Goal: Task Accomplishment & Management: Manage account settings

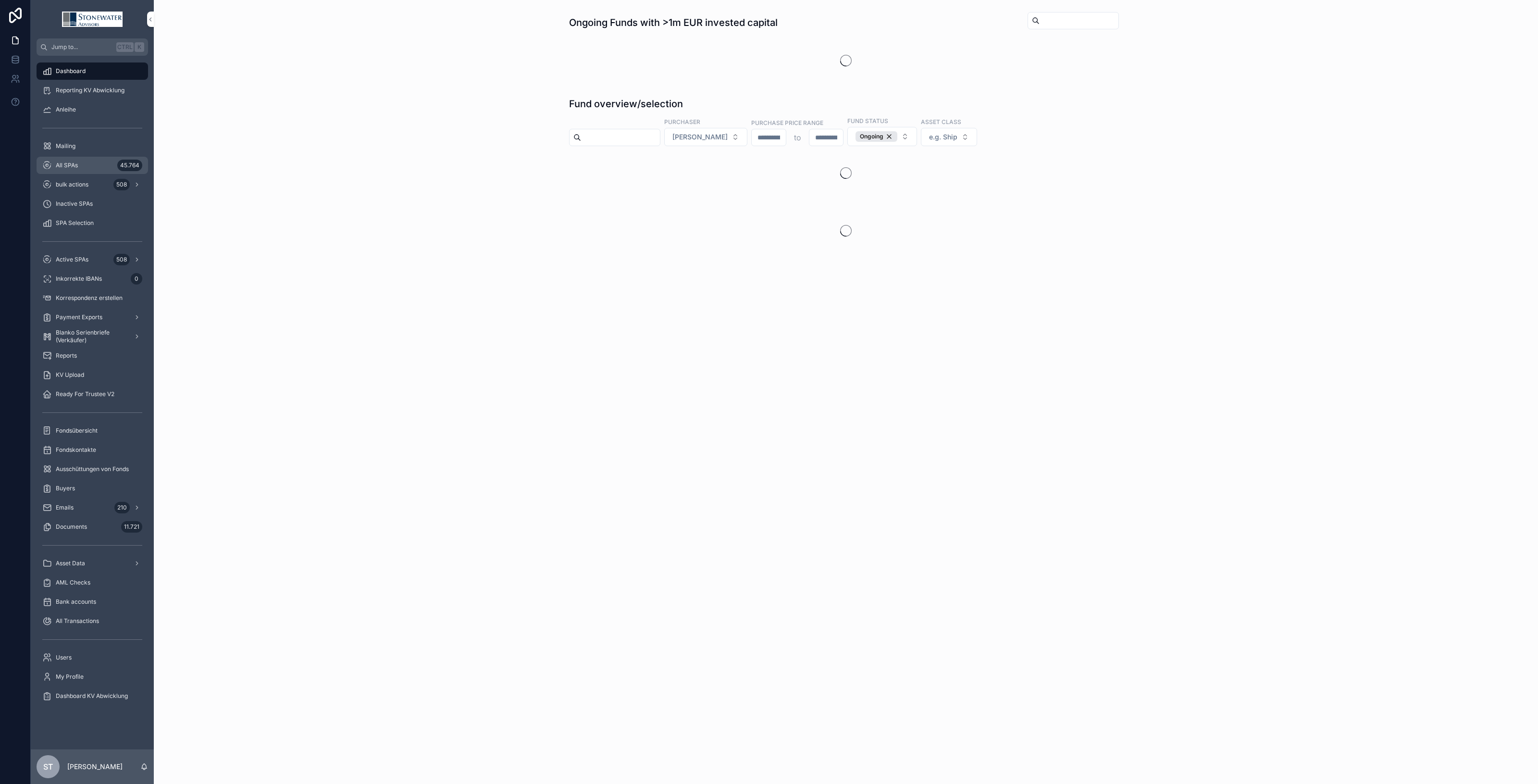
click at [49, 162] on icon "scrollable content" at bounding box center [46, 165] width 10 height 10
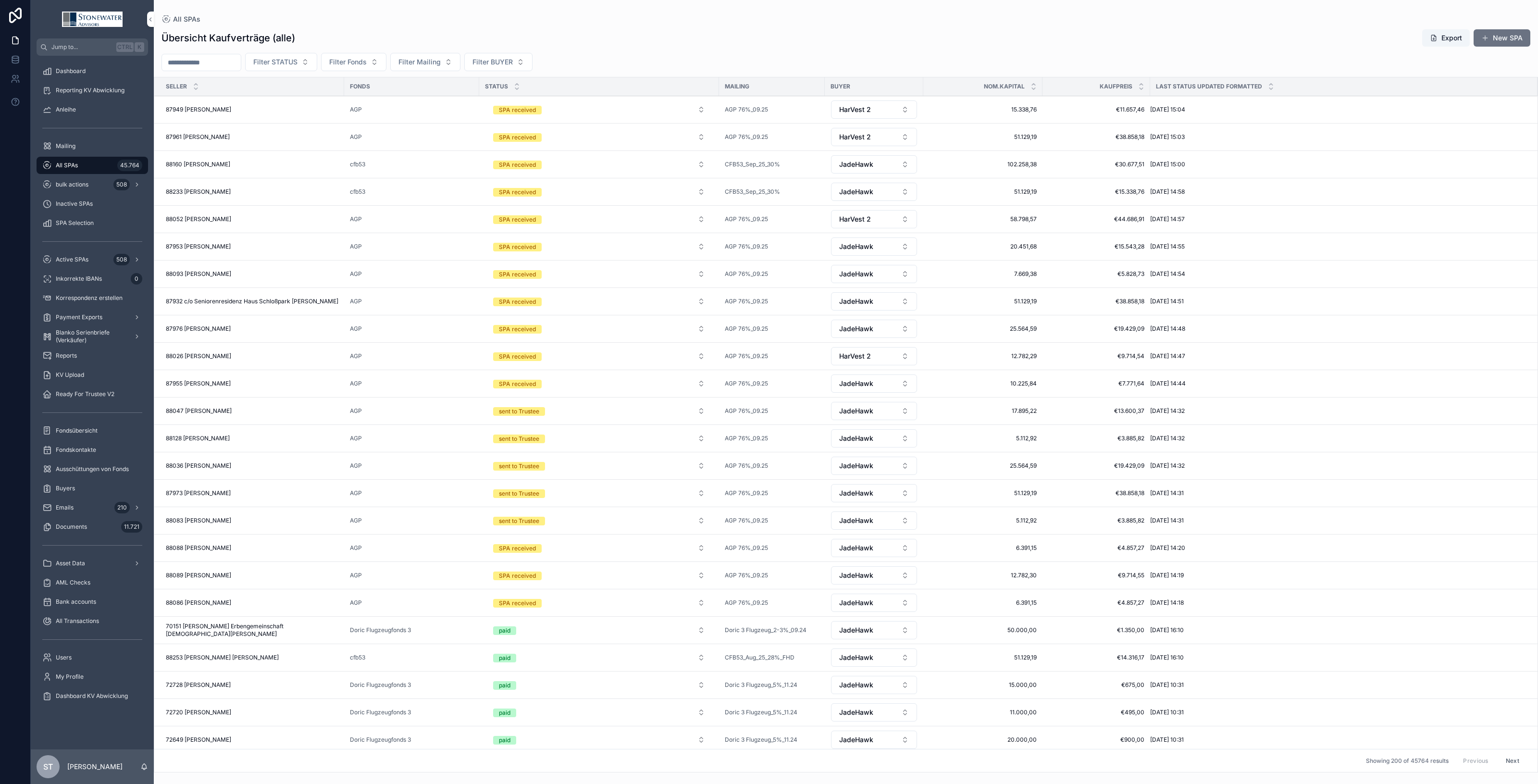
click at [224, 63] on input "scrollable content" at bounding box center [201, 63] width 79 height 13
type input "*****"
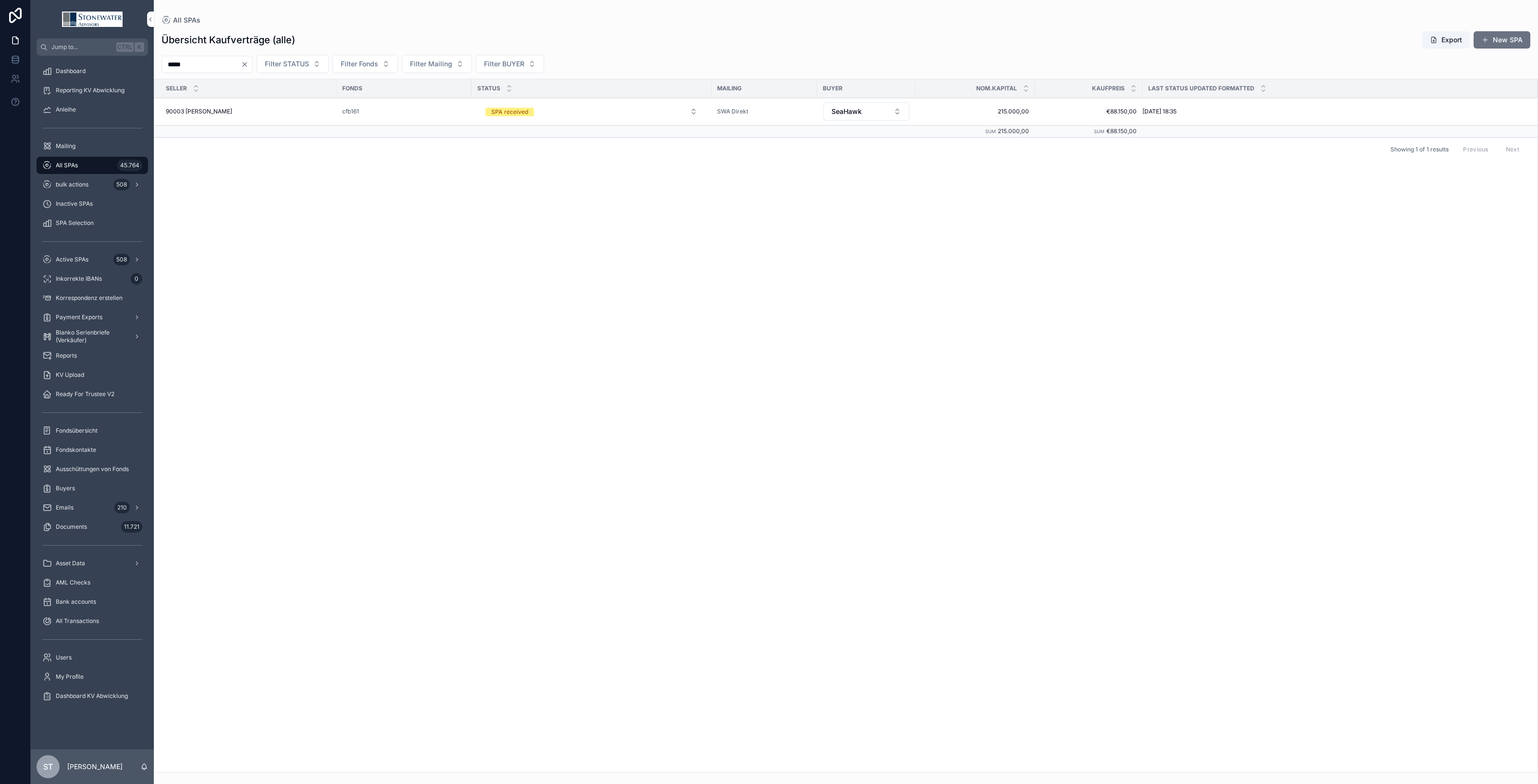
click at [300, 114] on div "90003 [PERSON_NAME] 90003 [PERSON_NAME]" at bounding box center [249, 111] width 165 height 7
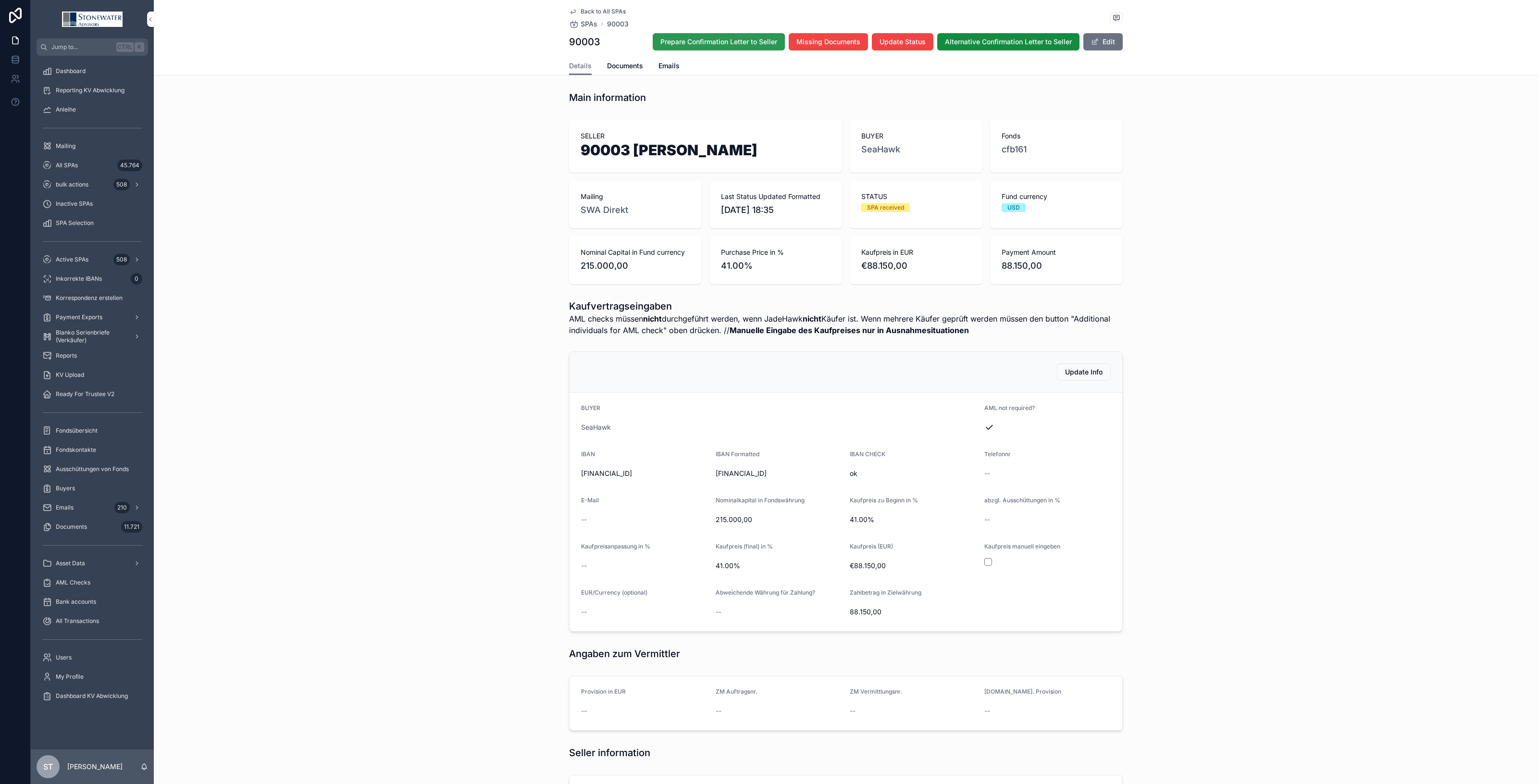
click at [690, 41] on span "Prepare Confirmation Letter to Seller" at bounding box center [718, 41] width 117 height 10
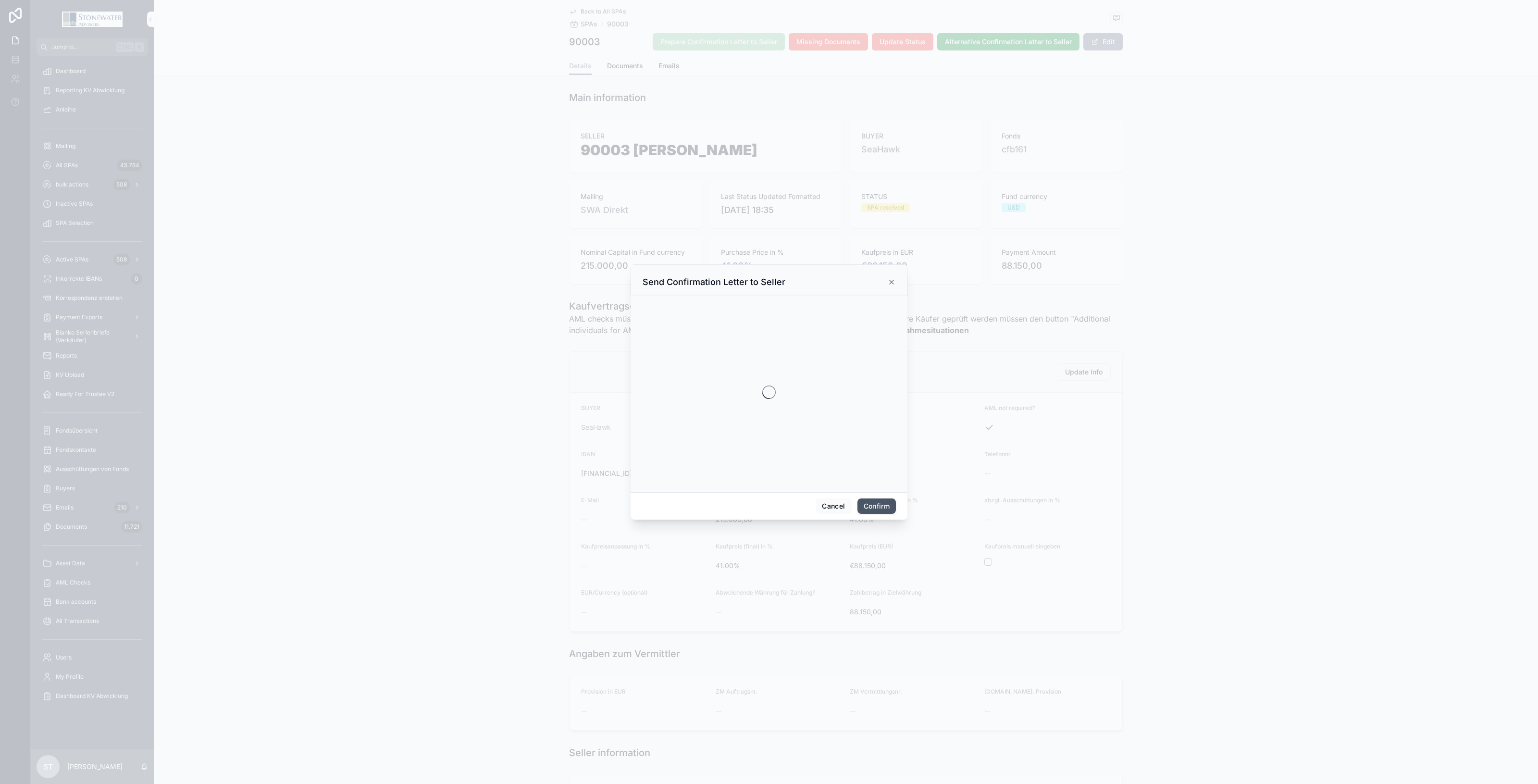
click at [882, 506] on button "Confirm" at bounding box center [877, 506] width 38 height 15
click at [882, 417] on button "Confirm" at bounding box center [877, 414] width 38 height 15
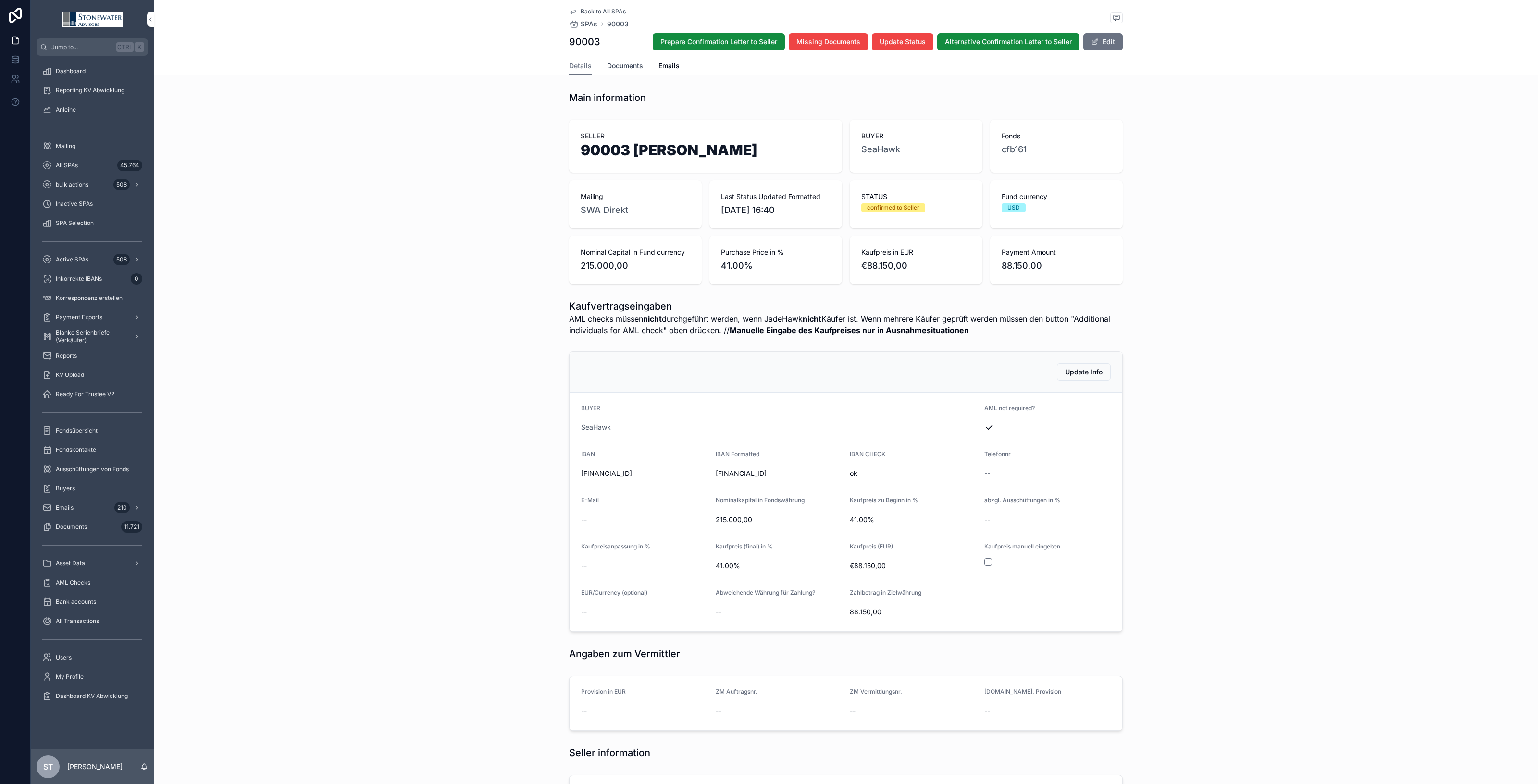
click at [620, 63] on span "Documents" at bounding box center [625, 66] width 36 height 10
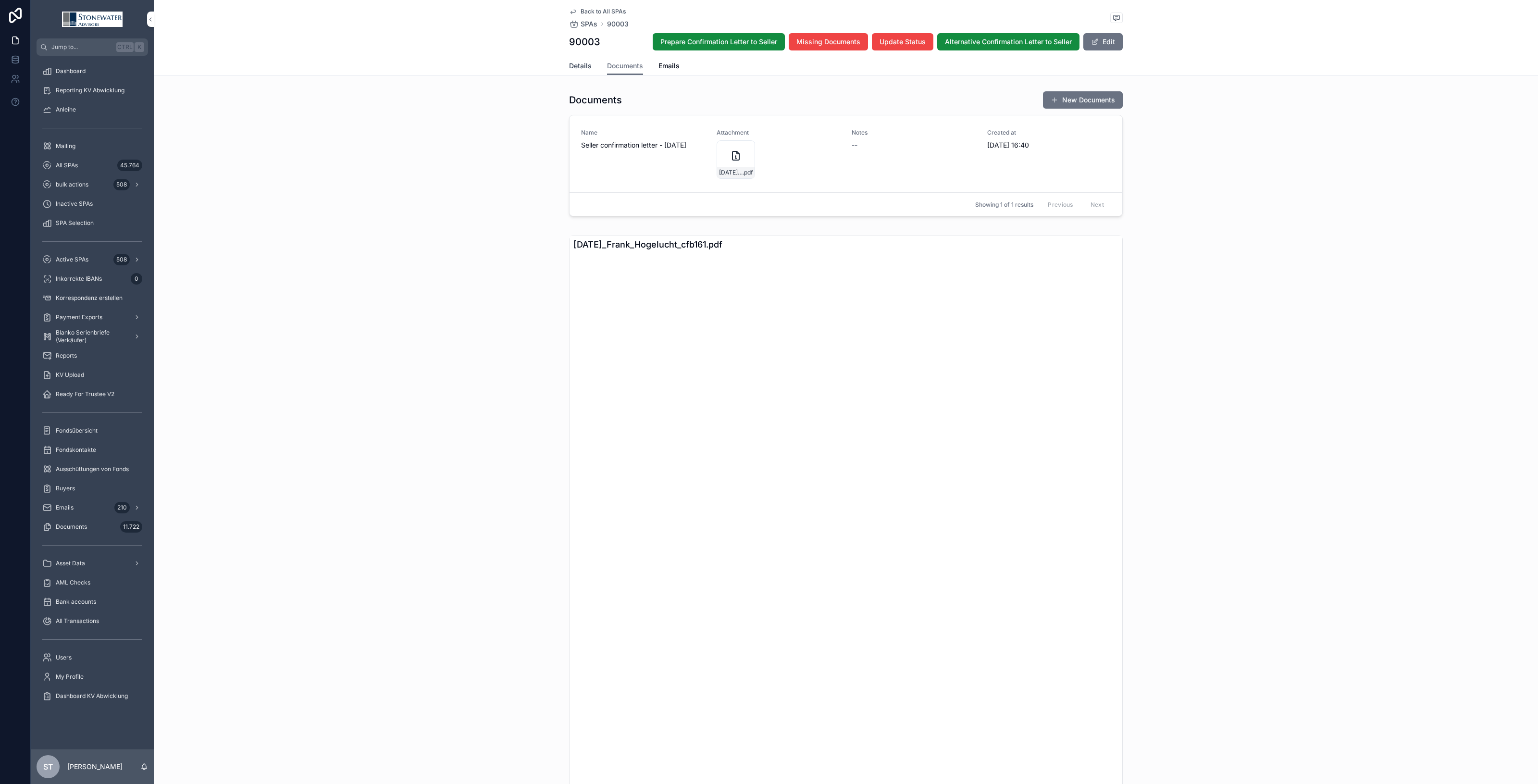
click at [580, 69] on span "Details" at bounding box center [581, 66] width 23 height 10
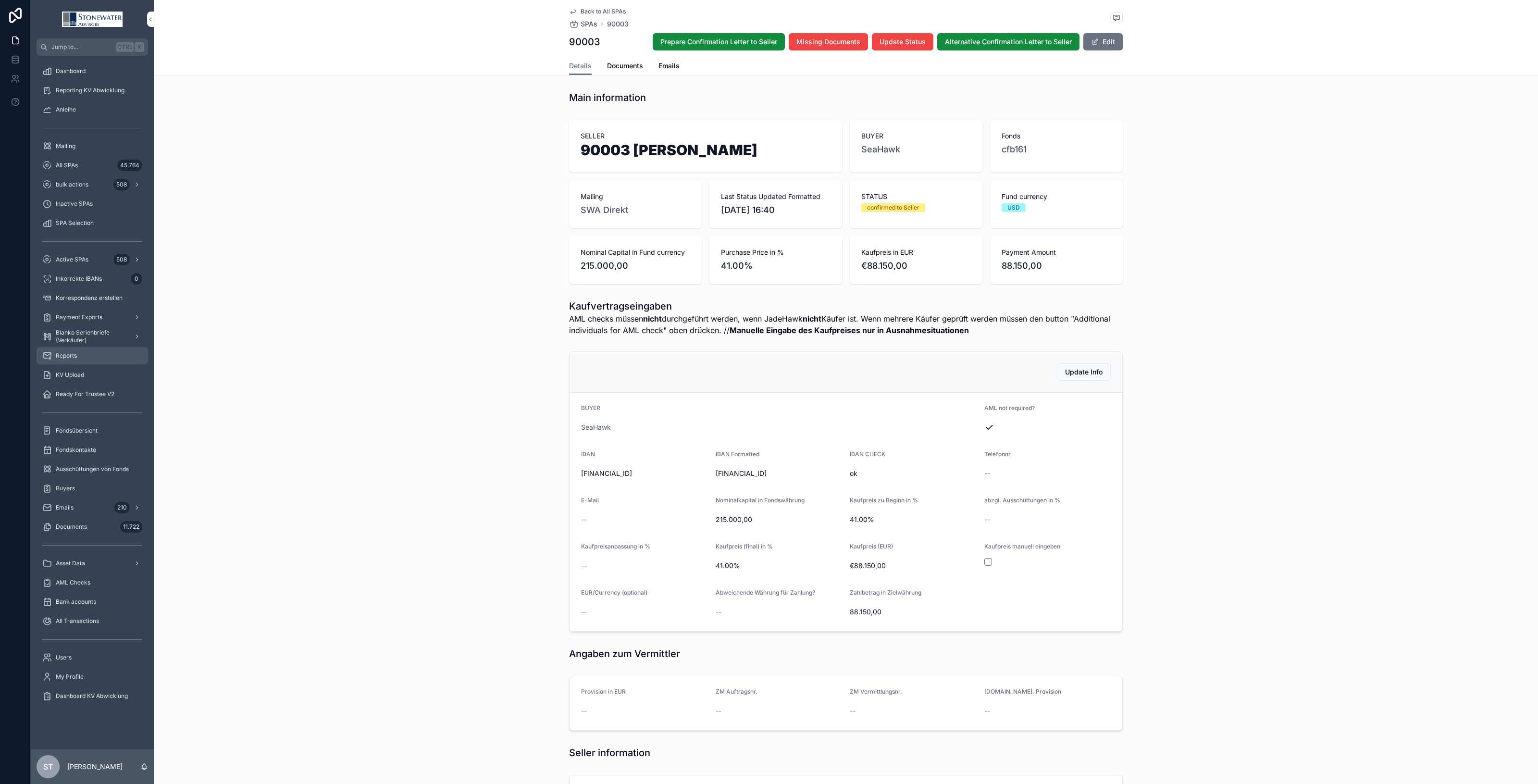
click at [85, 352] on div "Reports" at bounding box center [92, 355] width 100 height 15
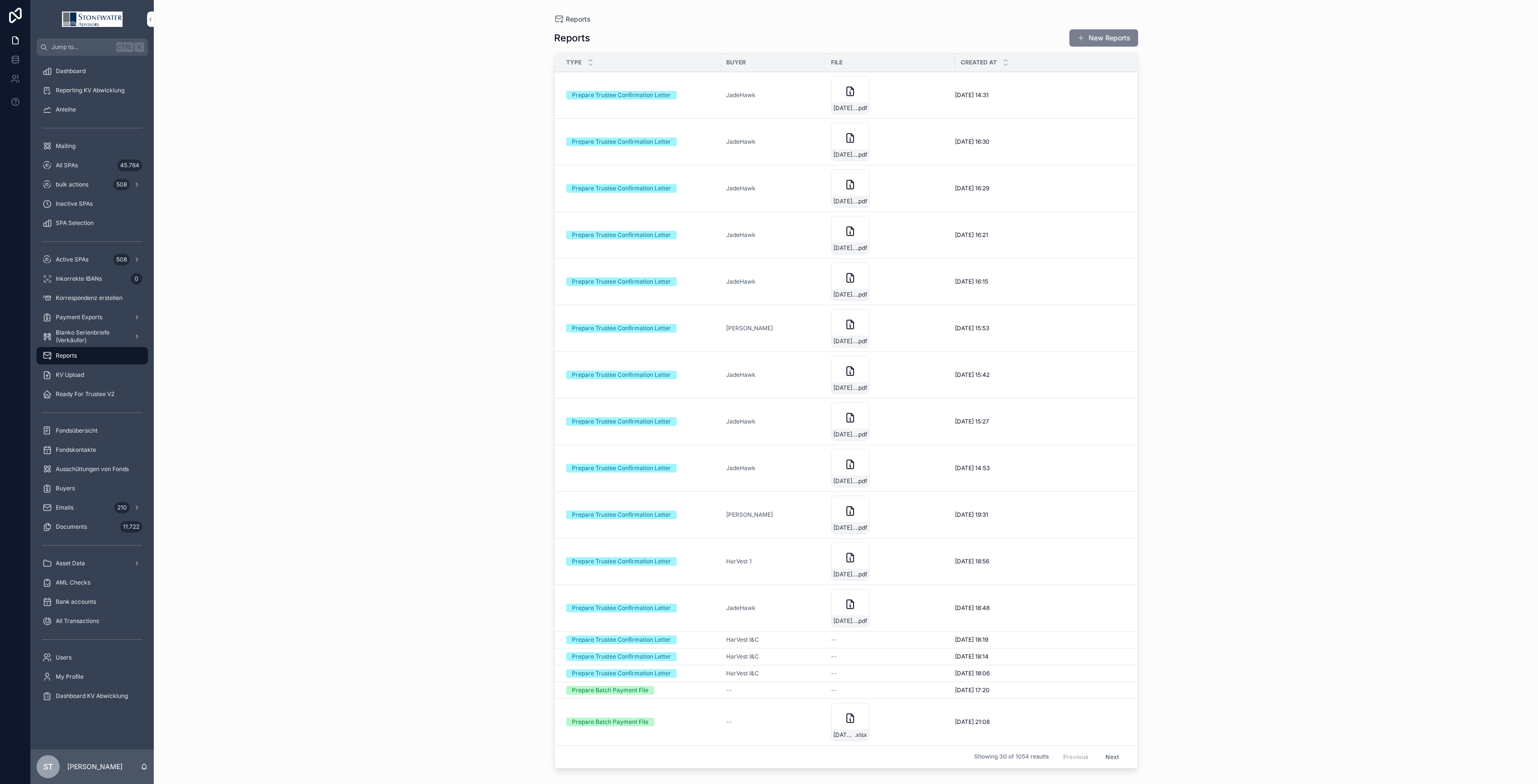
click at [1118, 38] on button "New Reports" at bounding box center [1104, 38] width 69 height 17
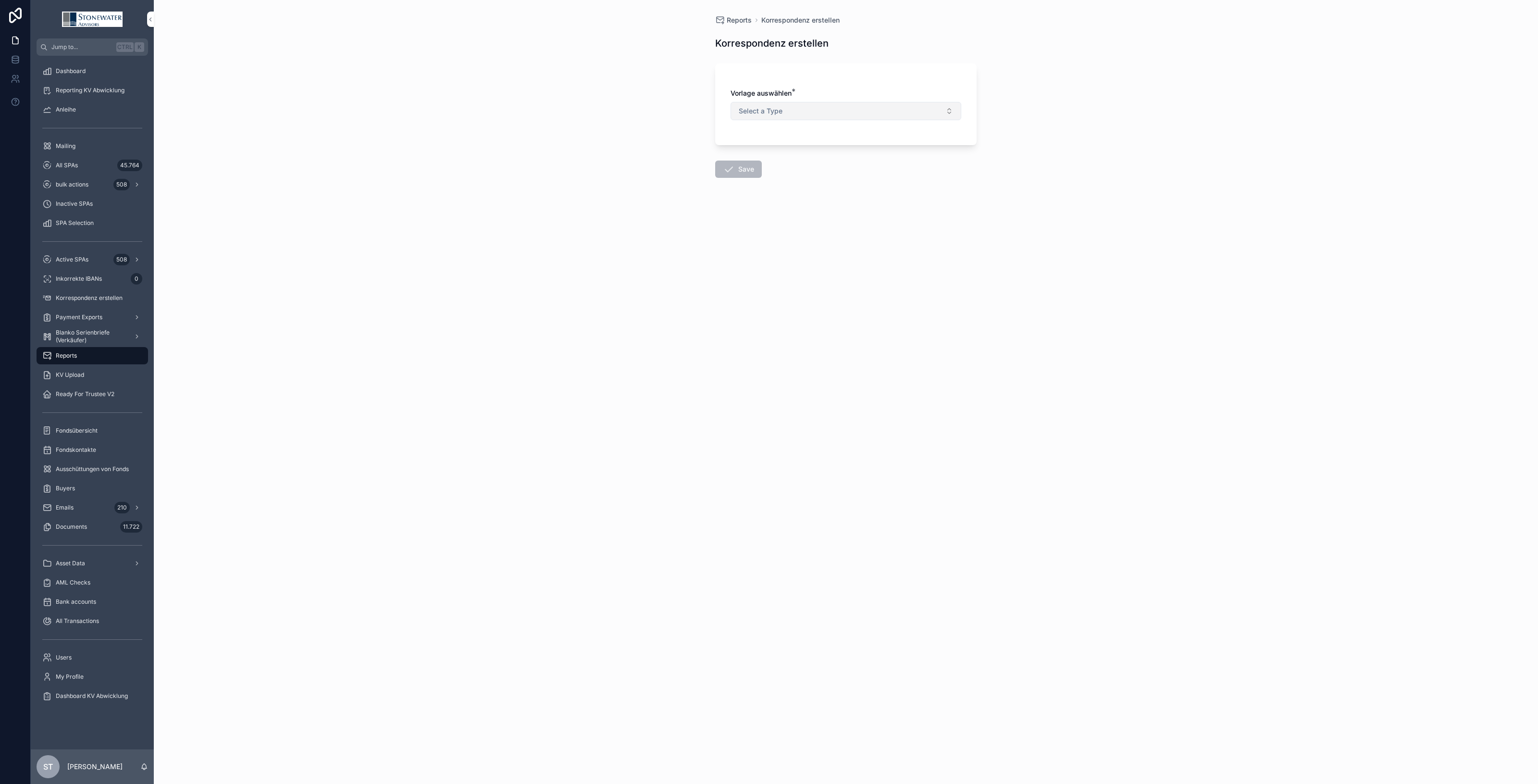
click at [806, 105] on button "Select a Type" at bounding box center [845, 111] width 231 height 18
click at [805, 151] on div "Prepare Trustee Confirmation Letter" at bounding box center [838, 150] width 99 height 9
click at [803, 169] on button "Select Button" at bounding box center [845, 169] width 231 height 16
click at [833, 226] on div "SWA Direkt" at bounding box center [845, 223] width 134 height 15
click at [779, 206] on button "Select Button" at bounding box center [845, 210] width 231 height 16
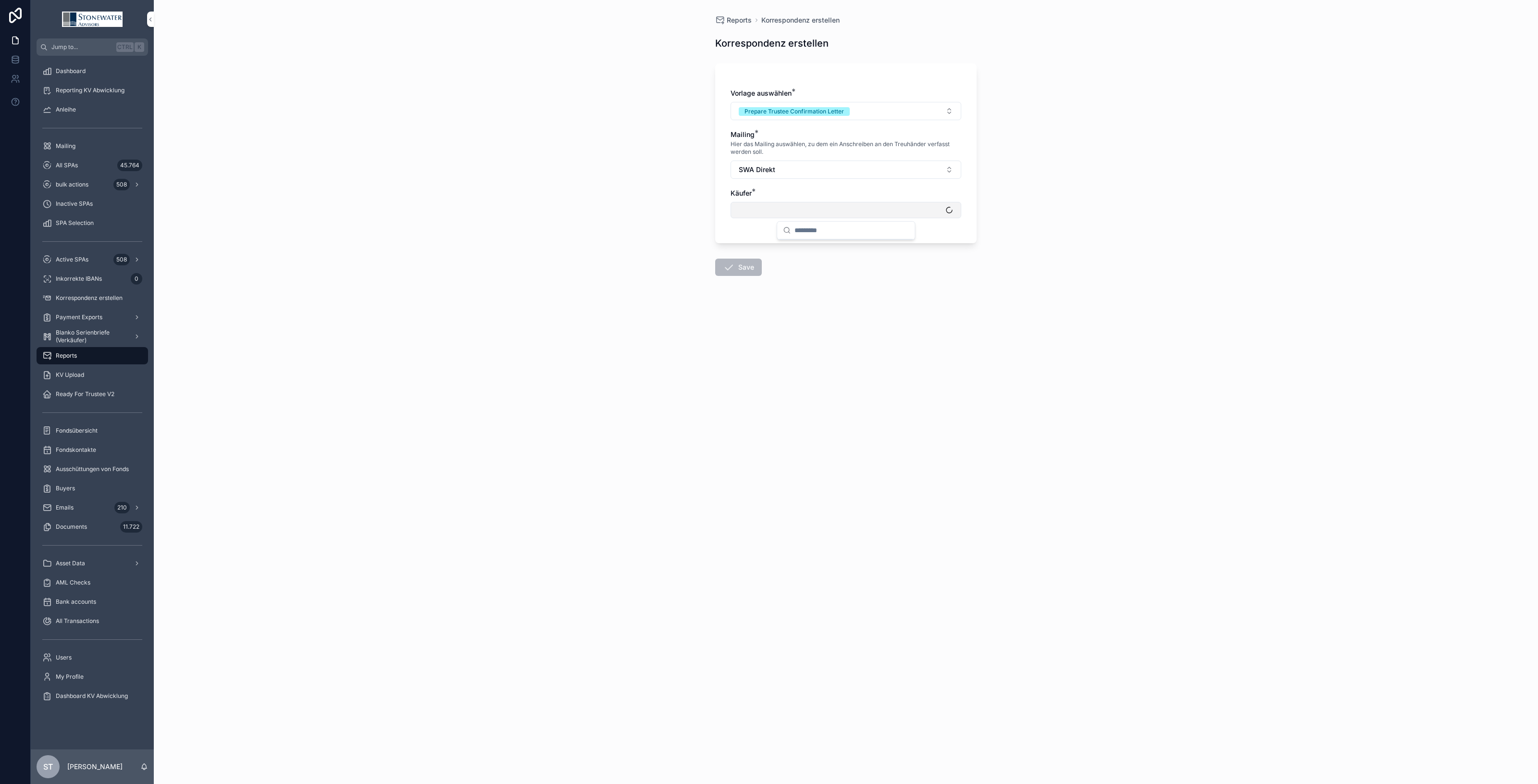
click at [779, 208] on button "Select Button" at bounding box center [845, 210] width 231 height 16
click at [63, 357] on span "Reports" at bounding box center [66, 355] width 21 height 7
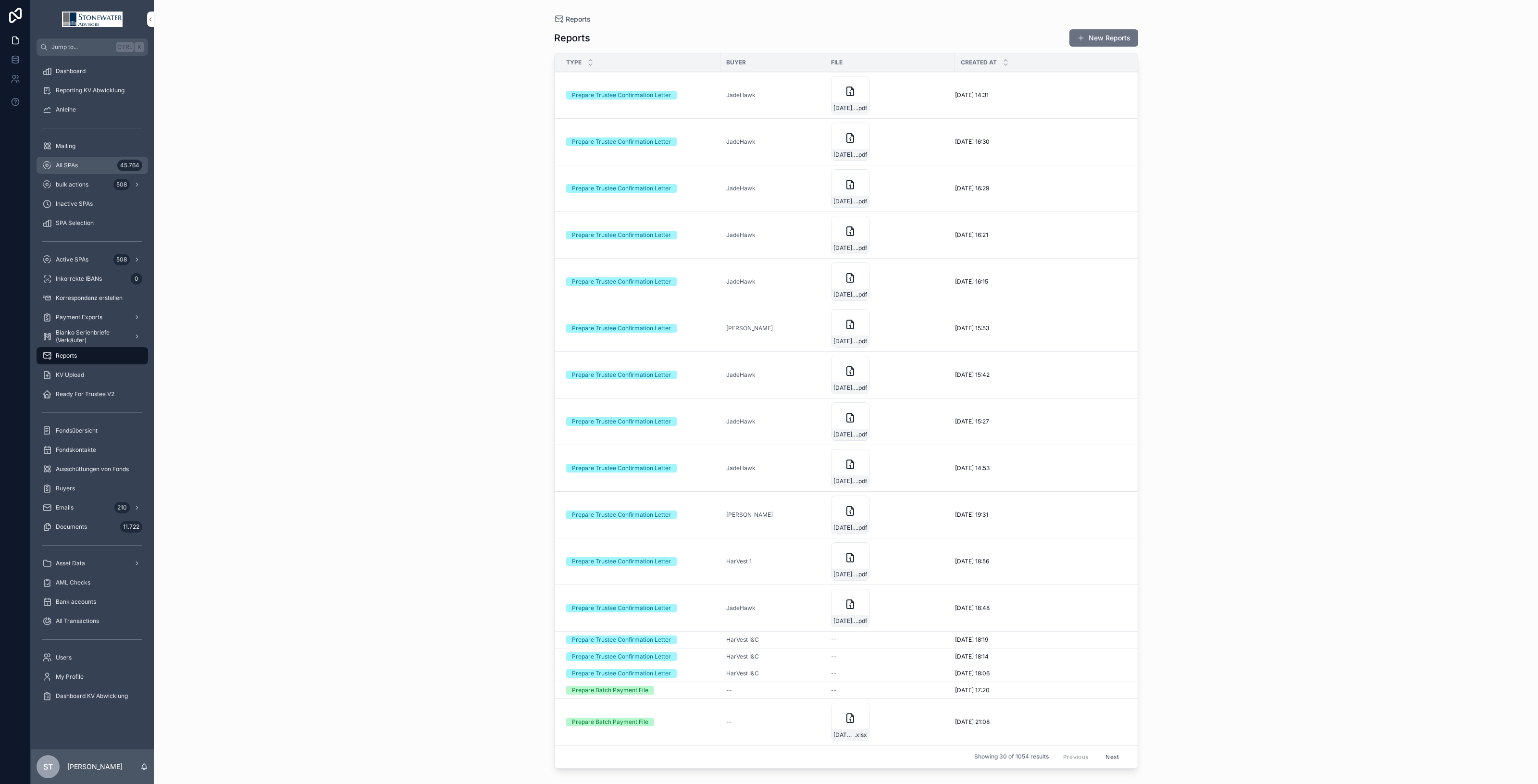
click at [80, 159] on div "All SPAs 45.764" at bounding box center [92, 165] width 100 height 15
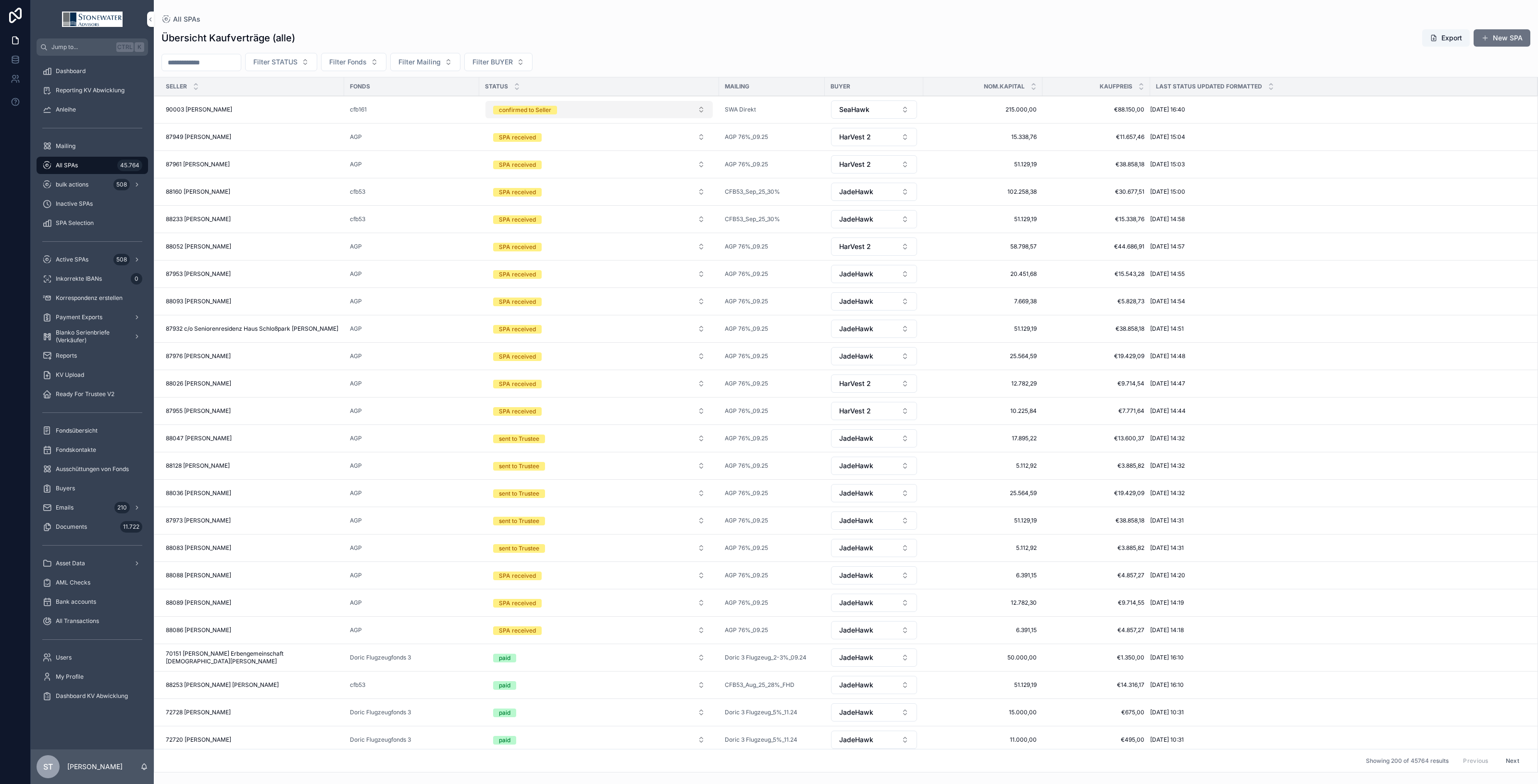
click at [700, 111] on button "confirmed to Seller" at bounding box center [599, 109] width 227 height 17
click at [619, 234] on div "sent to Trustee" at bounding box center [599, 235] width 134 height 15
click at [301, 105] on div "90003 [PERSON_NAME] 90003 [PERSON_NAME]" at bounding box center [252, 109] width 173 height 7
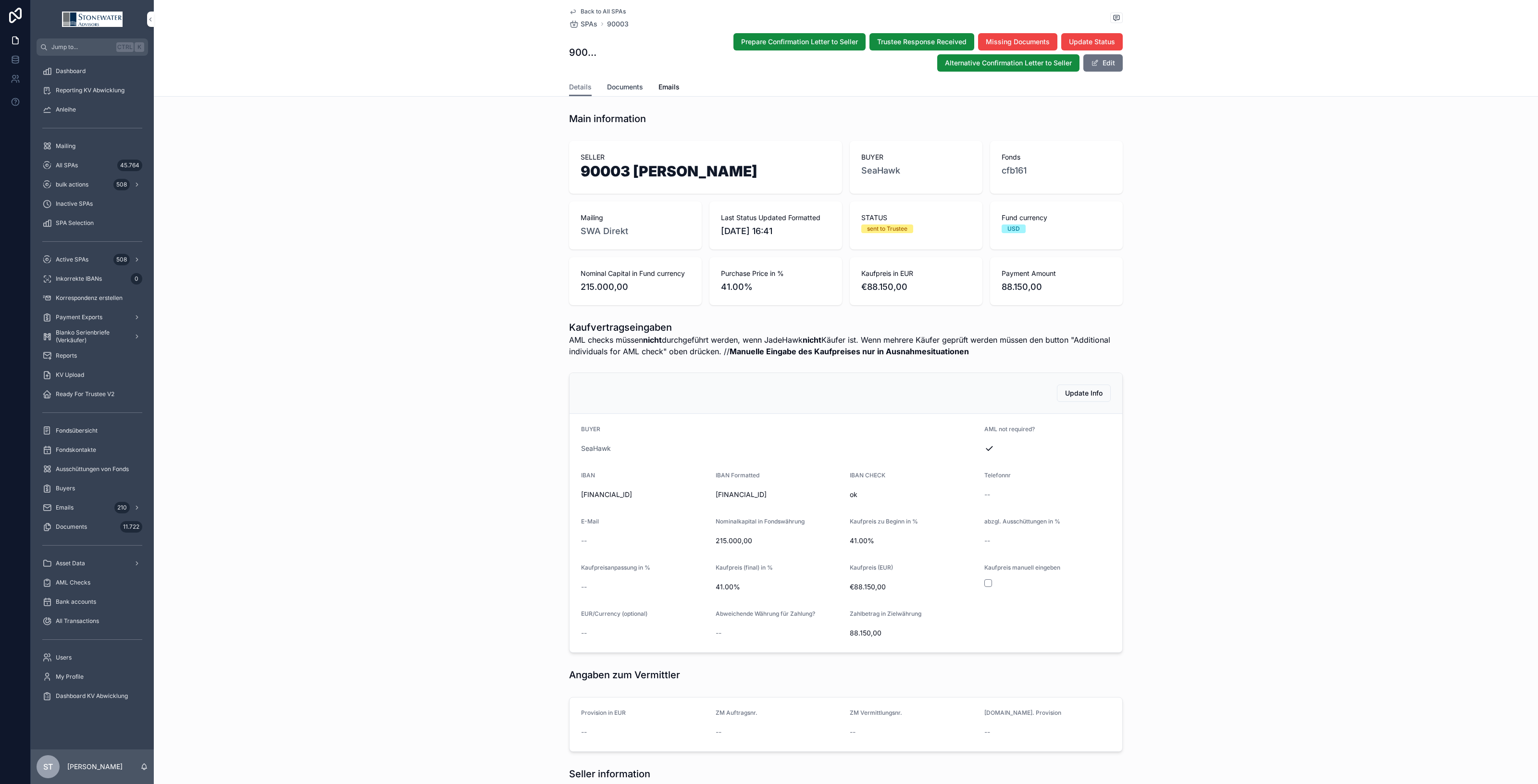
click at [619, 82] on span "Documents" at bounding box center [625, 86] width 36 height 10
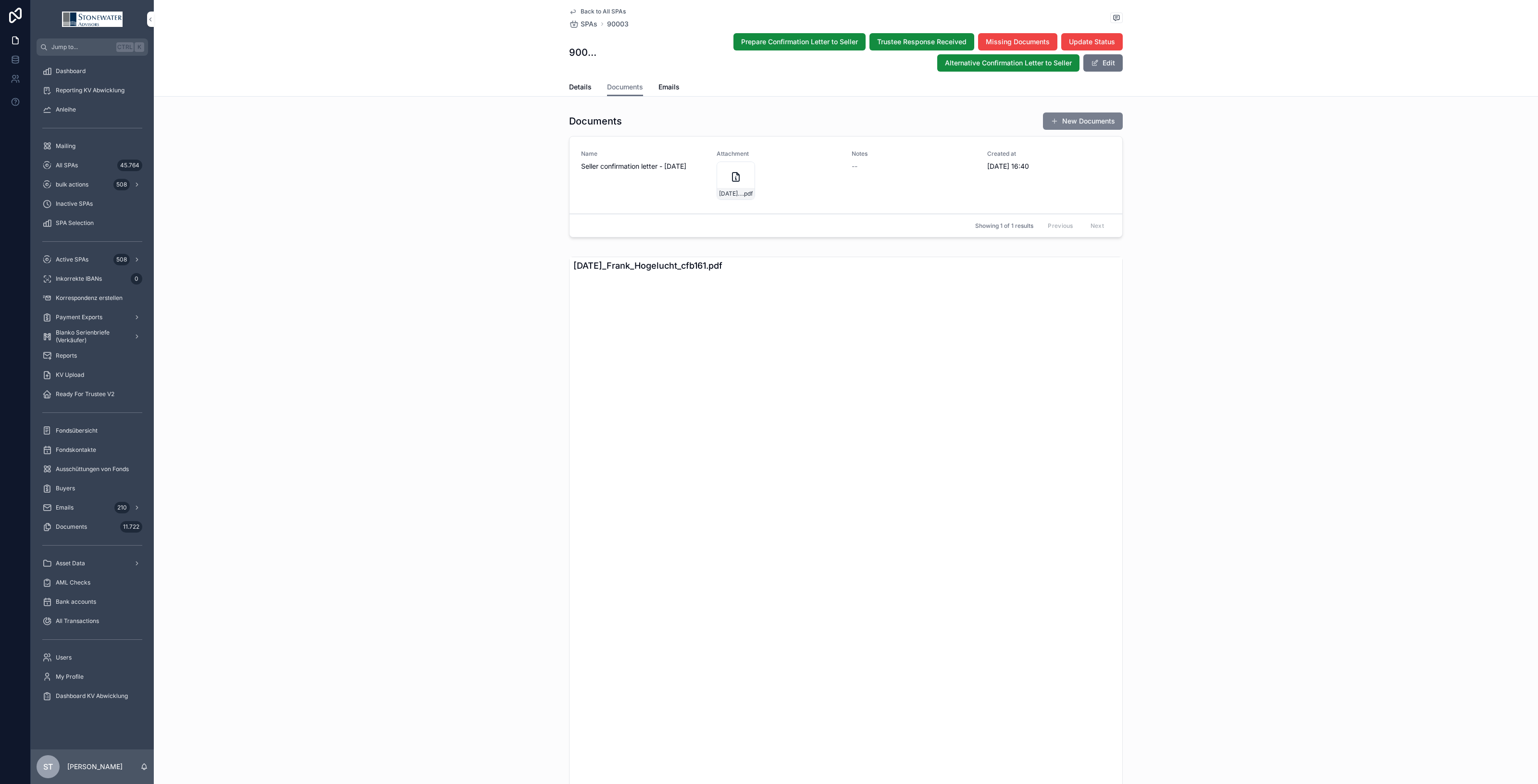
click at [1067, 114] on button "New Documents" at bounding box center [1083, 120] width 80 height 17
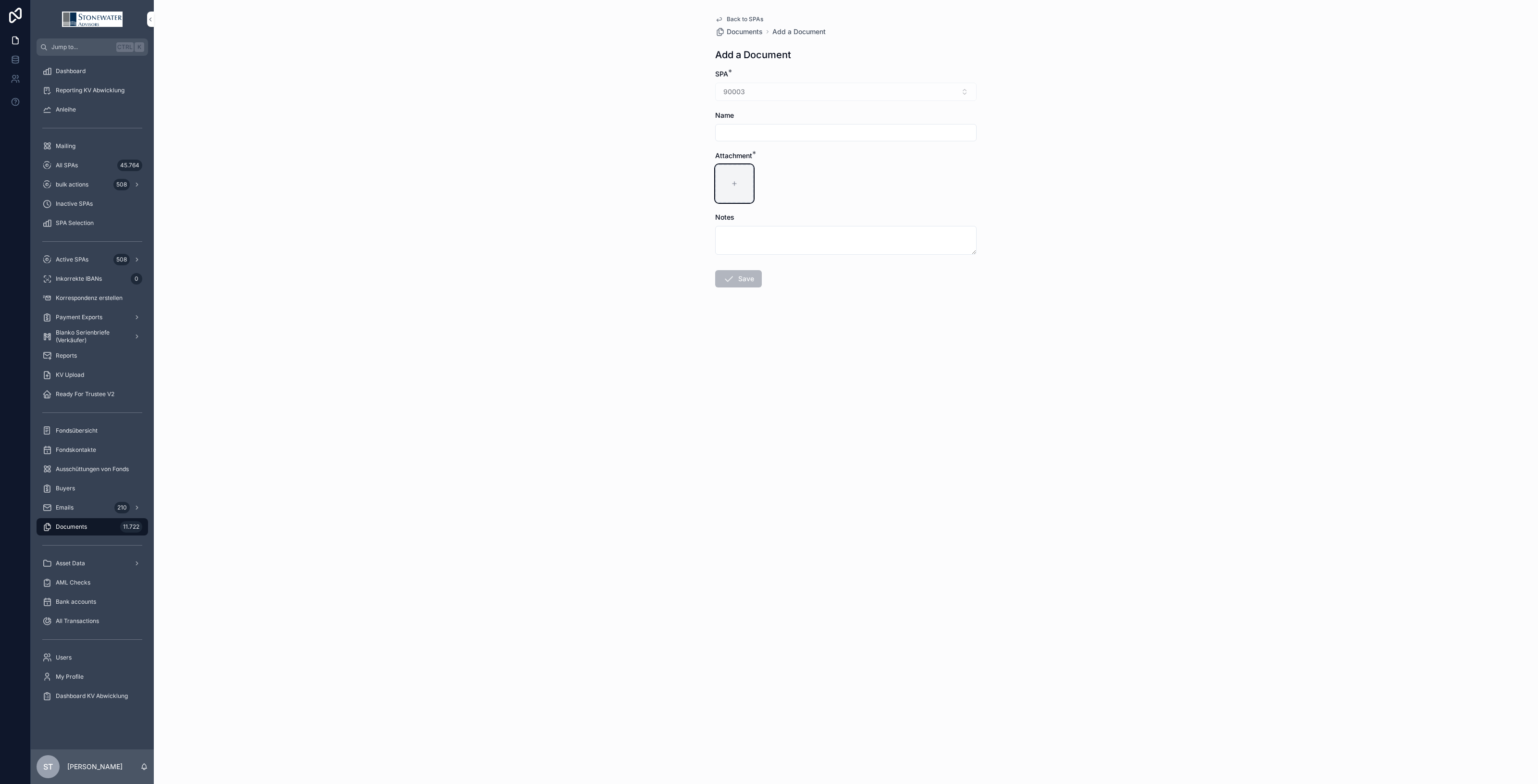
click at [727, 180] on div "scrollable content" at bounding box center [735, 184] width 38 height 38
type input "**********"
click at [741, 278] on button "Save" at bounding box center [738, 278] width 46 height 17
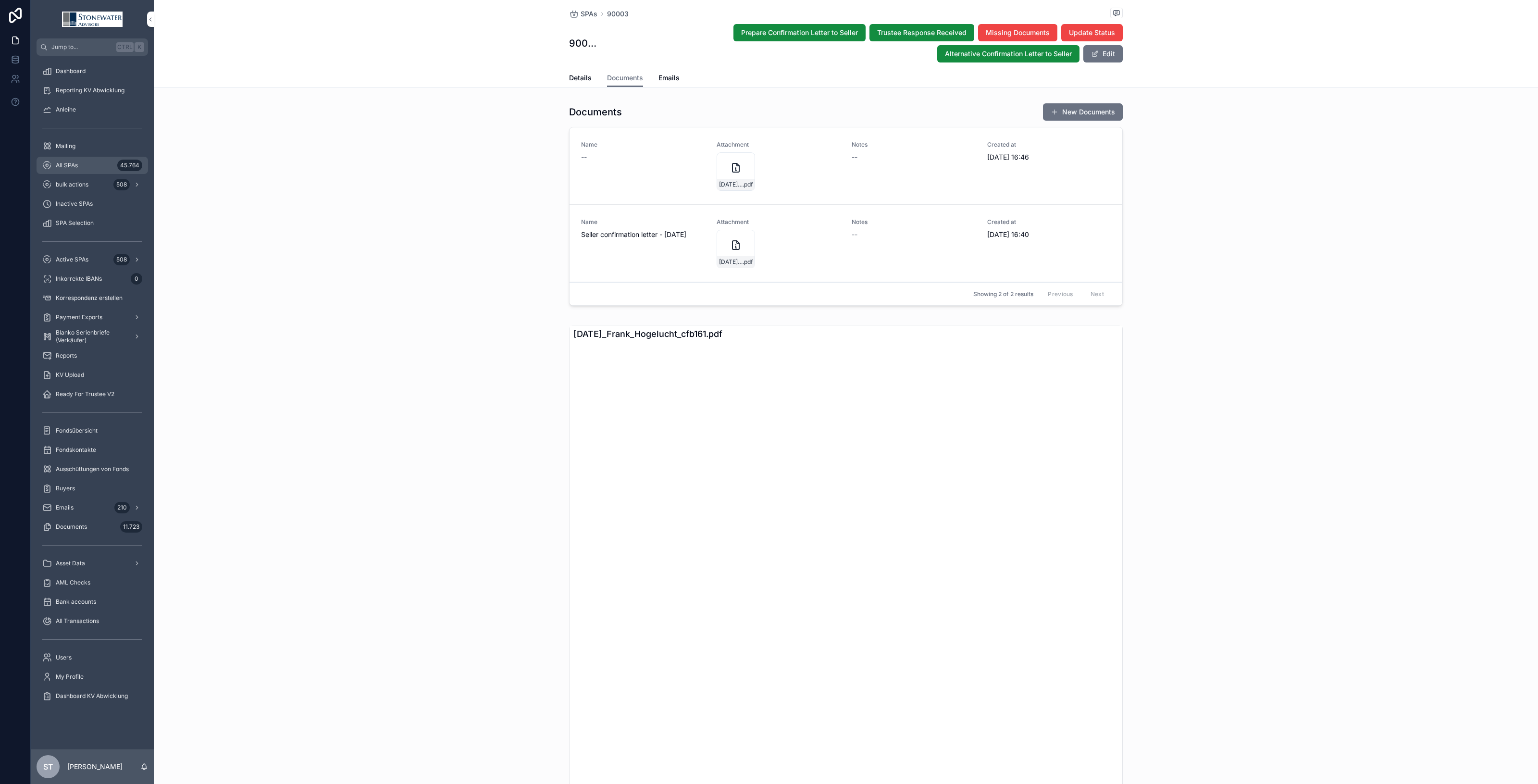
click at [83, 164] on div "All SPAs 45.764" at bounding box center [92, 165] width 100 height 15
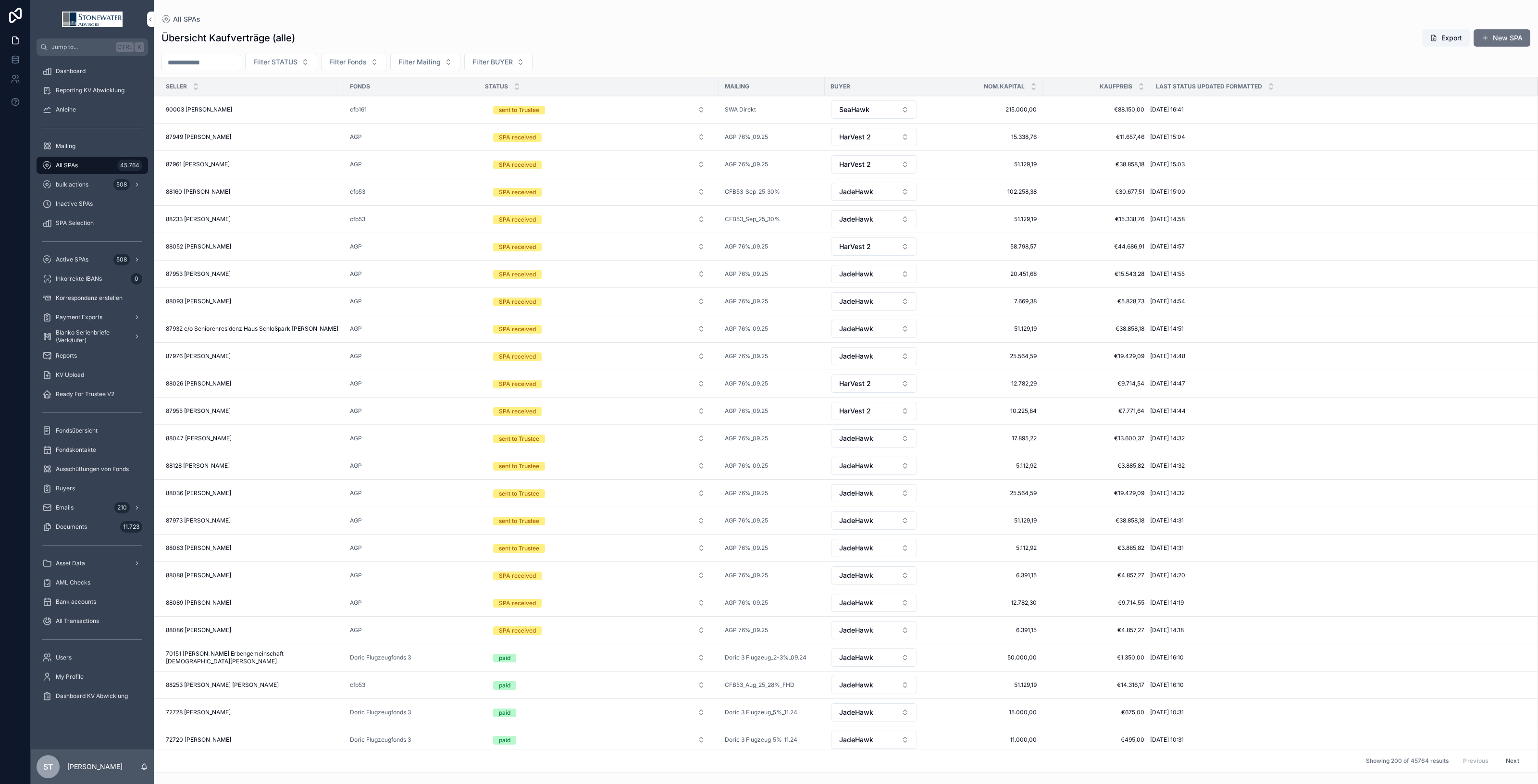
click at [191, 63] on input "scrollable content" at bounding box center [201, 63] width 79 height 13
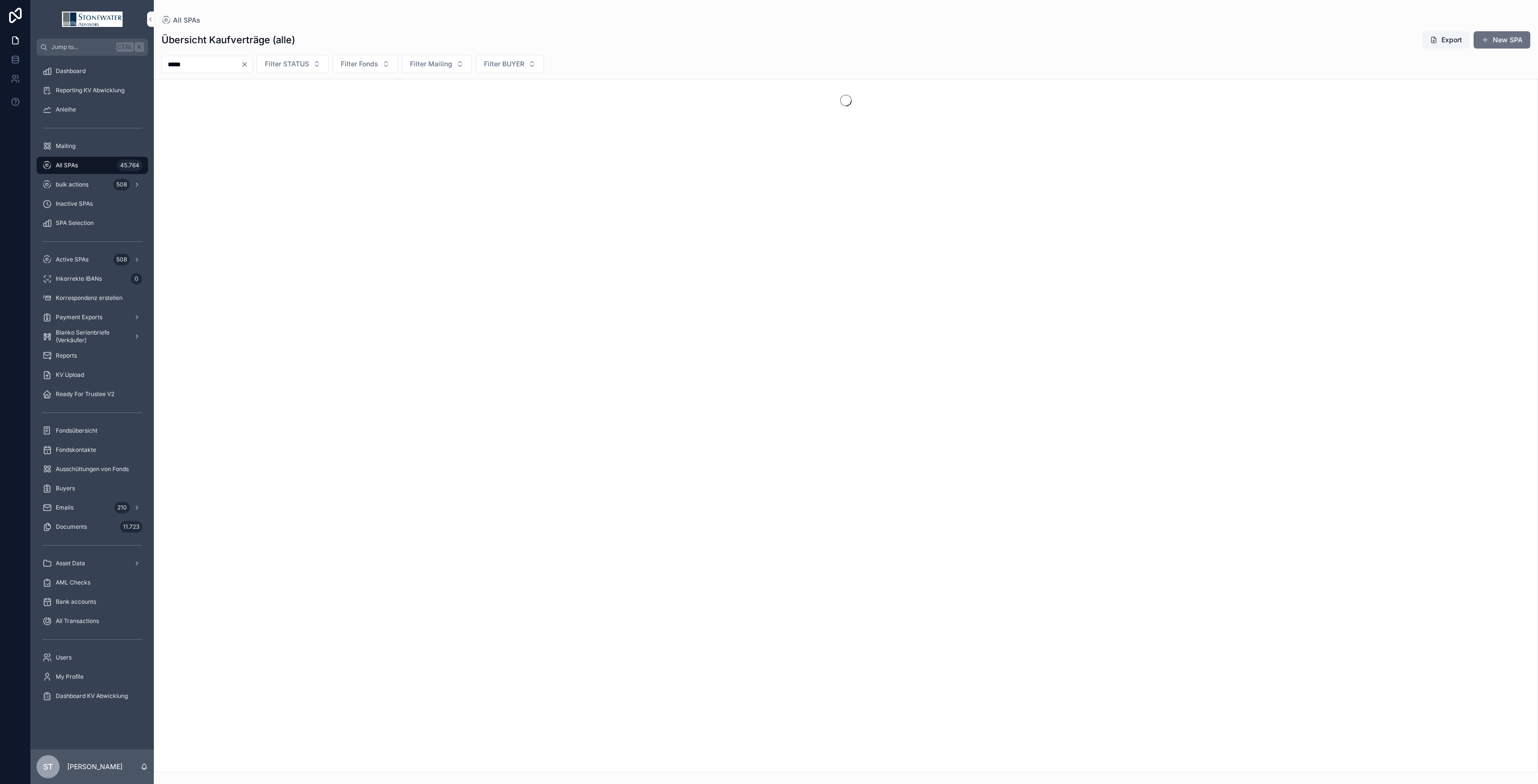
type input "*****"
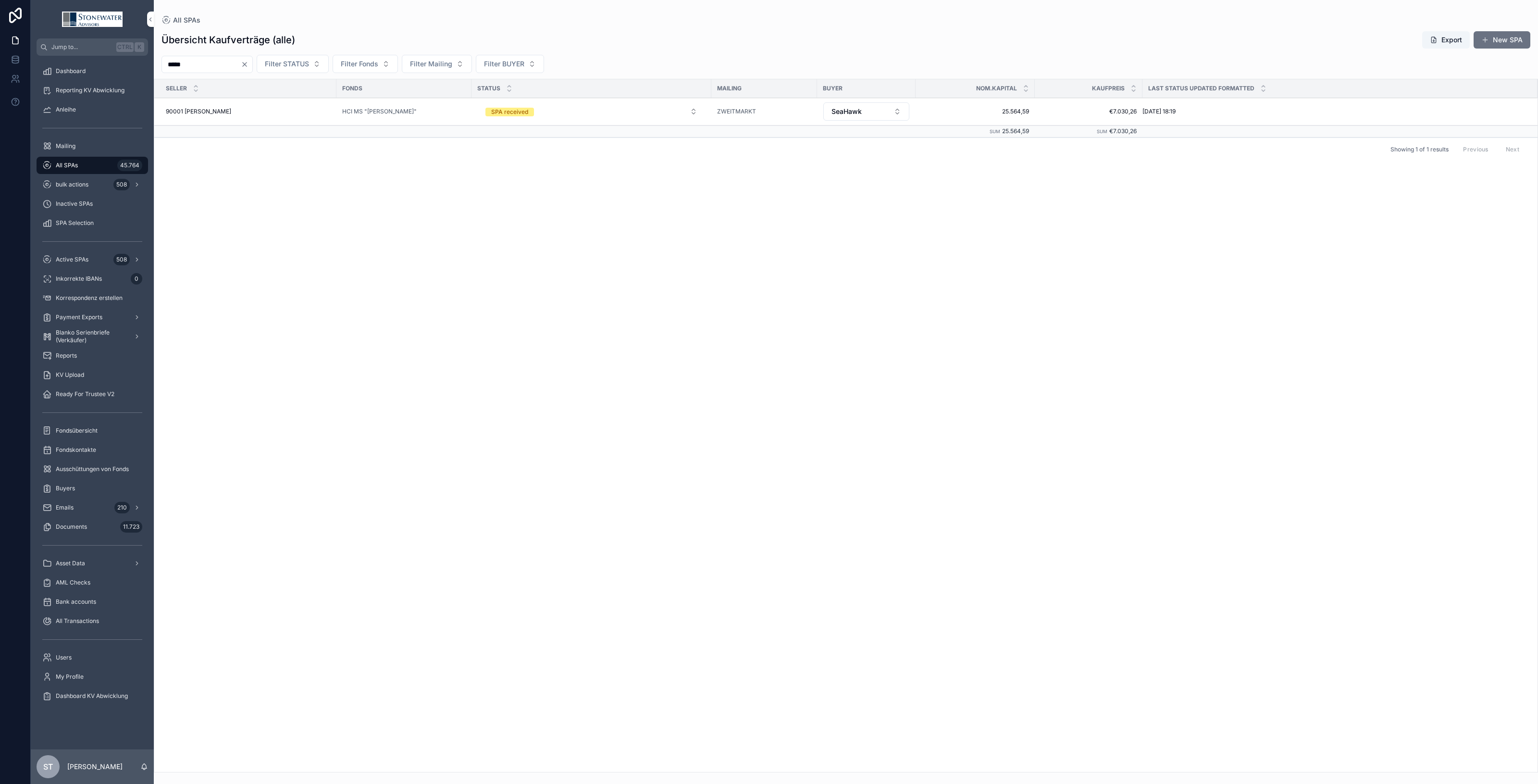
click at [271, 113] on div "90001 Tilman Kaplick 90001 [PERSON_NAME]" at bounding box center [249, 111] width 165 height 7
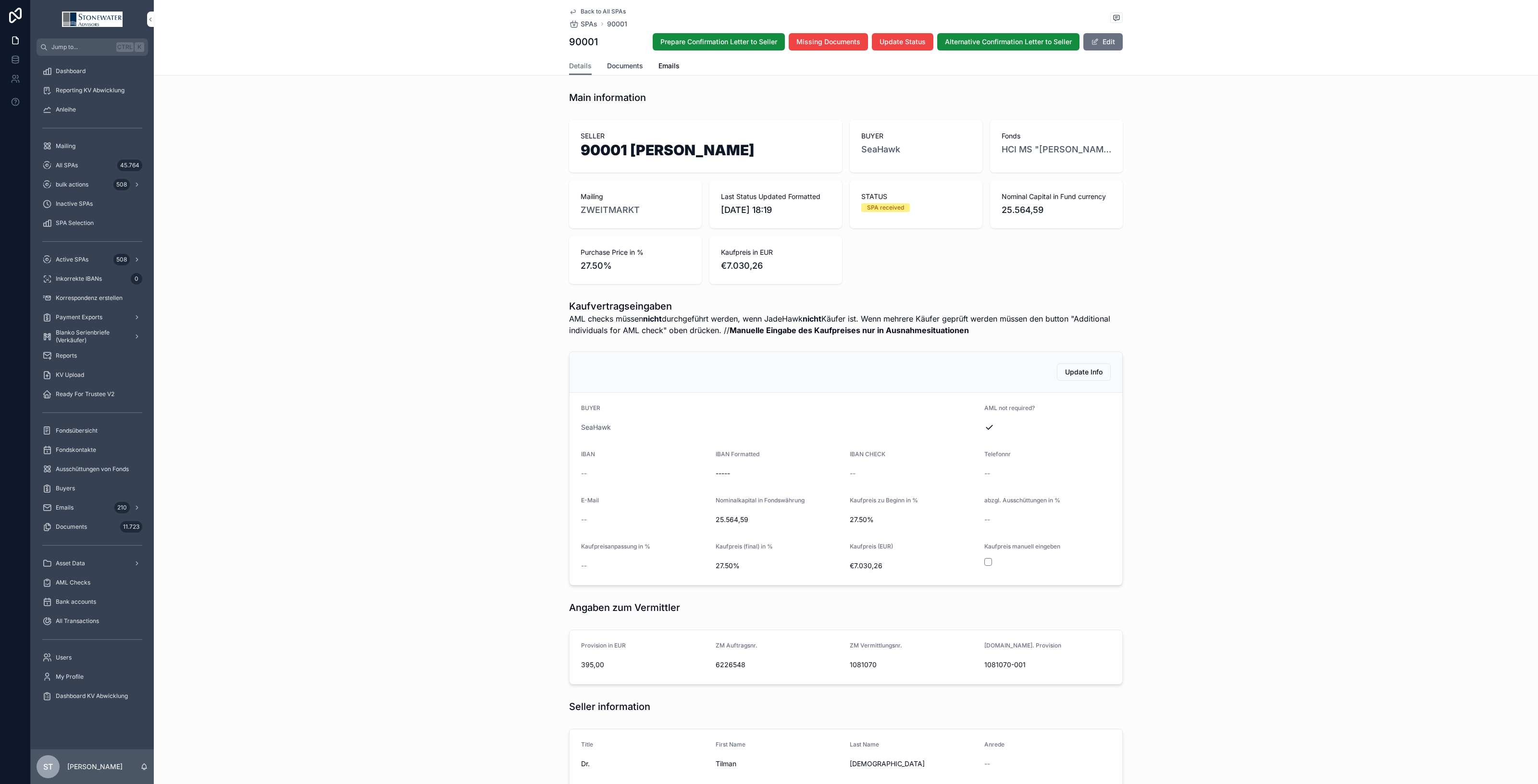
click at [628, 66] on span "Documents" at bounding box center [625, 66] width 36 height 10
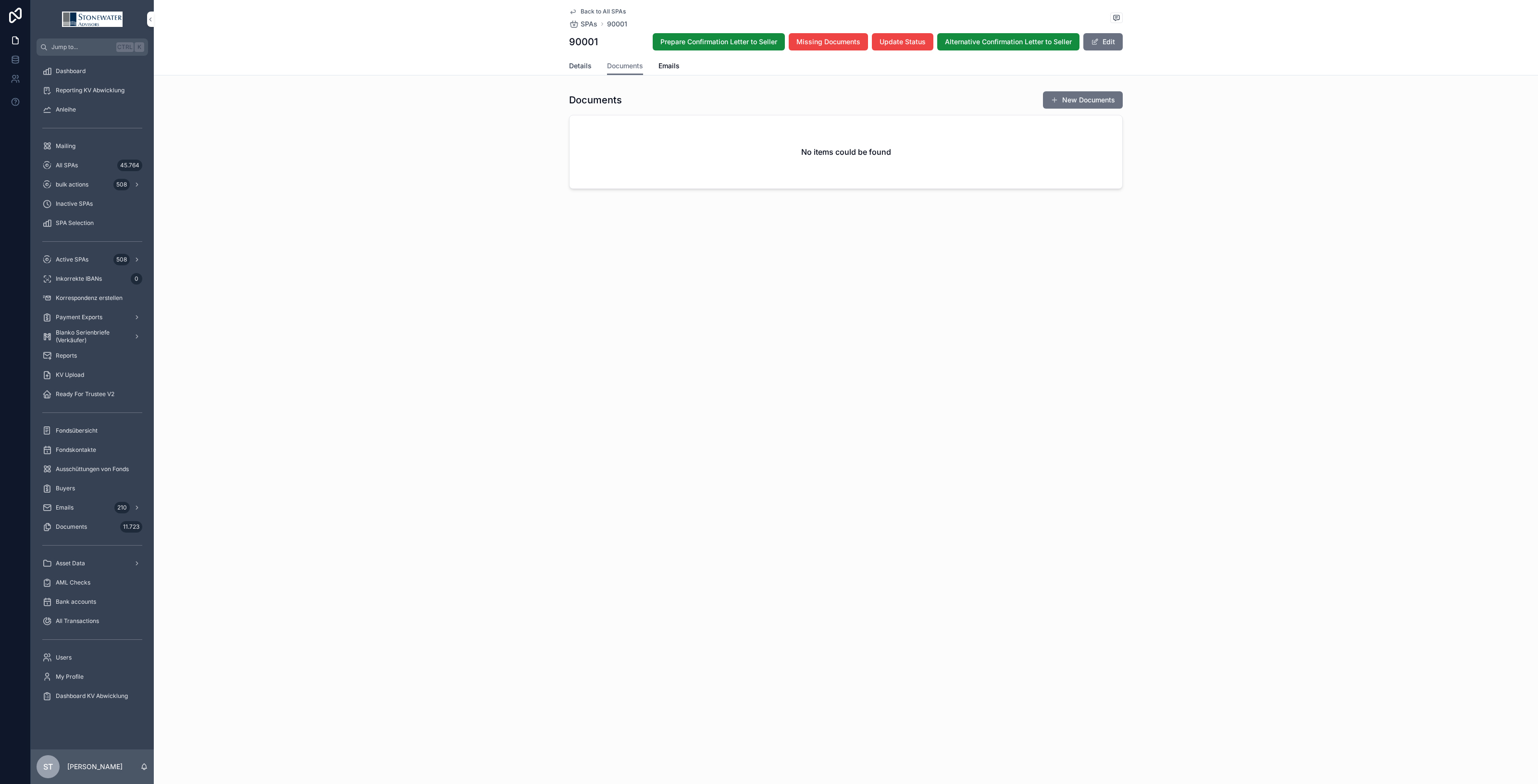
click at [587, 68] on span "Details" at bounding box center [581, 66] width 23 height 10
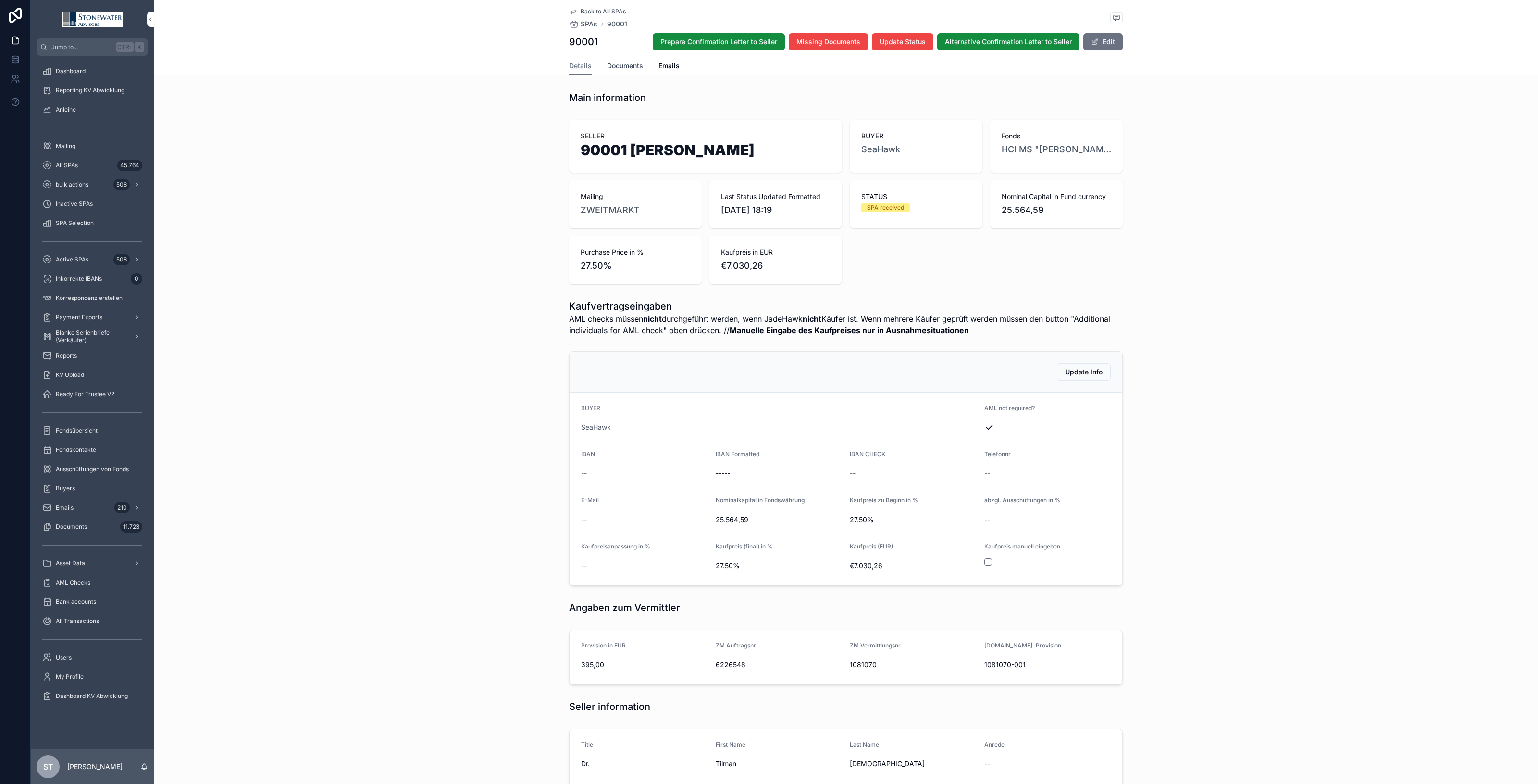
click at [627, 61] on span "Documents" at bounding box center [625, 66] width 36 height 10
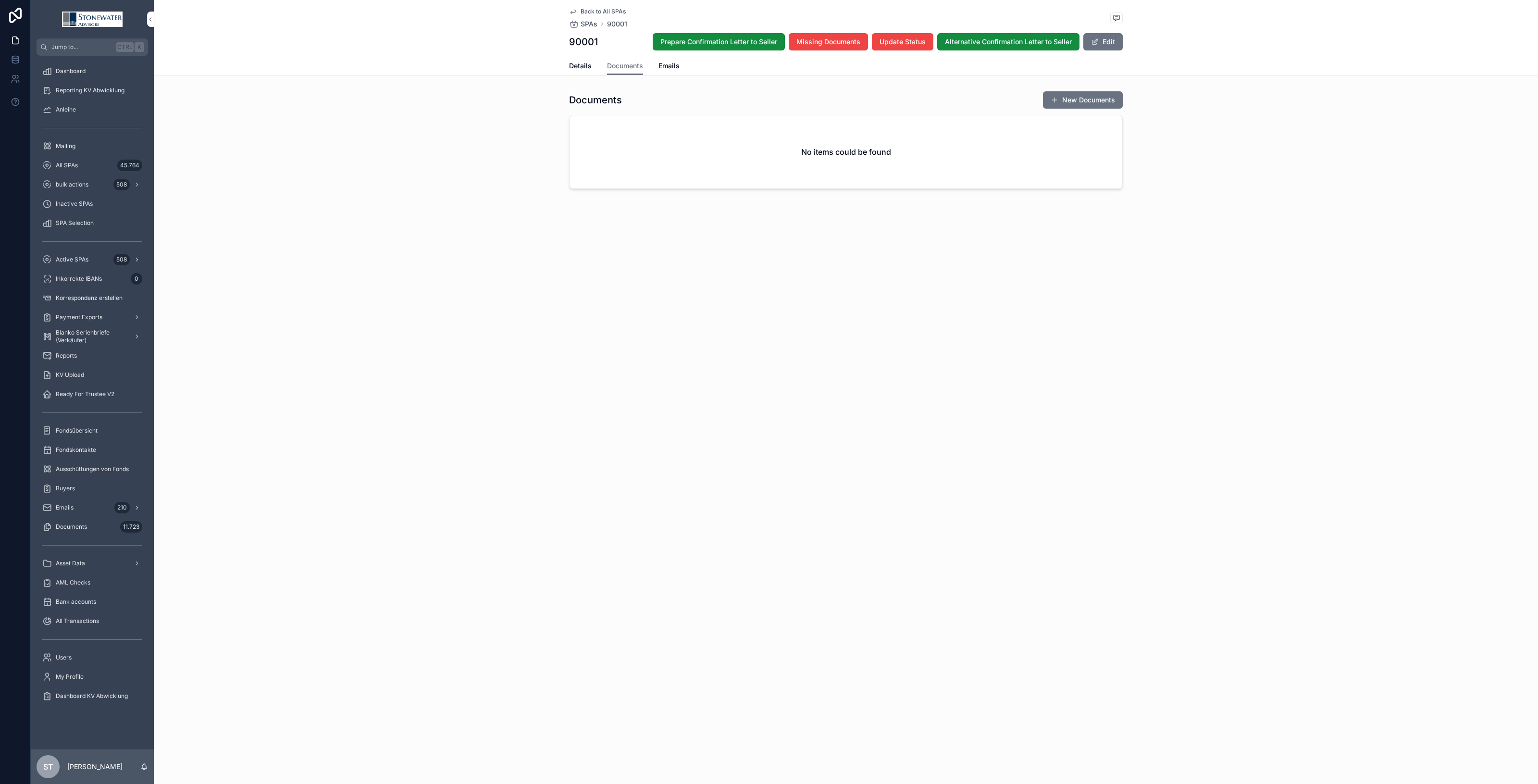
click at [1062, 100] on button "New Documents" at bounding box center [1083, 100] width 80 height 17
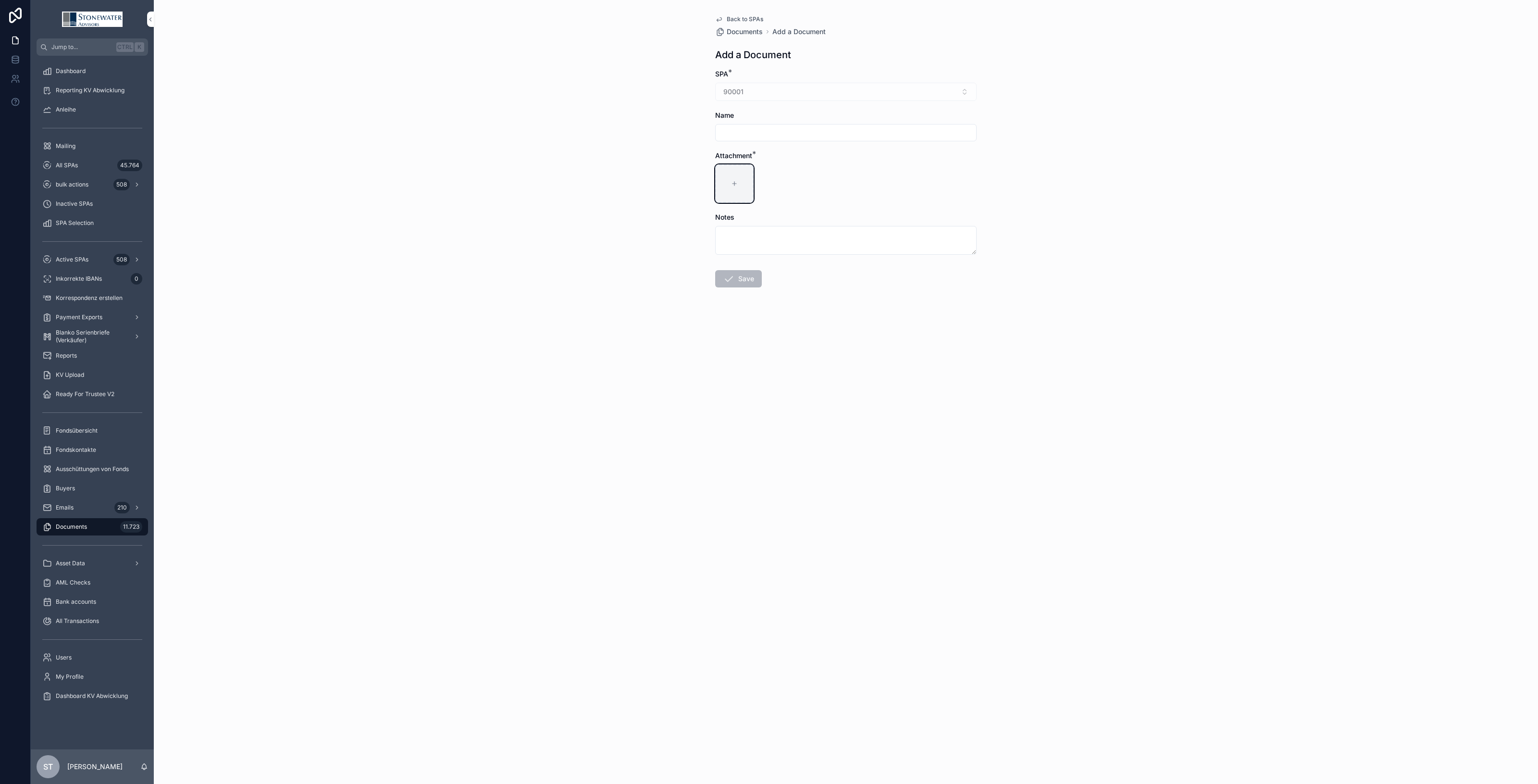
click at [738, 181] on div "scrollable content" at bounding box center [735, 184] width 38 height 38
type input "**********"
click at [738, 180] on icon "scrollable content" at bounding box center [735, 180] width 12 height 12
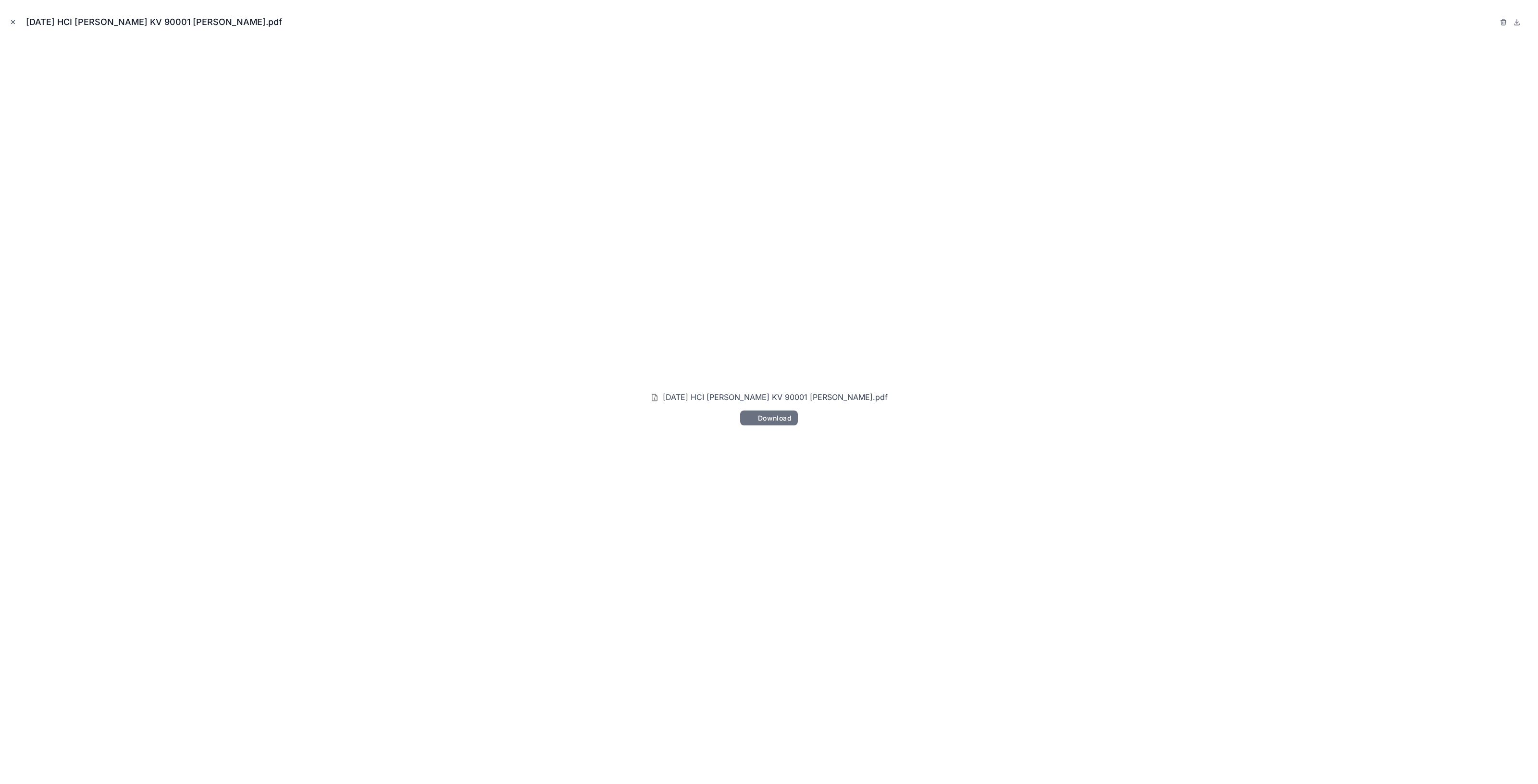
click at [13, 21] on icon "Close modal" at bounding box center [13, 22] width 4 height 4
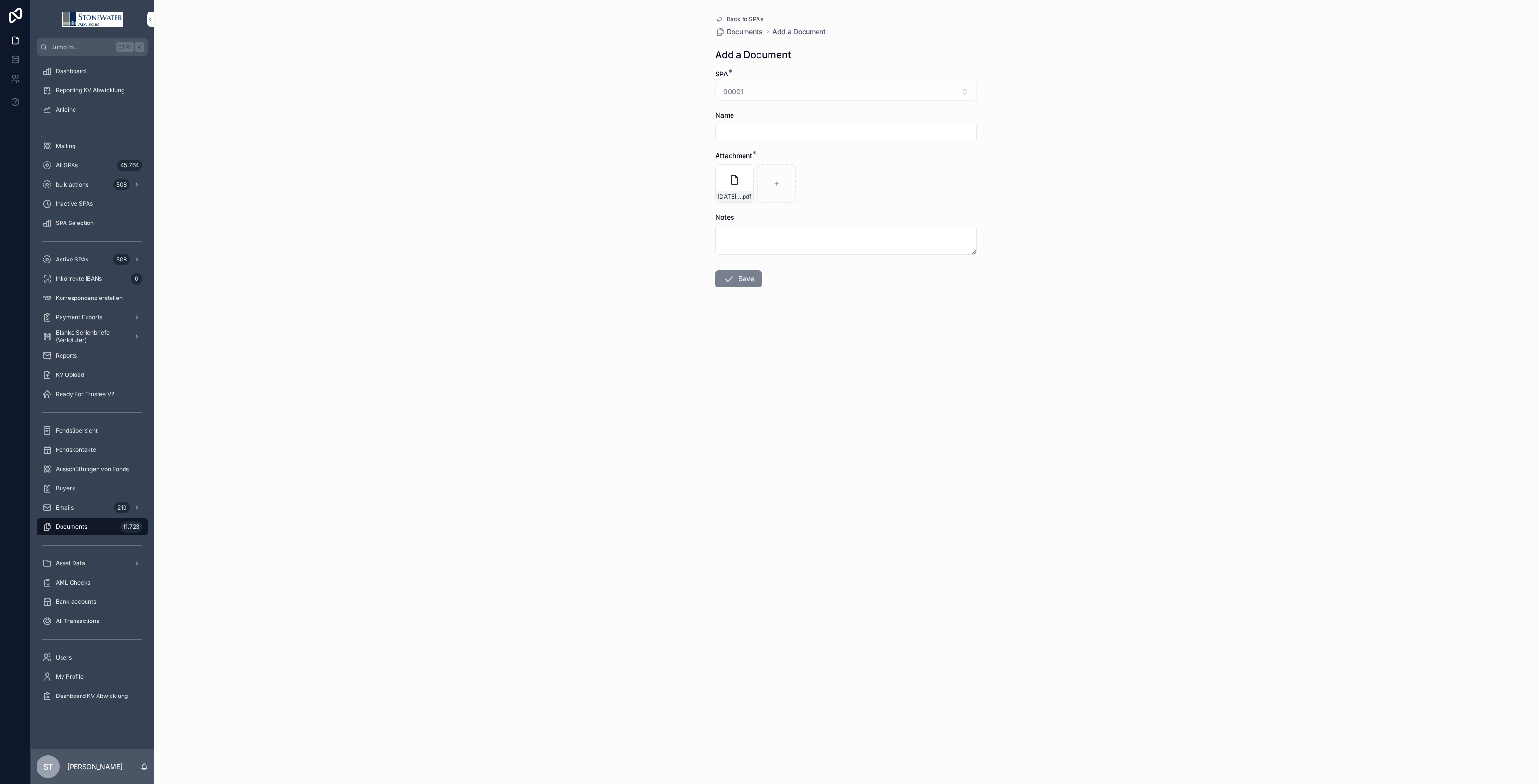
click at [735, 285] on button "Save" at bounding box center [738, 278] width 46 height 17
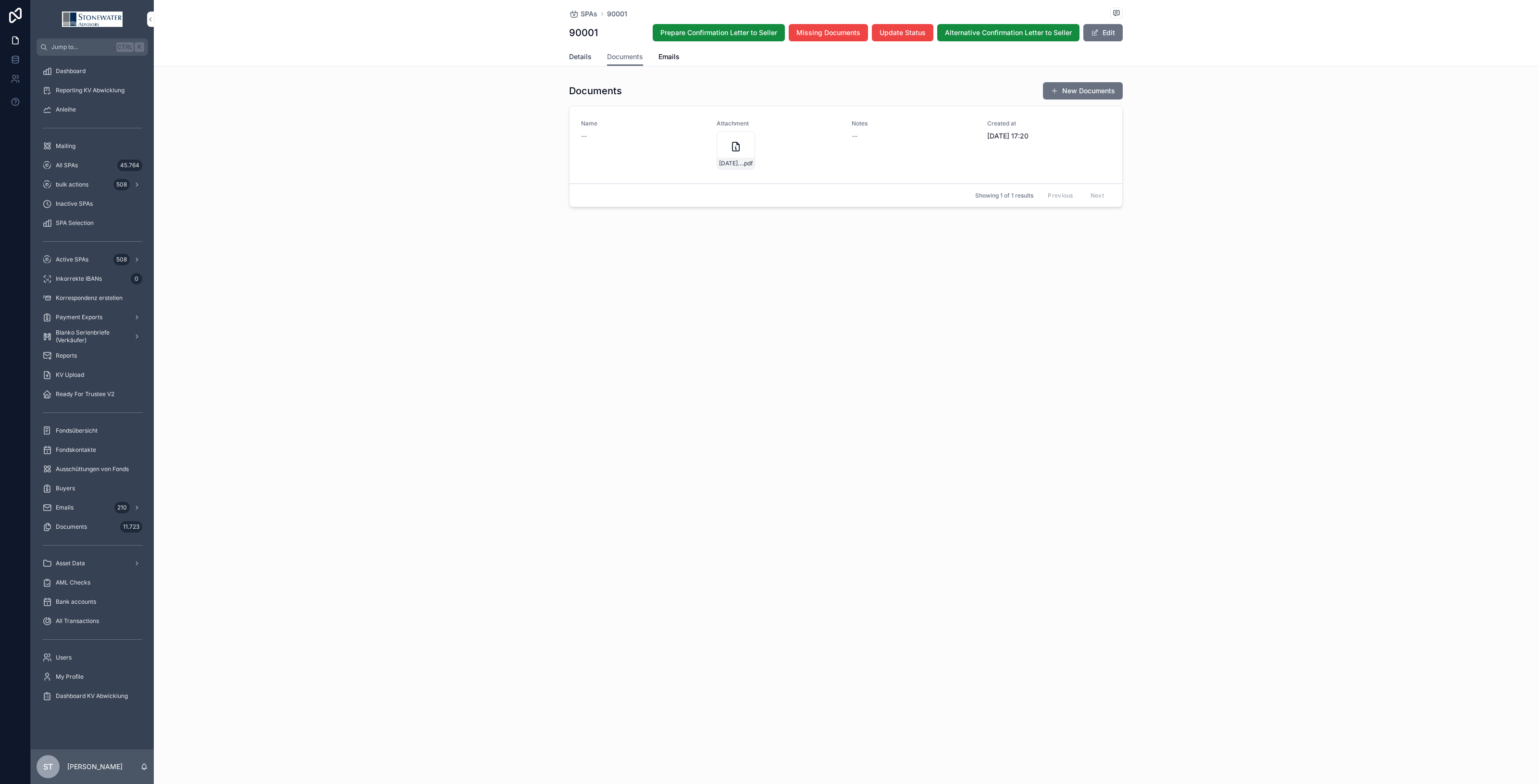
click at [581, 58] on span "Details" at bounding box center [581, 56] width 23 height 10
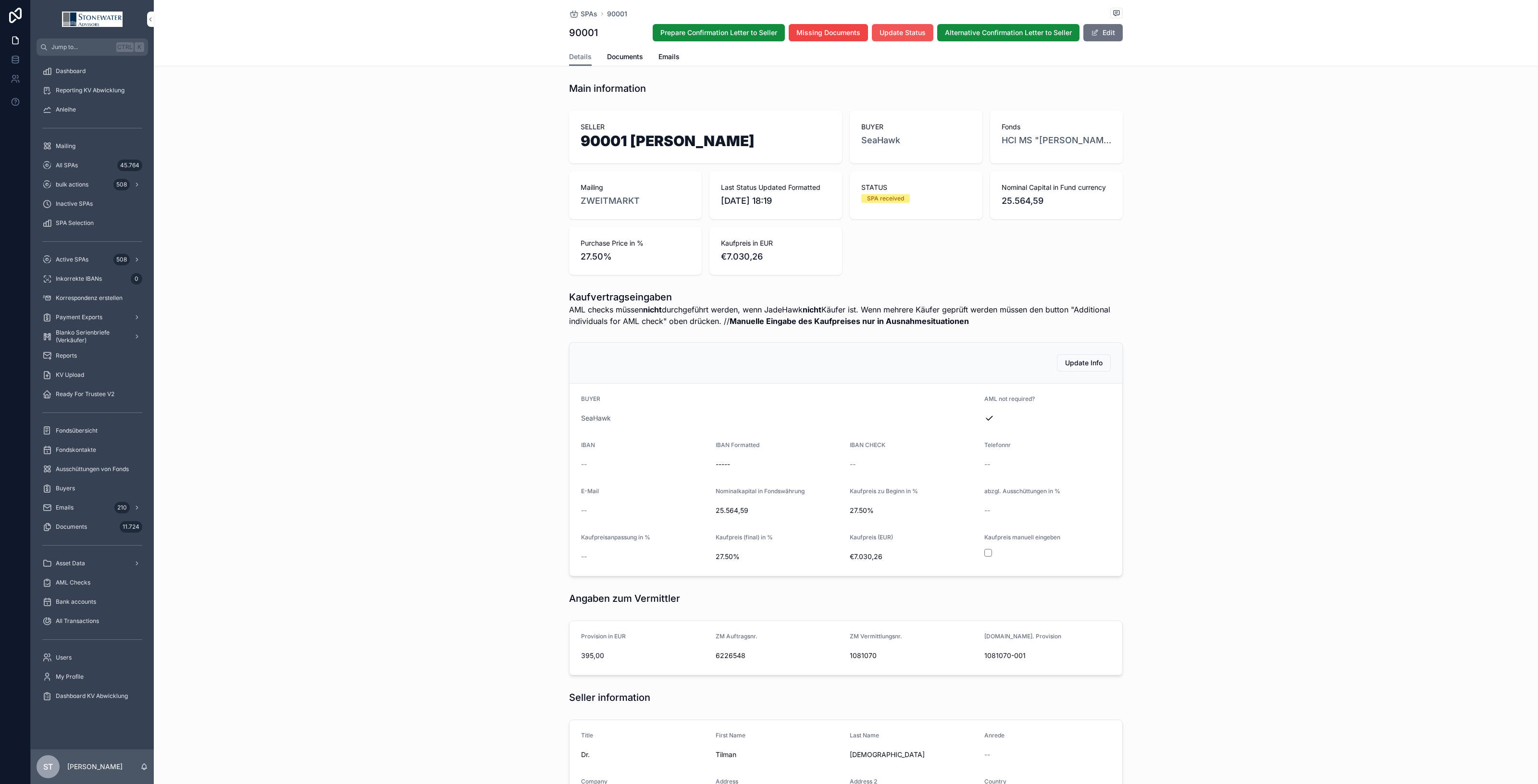
click at [902, 35] on span "Update Status" at bounding box center [902, 32] width 46 height 10
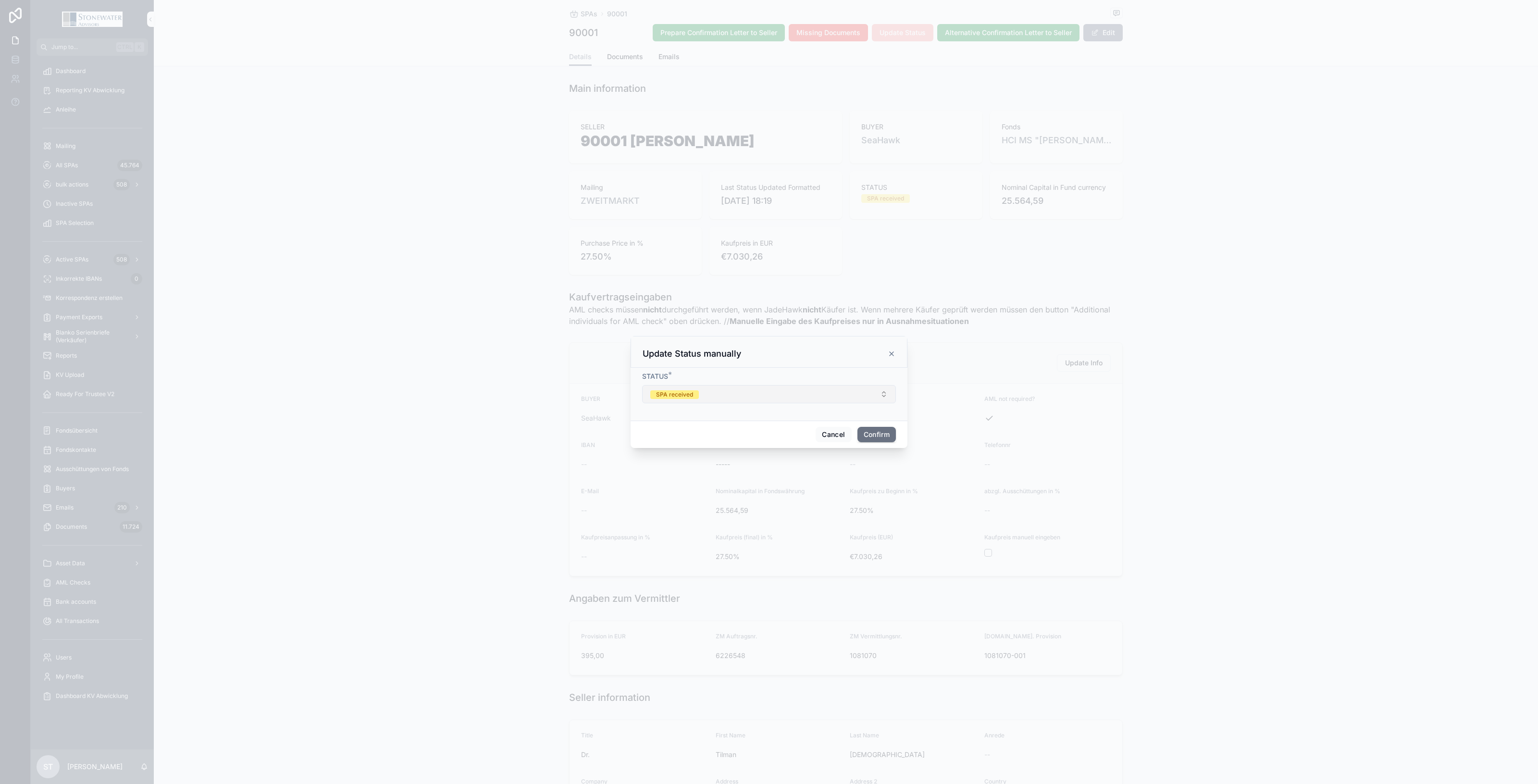
click at [794, 394] on button "SPA received" at bounding box center [769, 394] width 254 height 18
click at [724, 505] on div "sent to Trustee" at bounding box center [732, 505] width 41 height 9
click at [871, 435] on button "Confirm" at bounding box center [877, 434] width 38 height 15
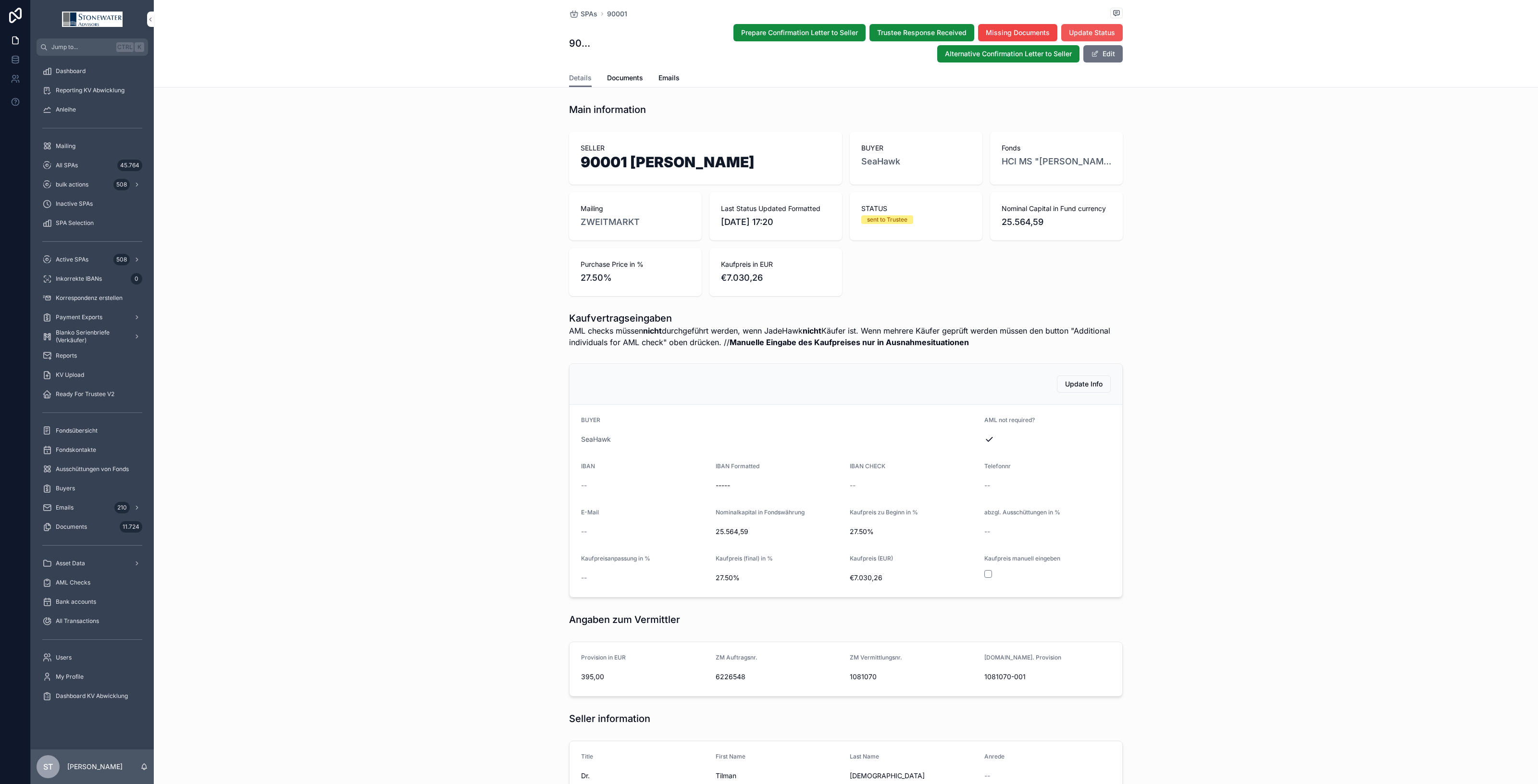
click at [1078, 25] on button "Update Status" at bounding box center [1092, 32] width 61 height 17
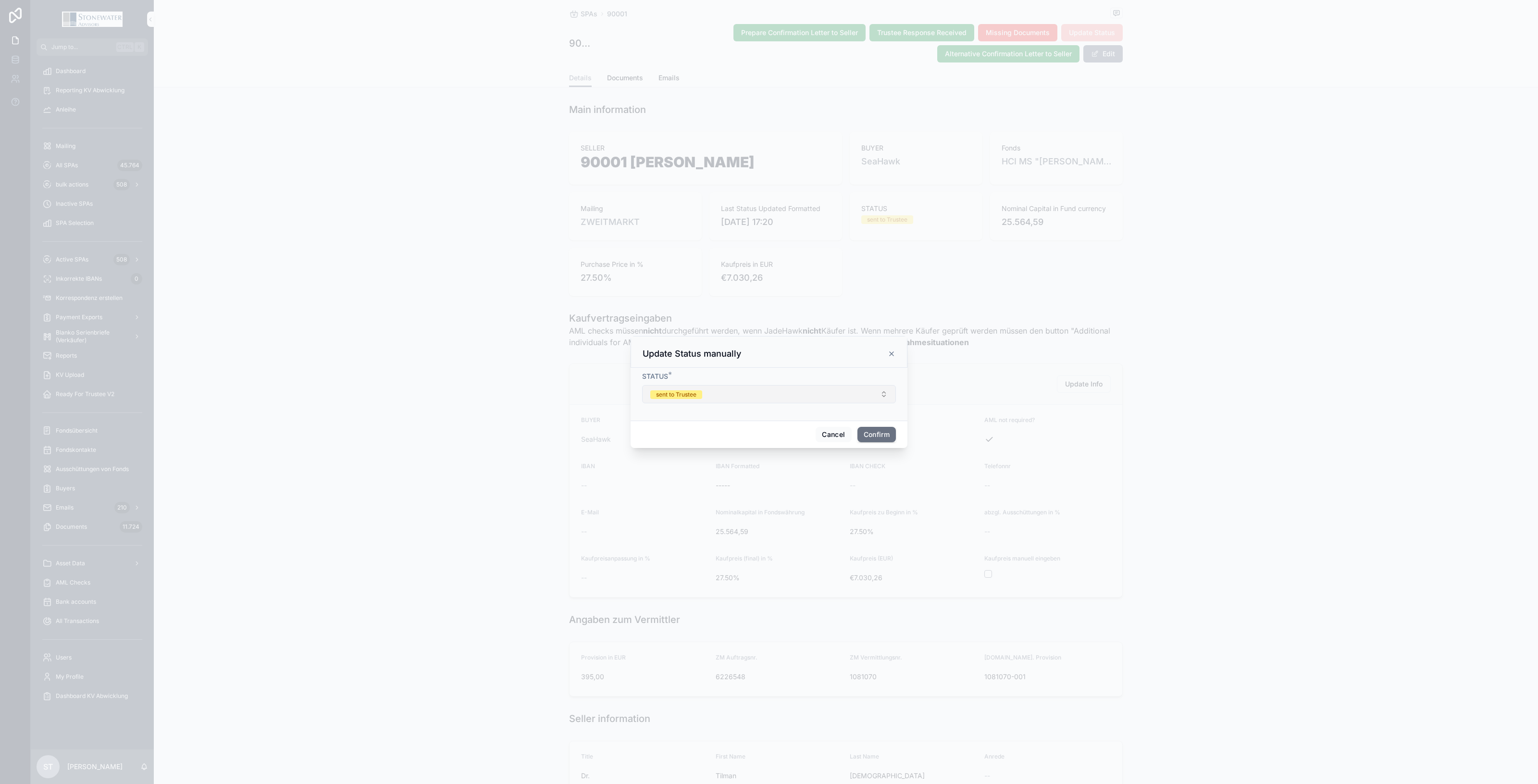
click at [789, 393] on button "sent to Trustee" at bounding box center [769, 394] width 254 height 18
click at [780, 473] on div "paid" at bounding box center [769, 474] width 134 height 15
click at [876, 438] on button "Confirm" at bounding box center [877, 434] width 38 height 15
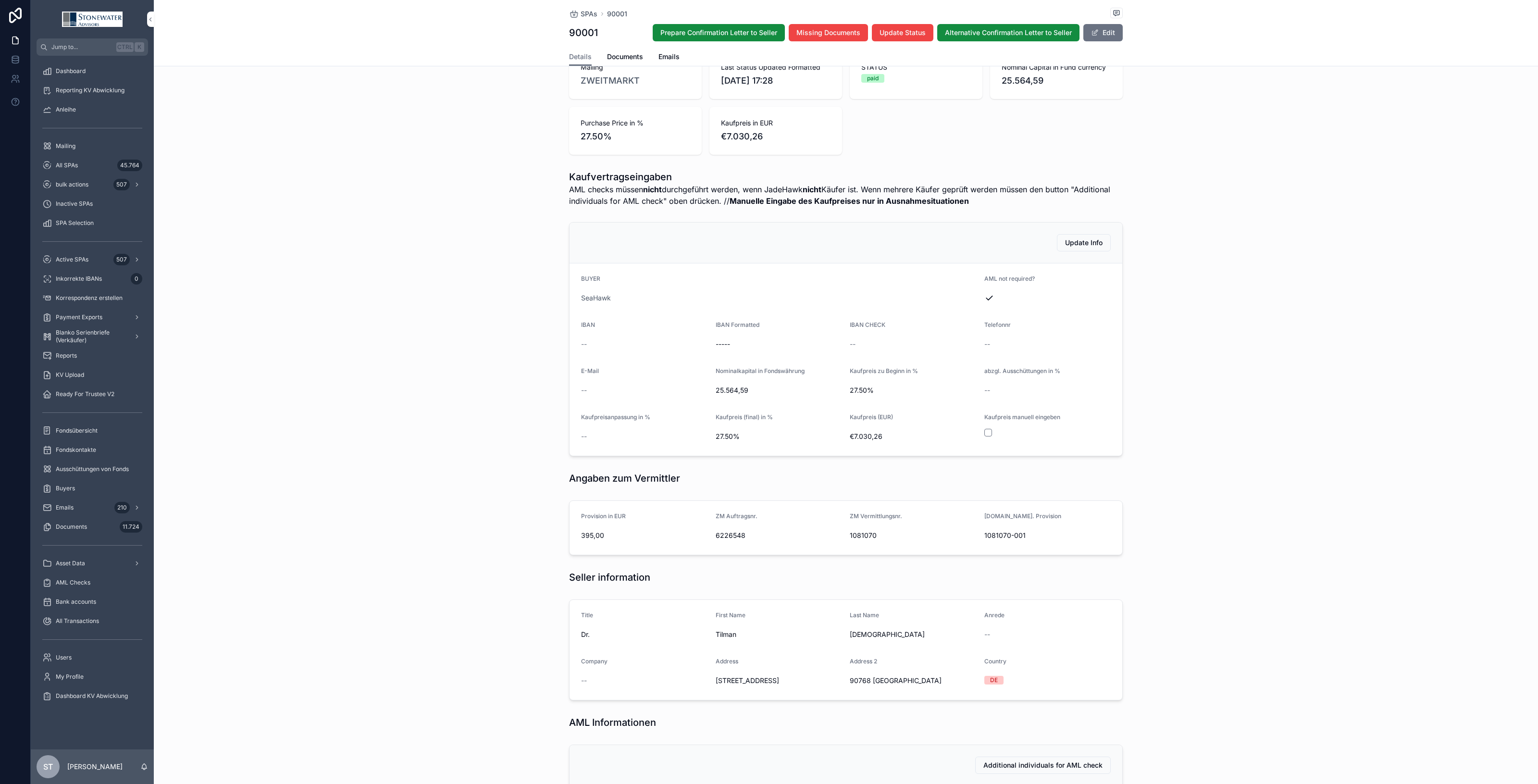
scroll to position [120, 0]
click at [71, 169] on div "All SPAs 45.764" at bounding box center [92, 165] width 100 height 15
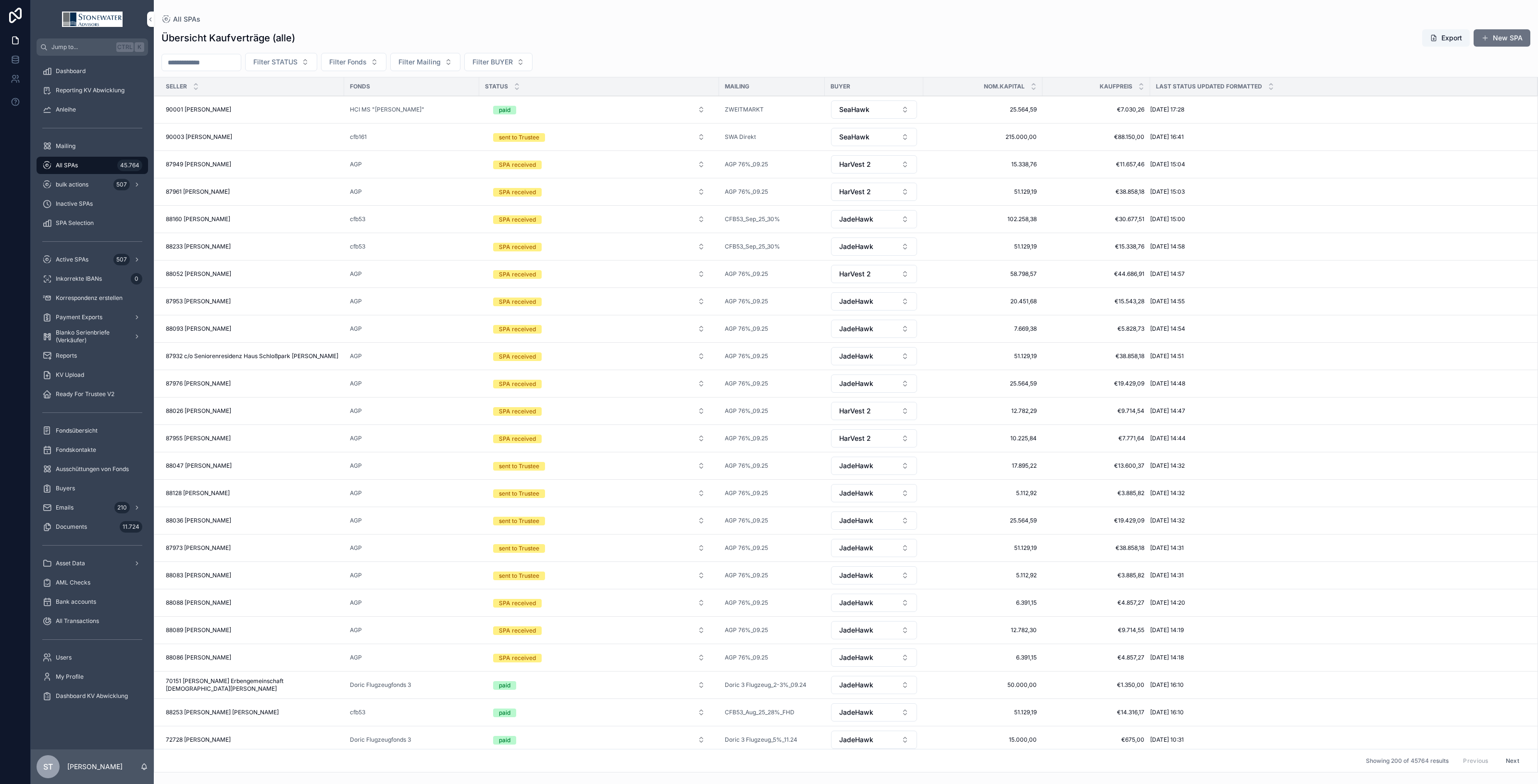
click at [227, 60] on input "scrollable content" at bounding box center [201, 63] width 79 height 13
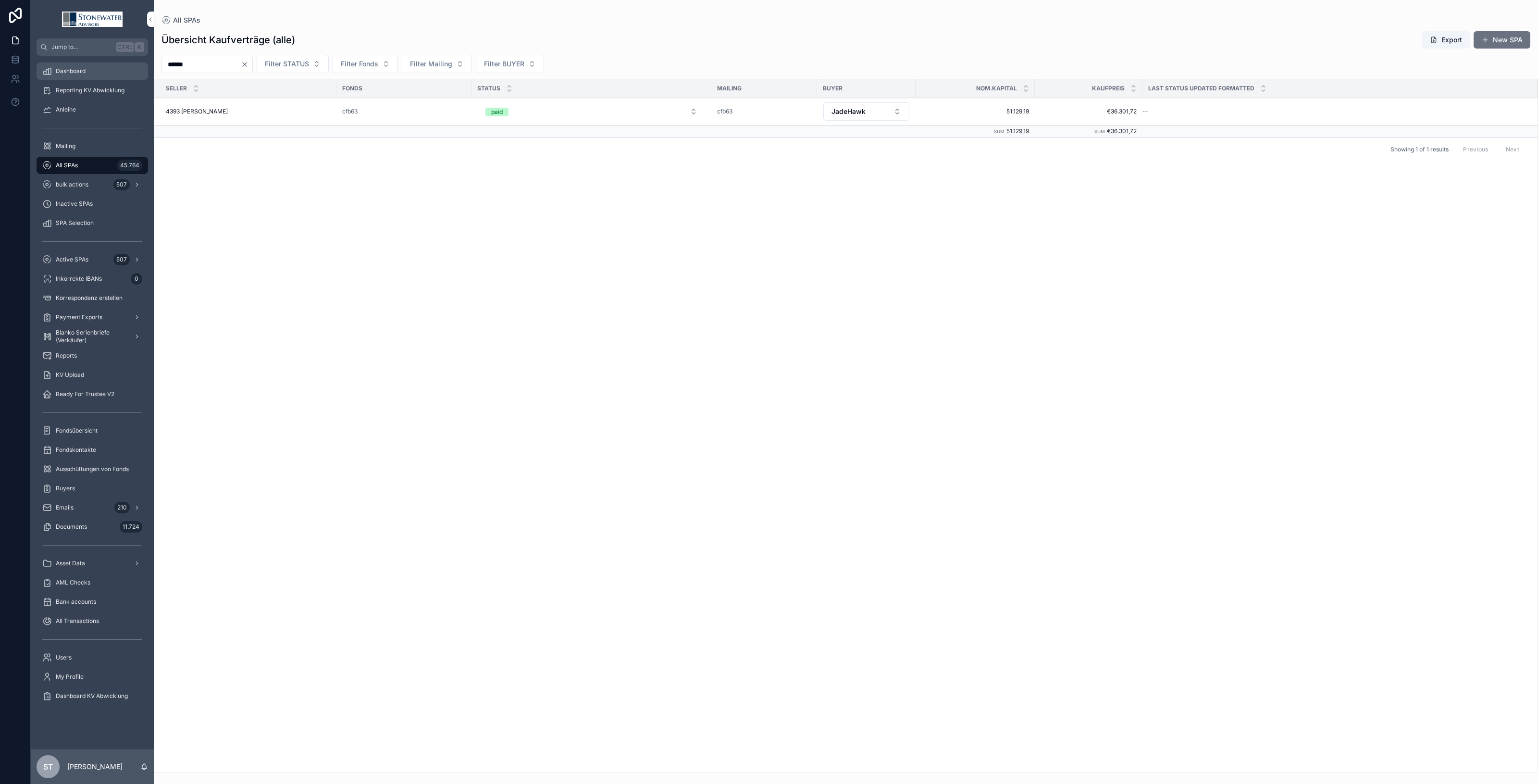
drag, startPoint x: 202, startPoint y: 66, endPoint x: 99, endPoint y: 66, distance: 103.0
click at [99, 66] on div "Jump to... Ctrl K Dashboard Reporting KV Abwicklung Anleihe Mailing All SPAs 45…" at bounding box center [785, 392] width 1508 height 784
type input "*******"
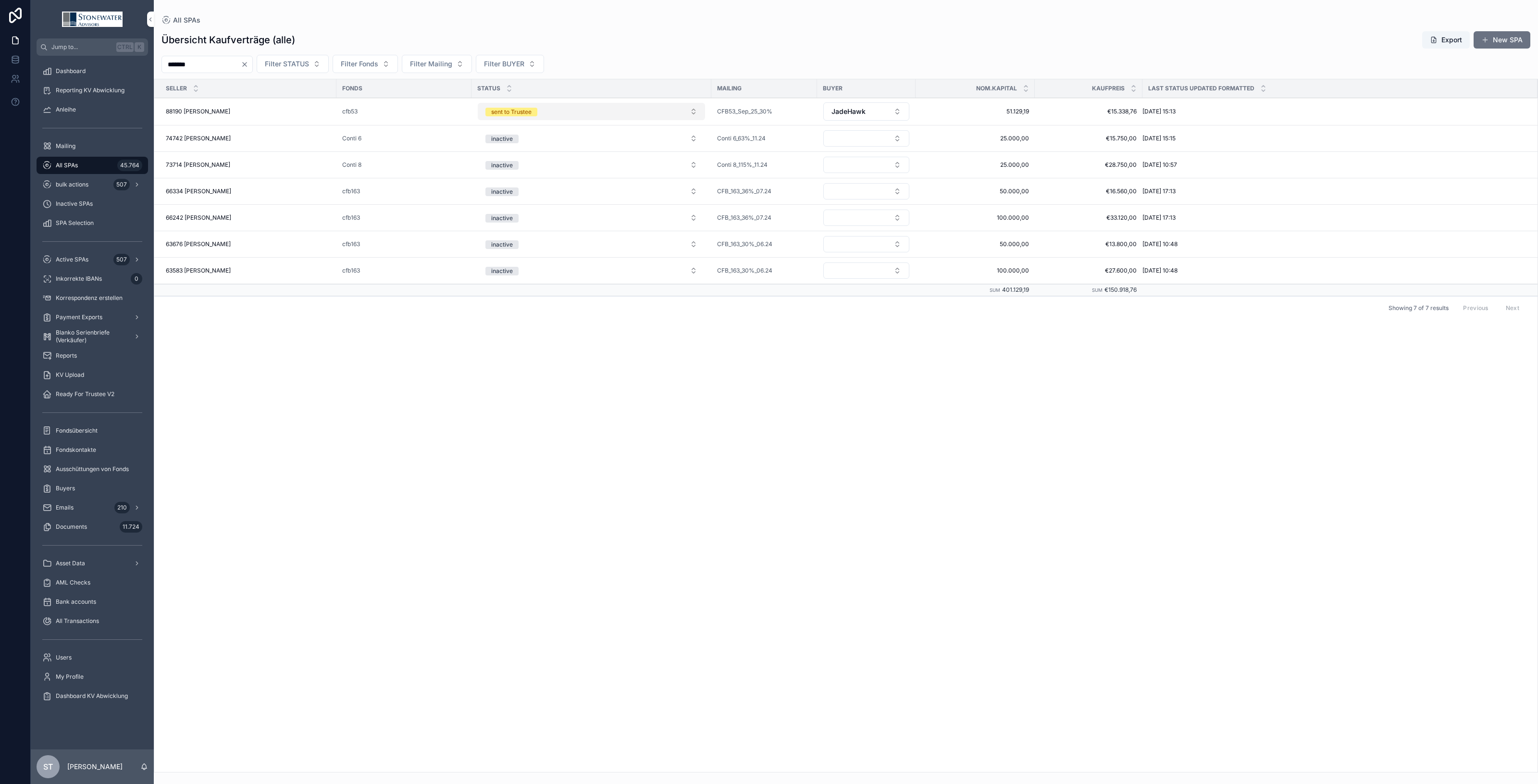
click at [689, 114] on button "sent to Trustee" at bounding box center [592, 111] width 227 height 17
click at [637, 249] on div "SPA cleared" at bounding box center [591, 251] width 134 height 15
click at [271, 108] on div "88190 [PERSON_NAME] 88190 [PERSON_NAME]" at bounding box center [249, 111] width 165 height 7
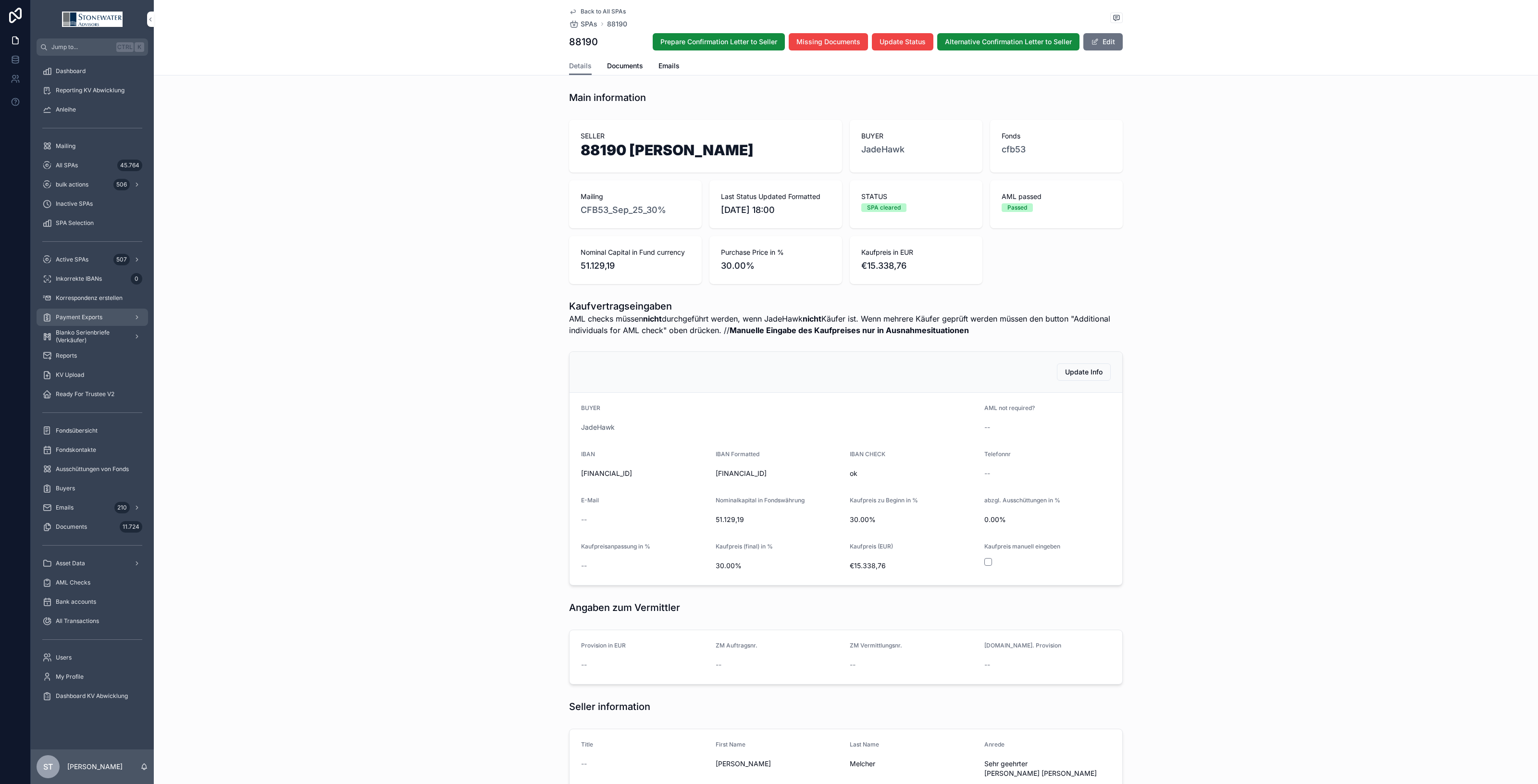
click at [71, 320] on span "Payment Exports" at bounding box center [79, 317] width 46 height 7
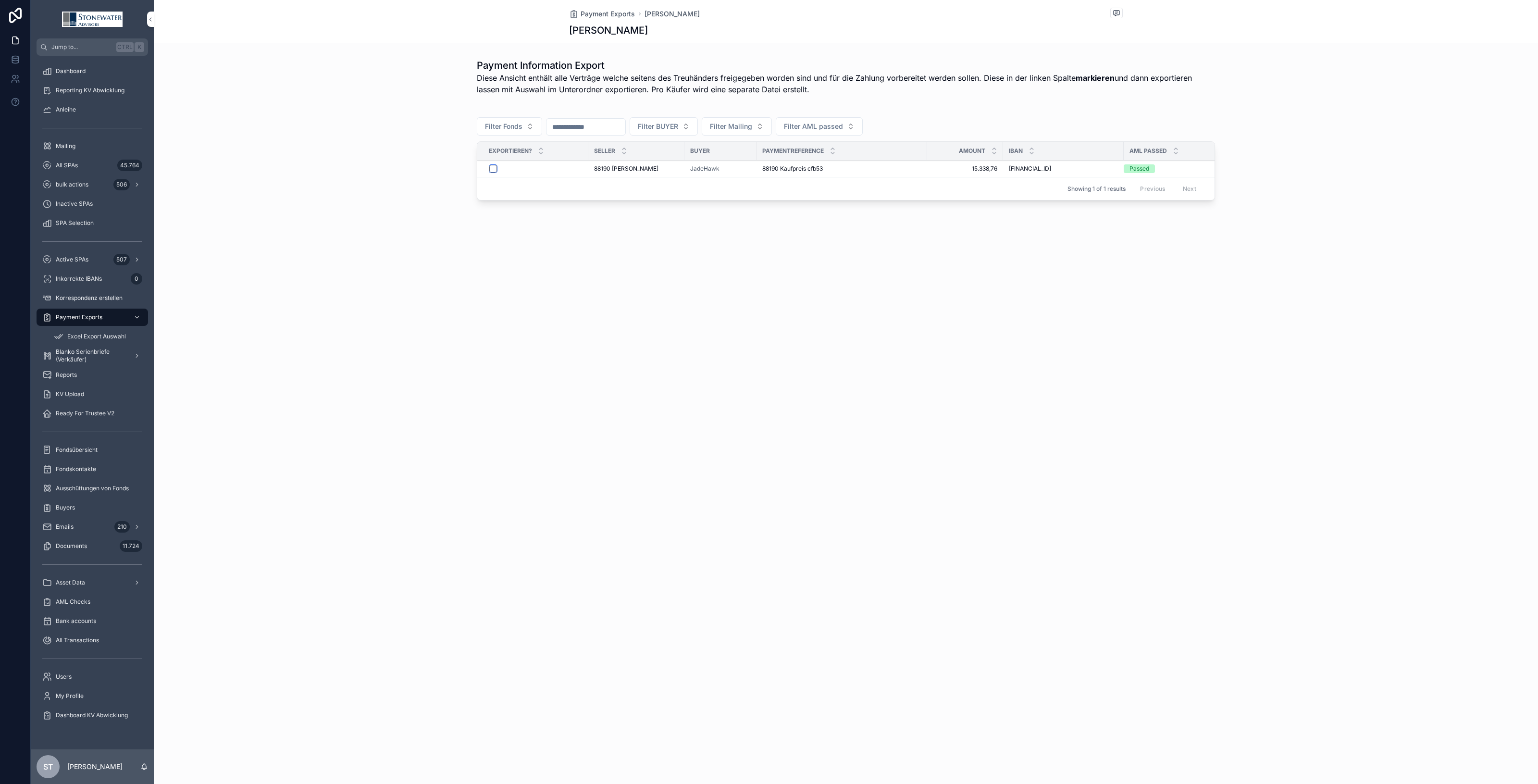
click at [493, 167] on button "scrollable content" at bounding box center [493, 169] width 7 height 7
click at [95, 336] on span "Excel Export Auswahl" at bounding box center [96, 336] width 58 height 7
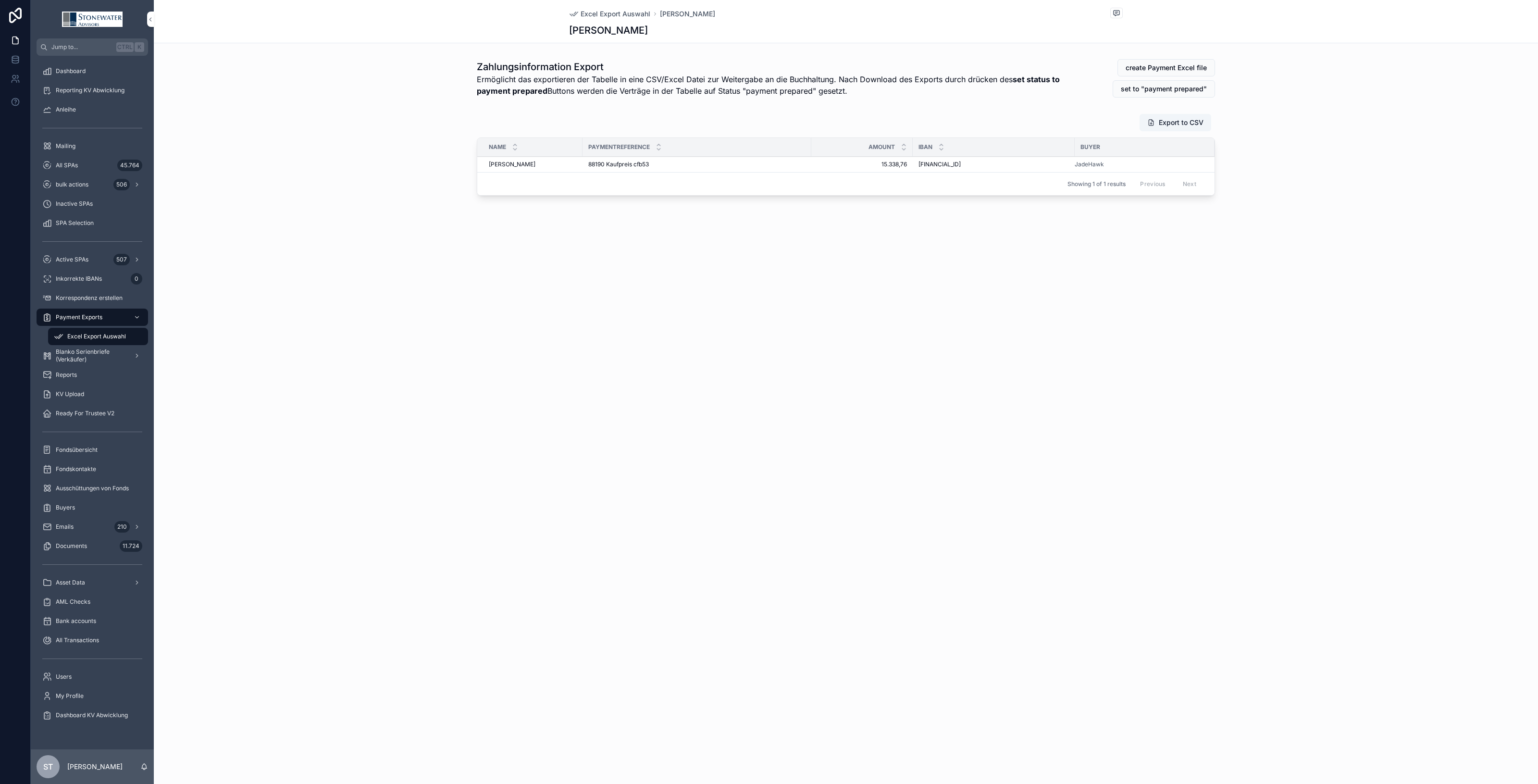
click at [659, 162] on div "88190 Kaufpreis cfb53 88190 Kaufpreis cfb53" at bounding box center [697, 164] width 218 height 7
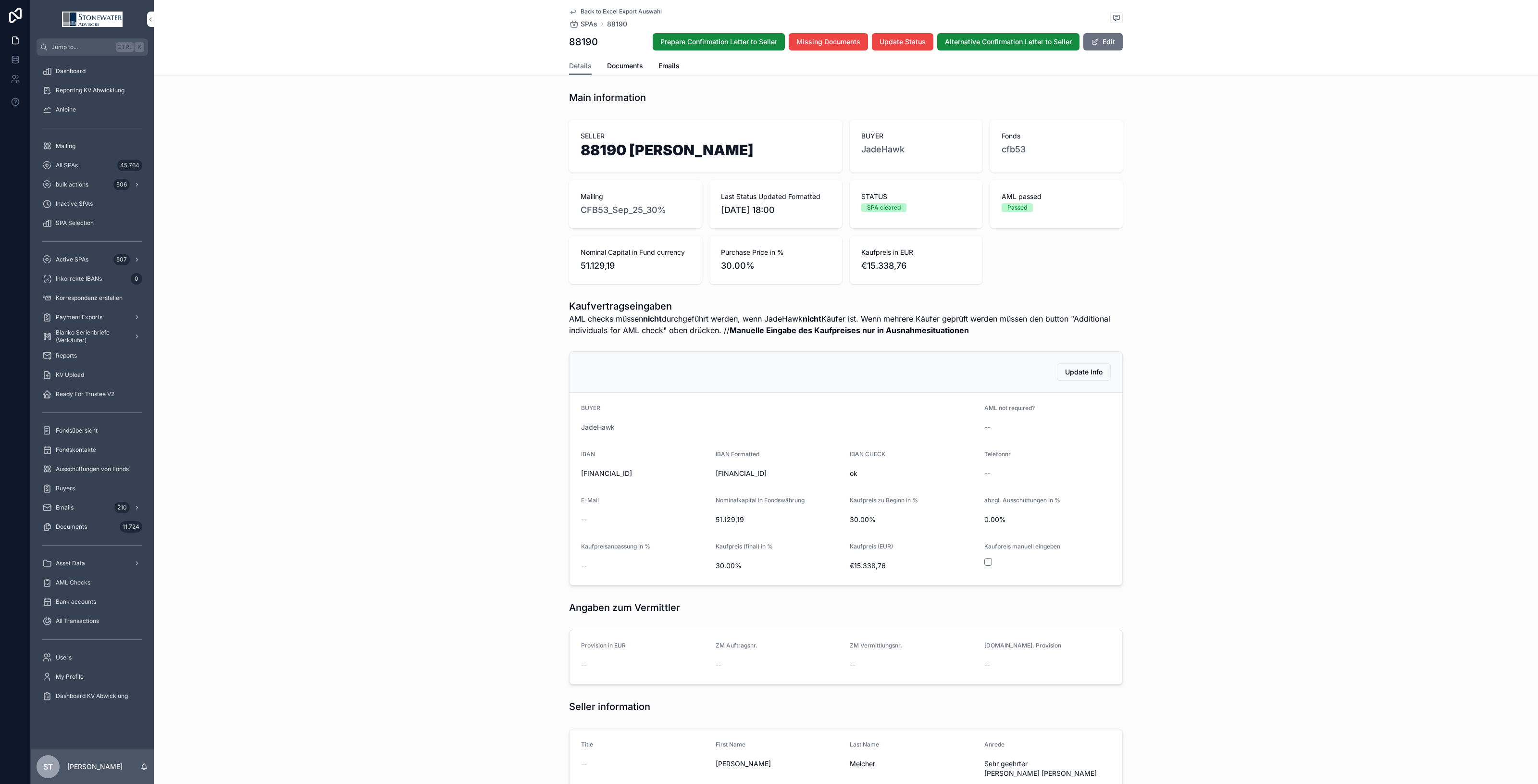
click at [636, 9] on span "Back to Excel Export Auswahl" at bounding box center [621, 11] width 81 height 7
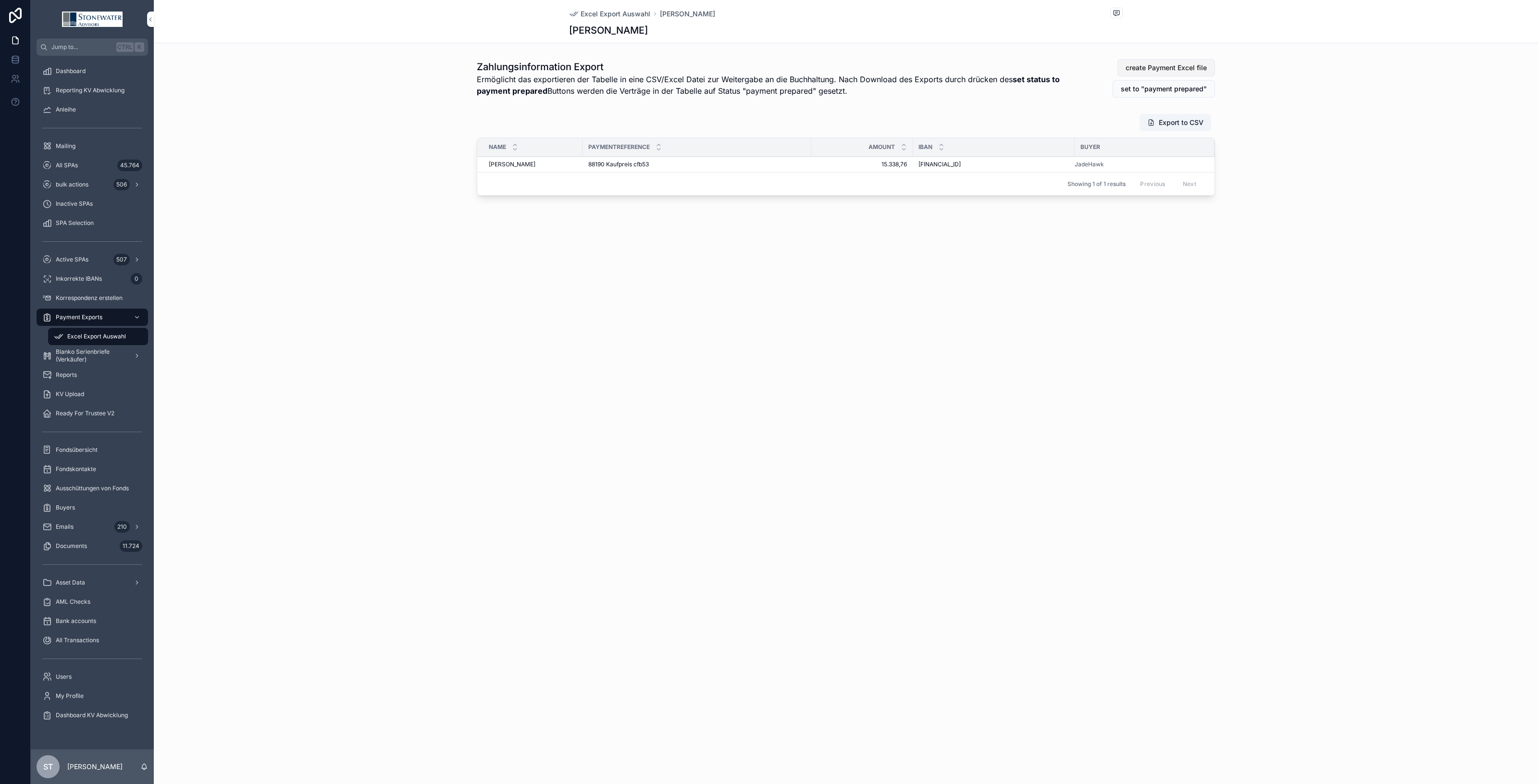
click at [1154, 63] on span "create Payment Excel file" at bounding box center [1166, 67] width 81 height 10
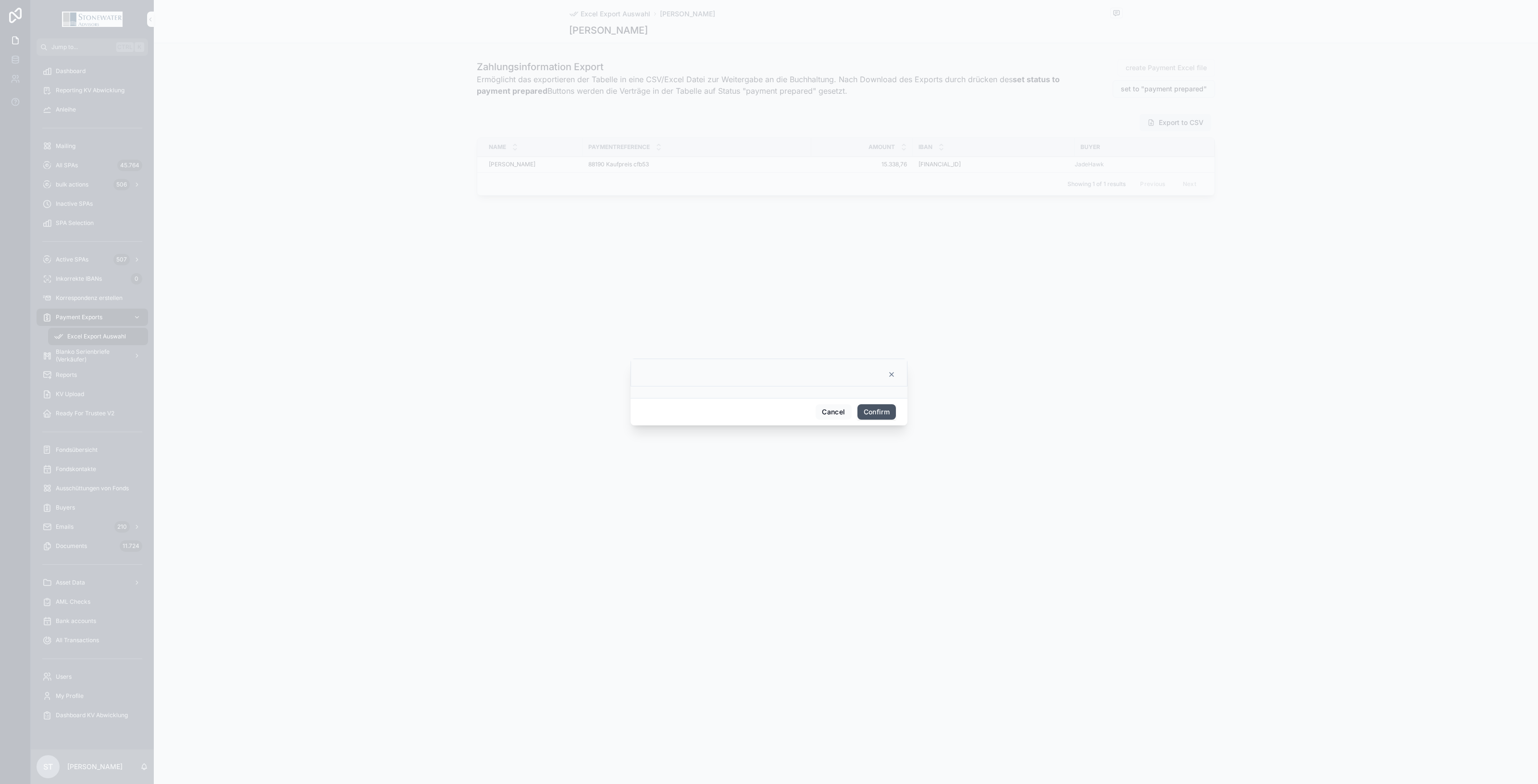
click at [884, 409] on button "Confirm" at bounding box center [877, 412] width 38 height 15
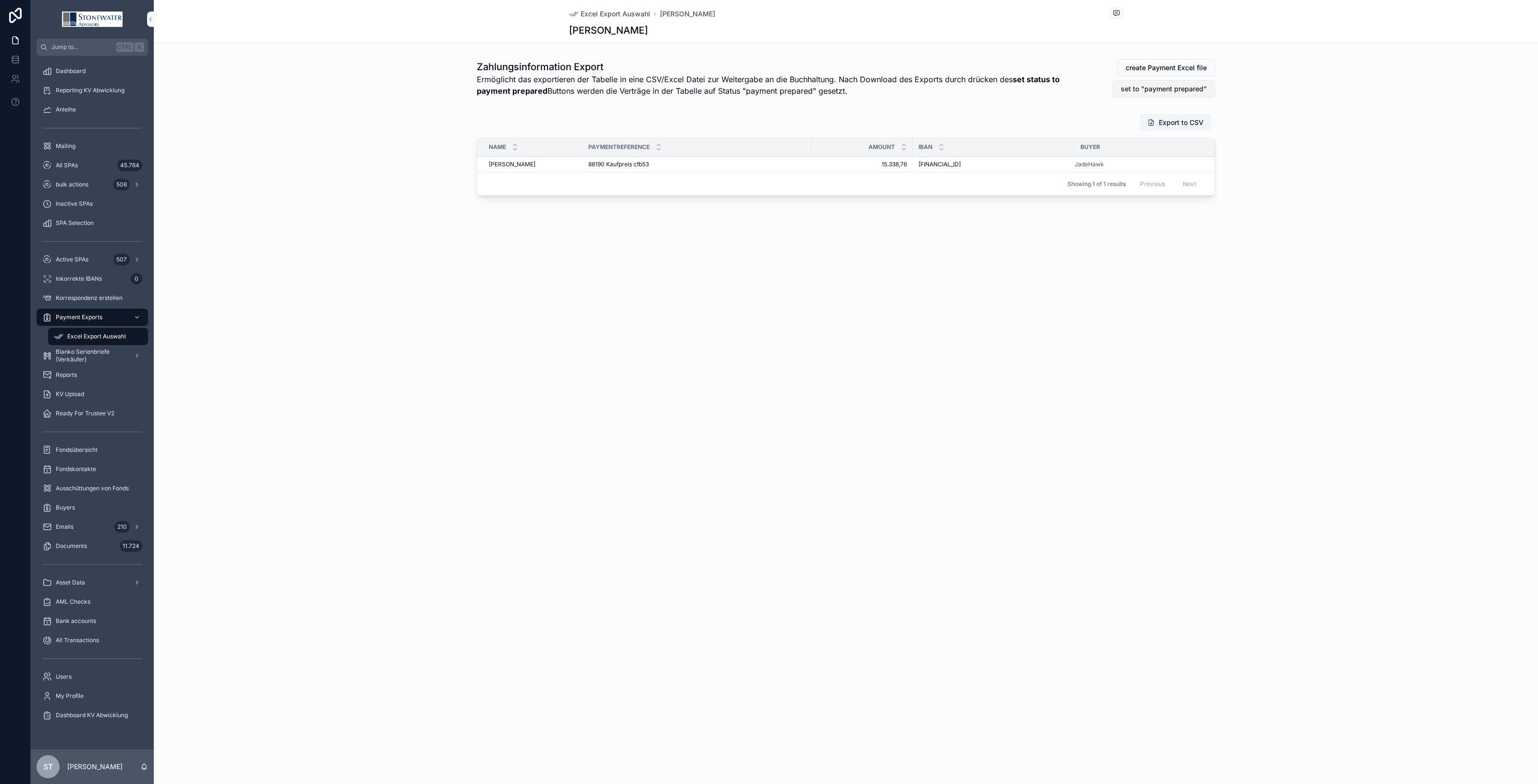
click at [1193, 85] on span "set to "payment prepared"" at bounding box center [1164, 89] width 86 height 10
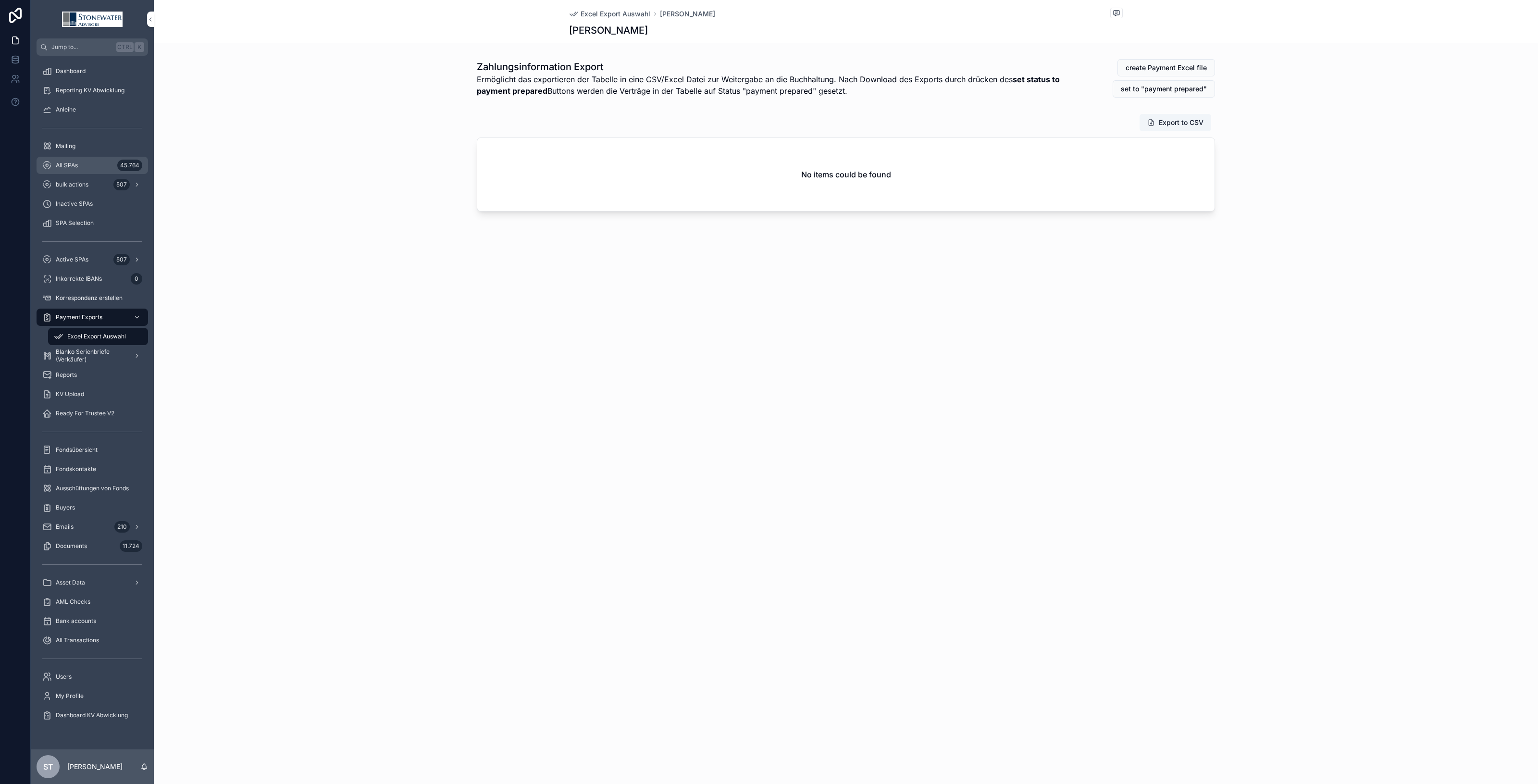
click at [88, 169] on div "All SPAs 45.764" at bounding box center [92, 165] width 100 height 15
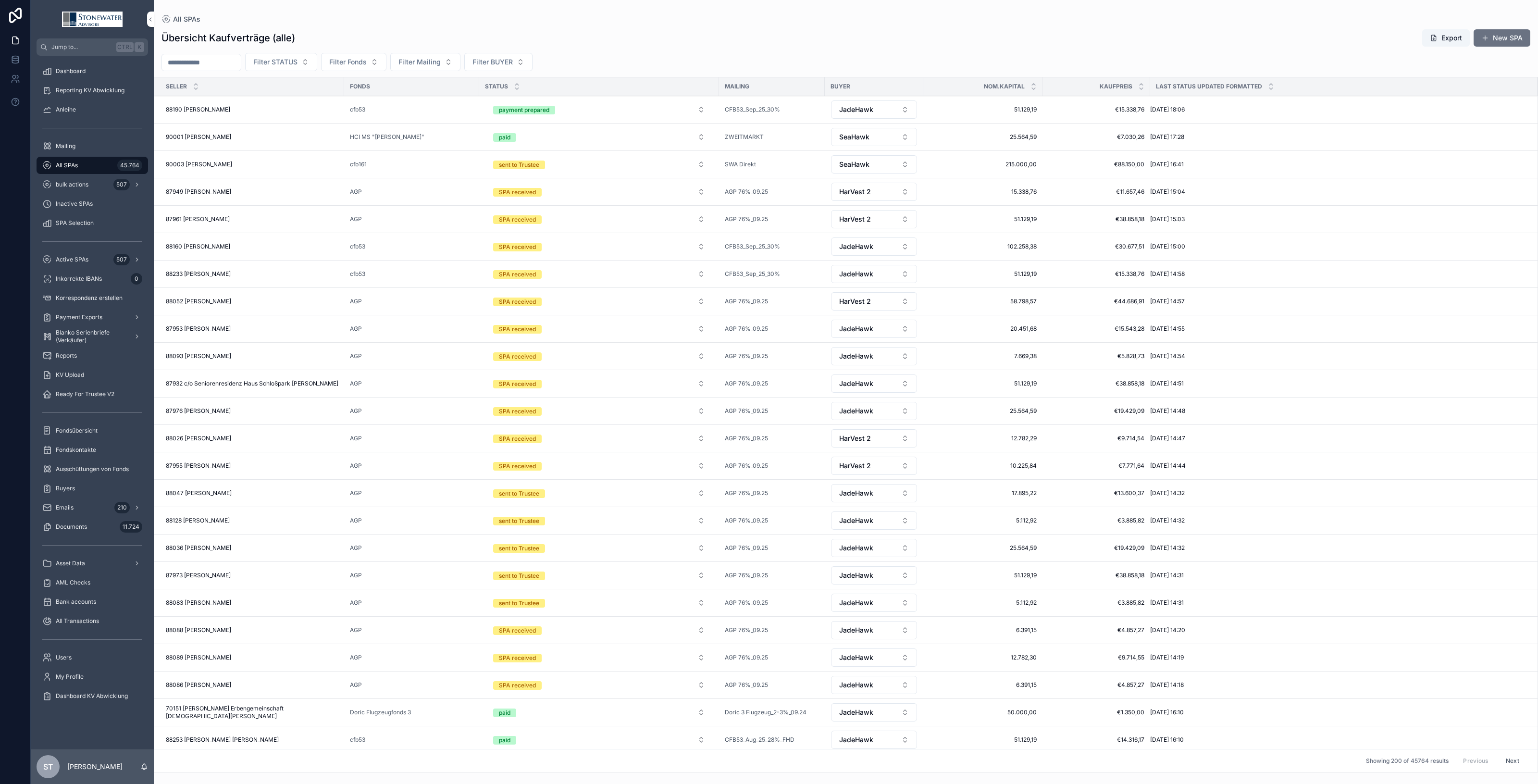
click at [103, 164] on div "All SPAs 45.764" at bounding box center [92, 165] width 100 height 15
click at [202, 61] on input "scrollable content" at bounding box center [201, 63] width 79 height 13
type input "*****"
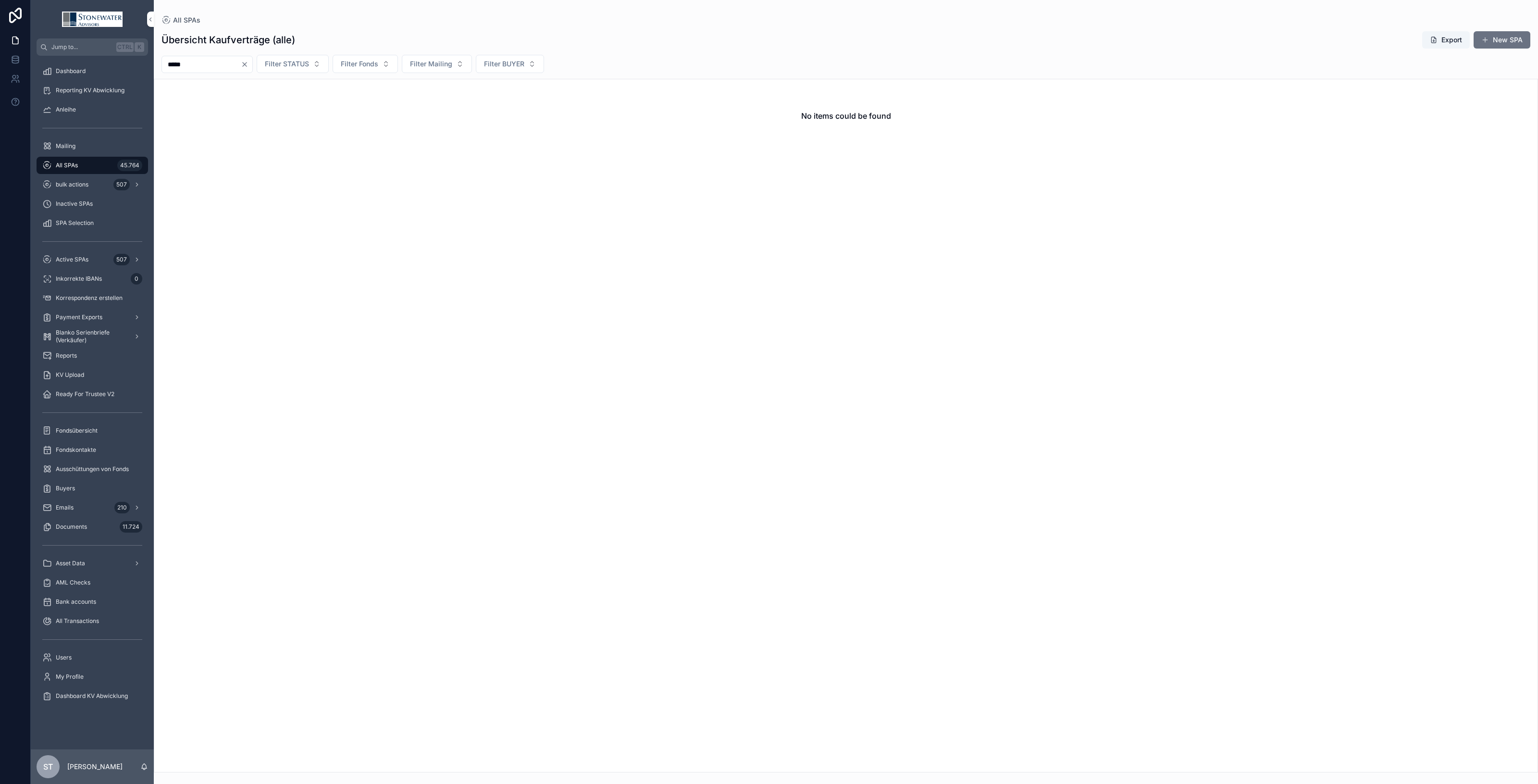
click at [91, 159] on div "All SPAs 45.764" at bounding box center [92, 165] width 100 height 15
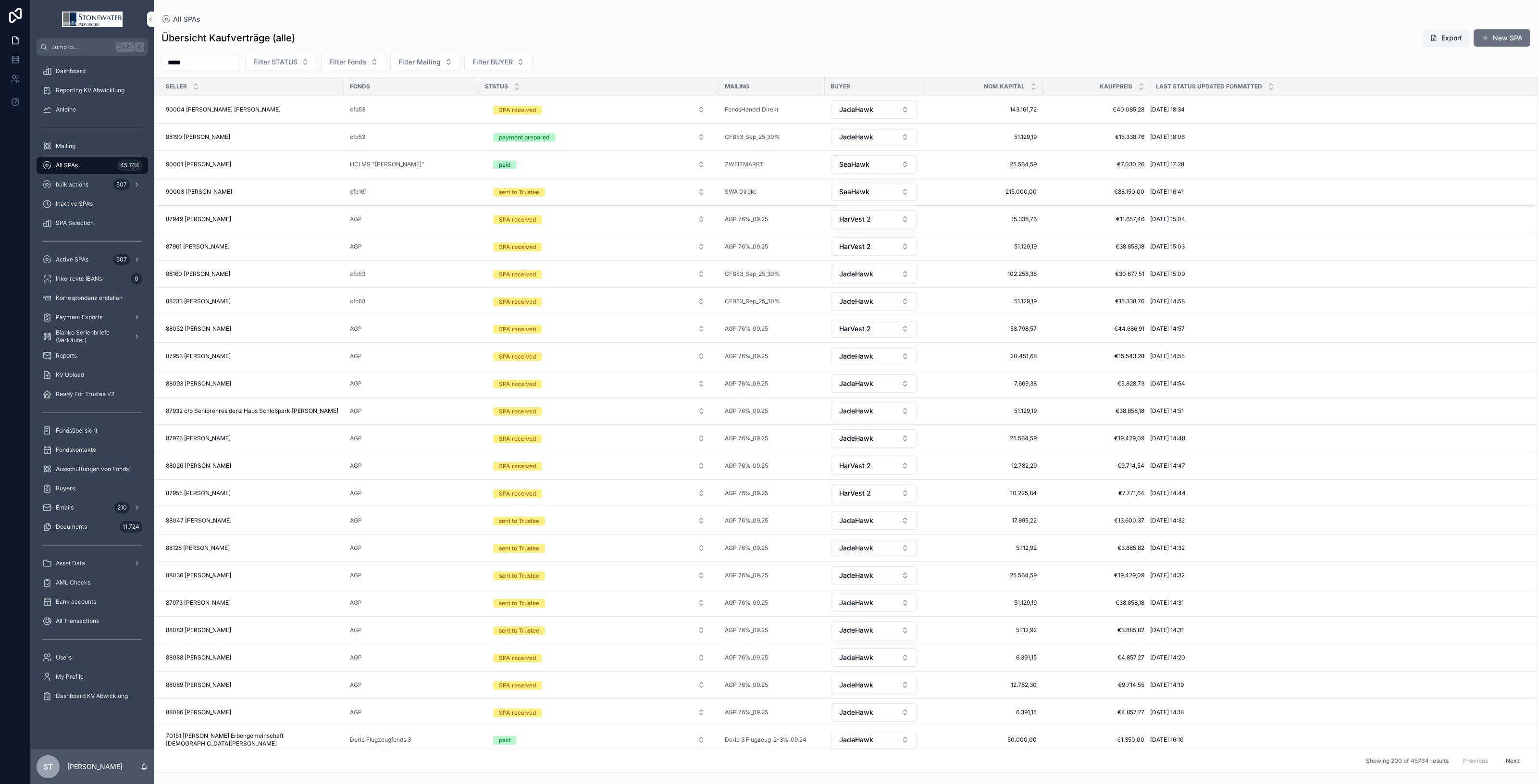
click at [97, 162] on div "All SPAs 45.764" at bounding box center [92, 165] width 100 height 15
click at [296, 111] on div "90004 [PERSON_NAME] [PERSON_NAME] 90004 [PERSON_NAME] [PERSON_NAME]" at bounding box center [252, 109] width 173 height 7
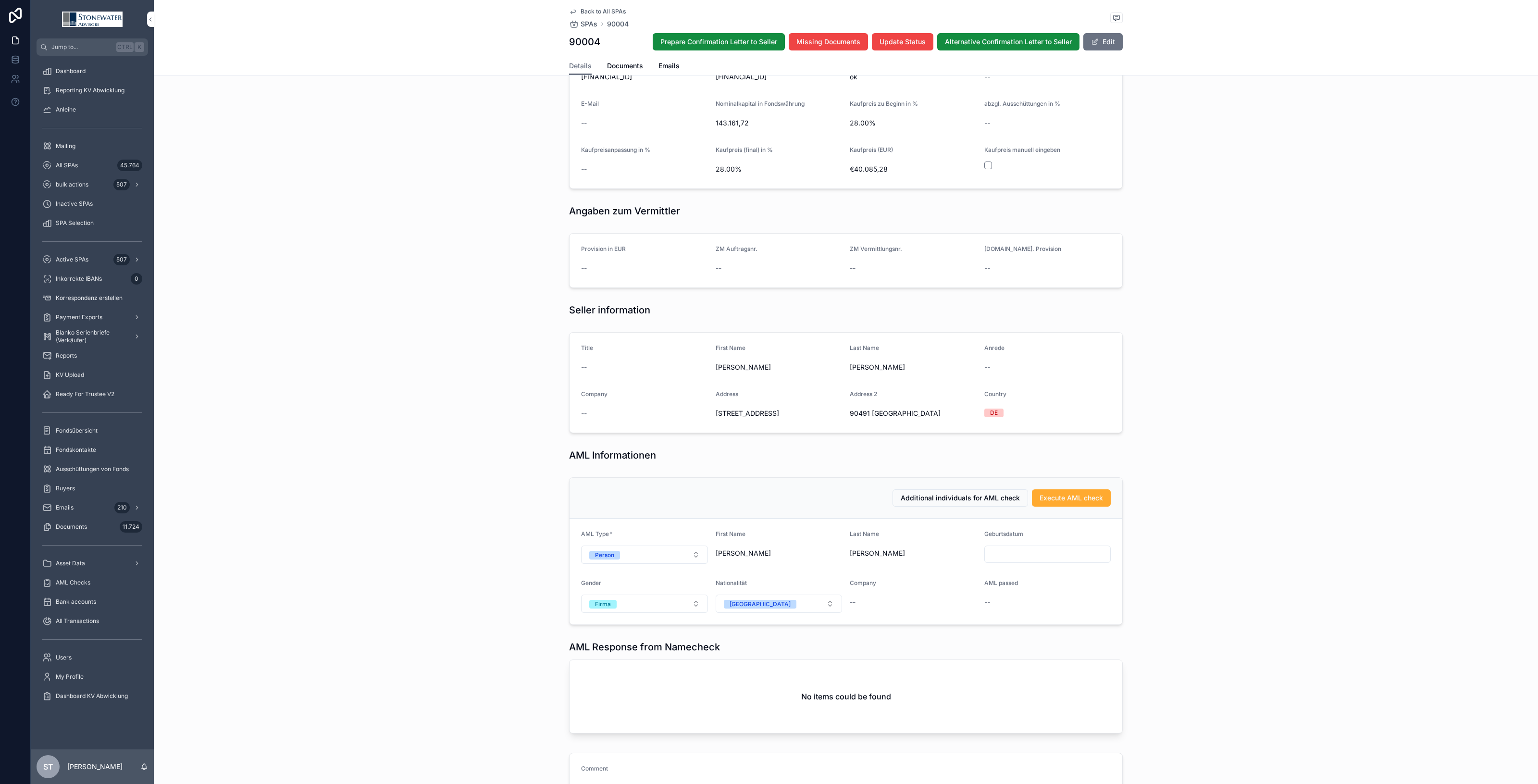
scroll to position [420, 0]
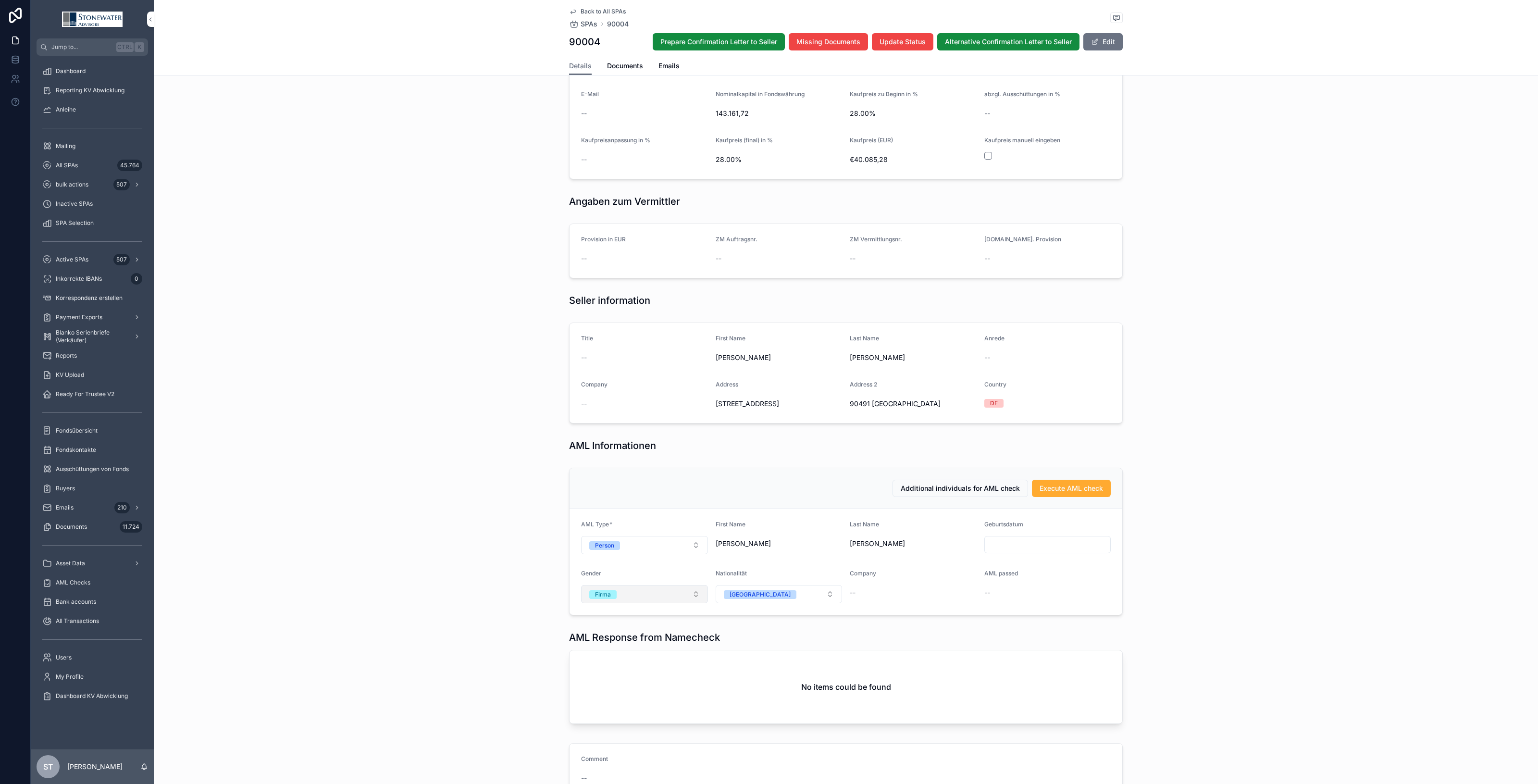
click at [680, 585] on button "Firma" at bounding box center [645, 594] width 127 height 18
click at [619, 648] on div "Frau" at bounding box center [640, 649] width 134 height 15
click at [931, 588] on div "--" at bounding box center [913, 592] width 127 height 10
click at [1084, 484] on span "Execute AML check" at bounding box center [1071, 488] width 63 height 10
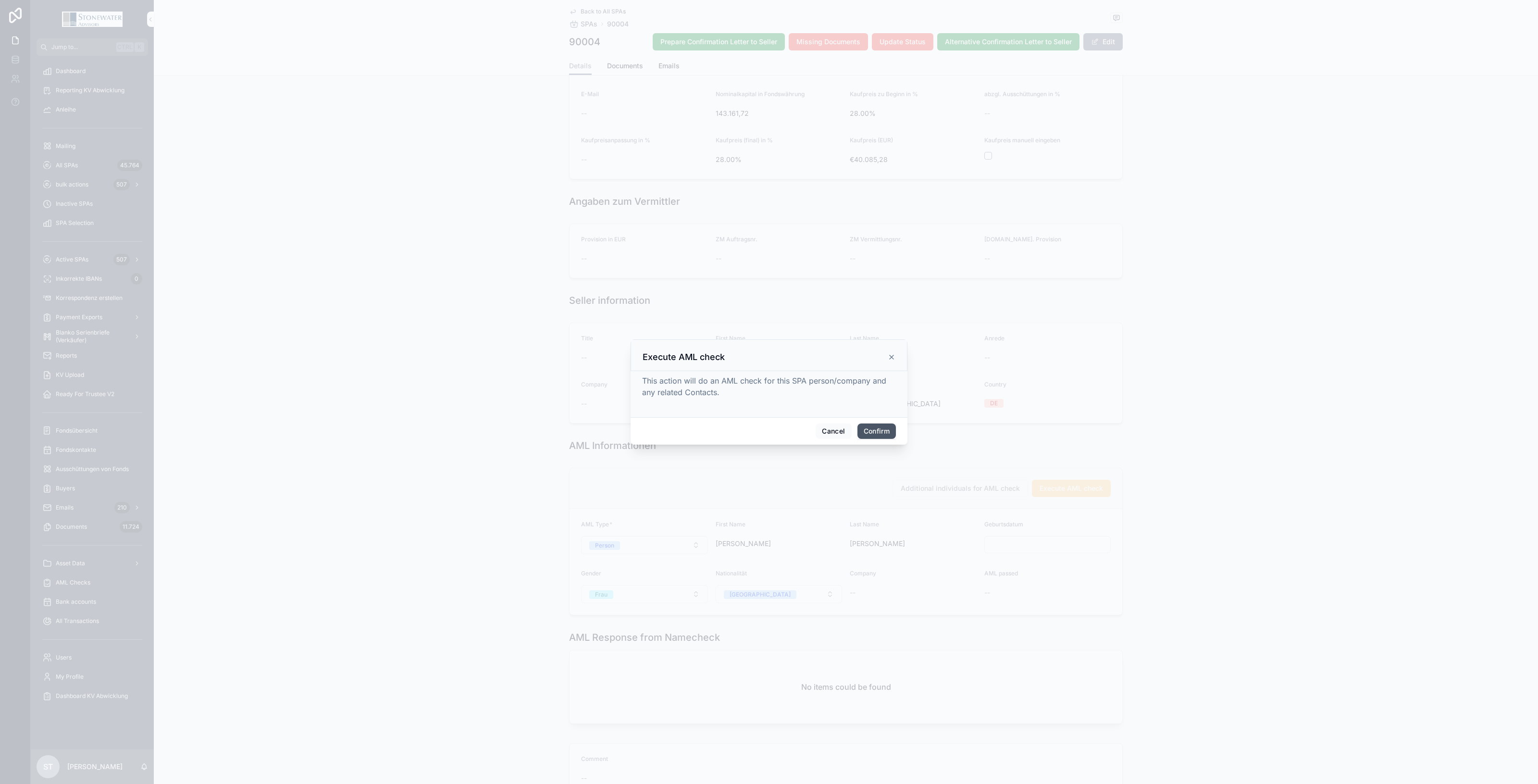
click at [879, 435] on button "Confirm" at bounding box center [877, 431] width 38 height 15
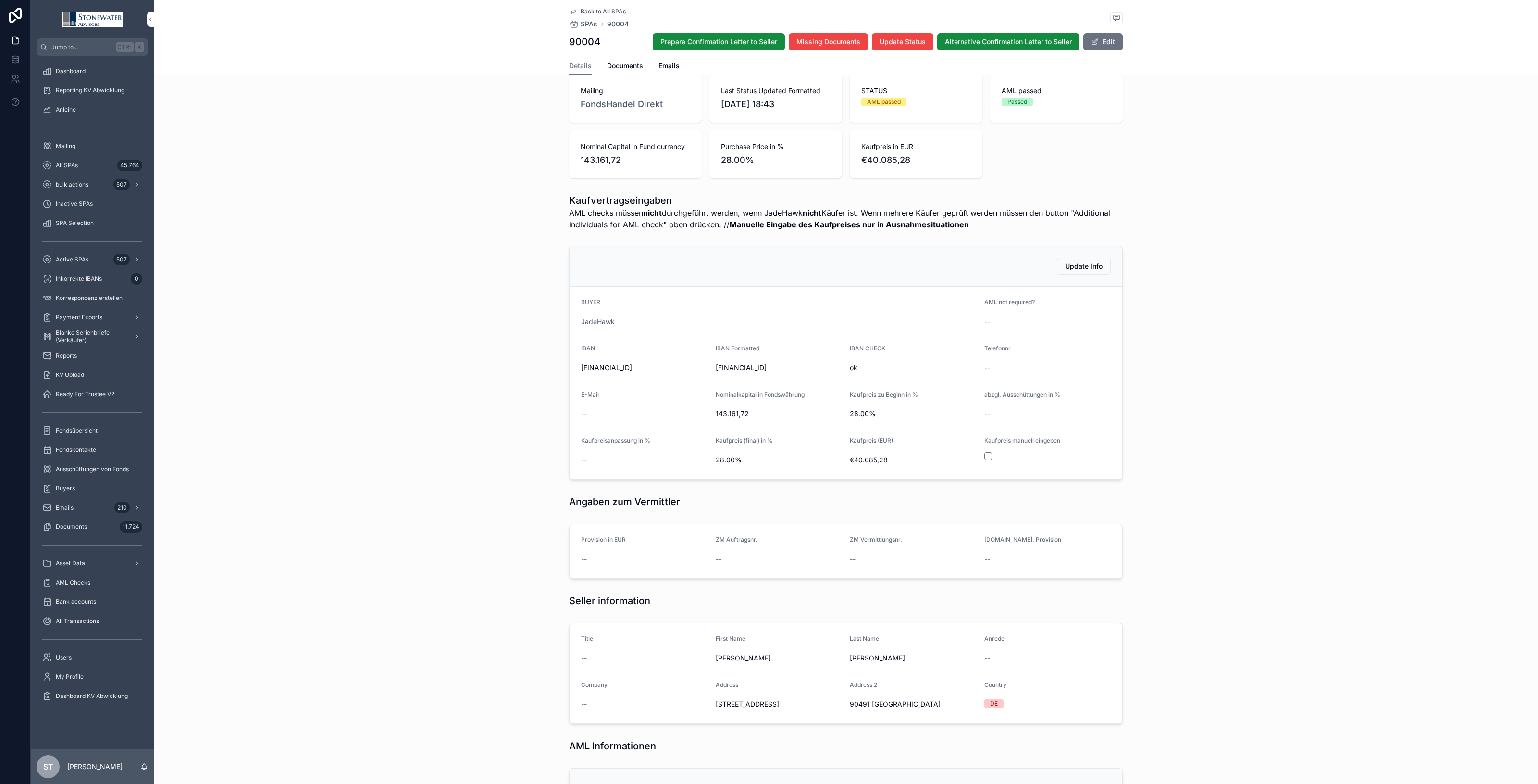
scroll to position [0, 0]
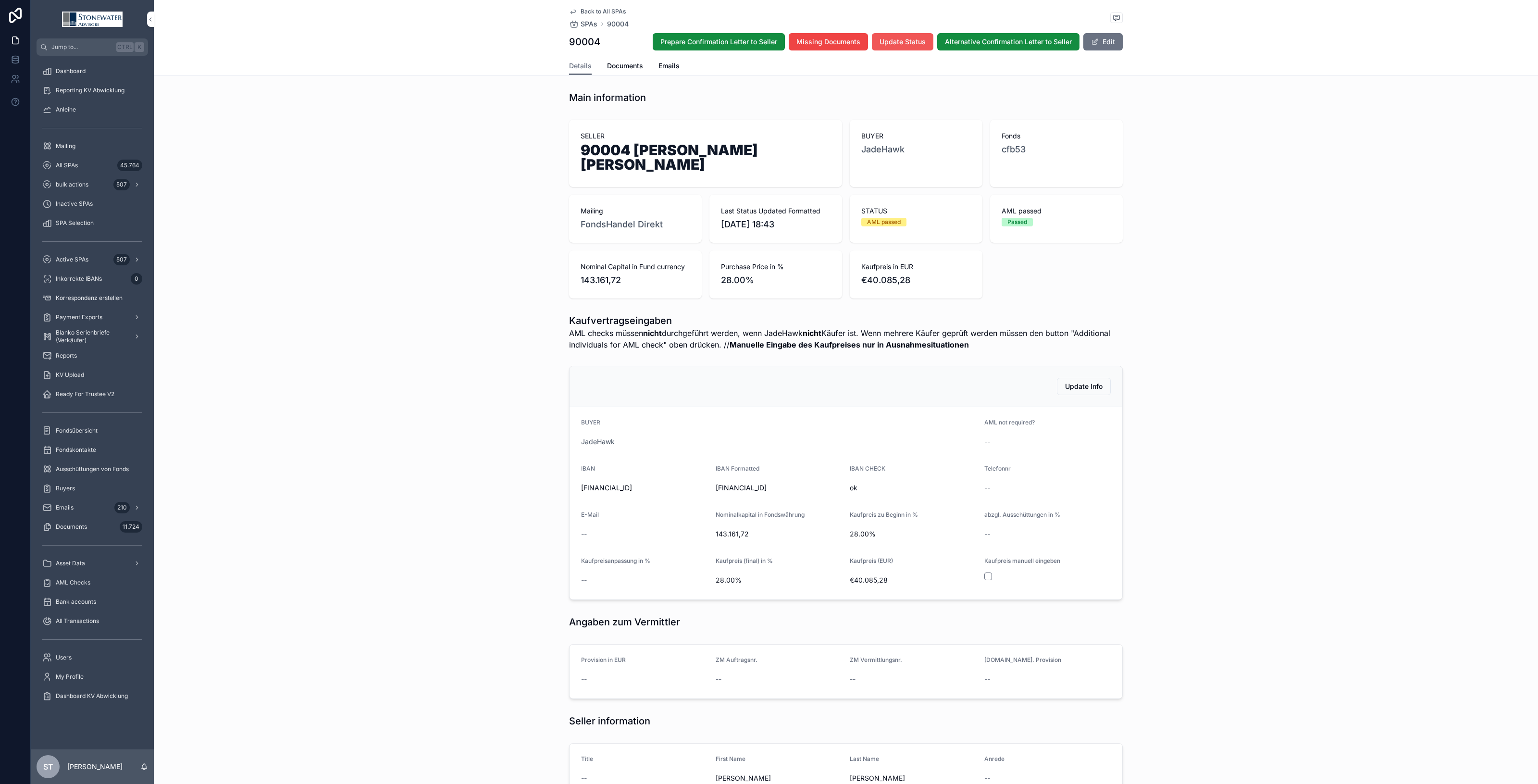
click at [895, 41] on span "Update Status" at bounding box center [902, 41] width 46 height 10
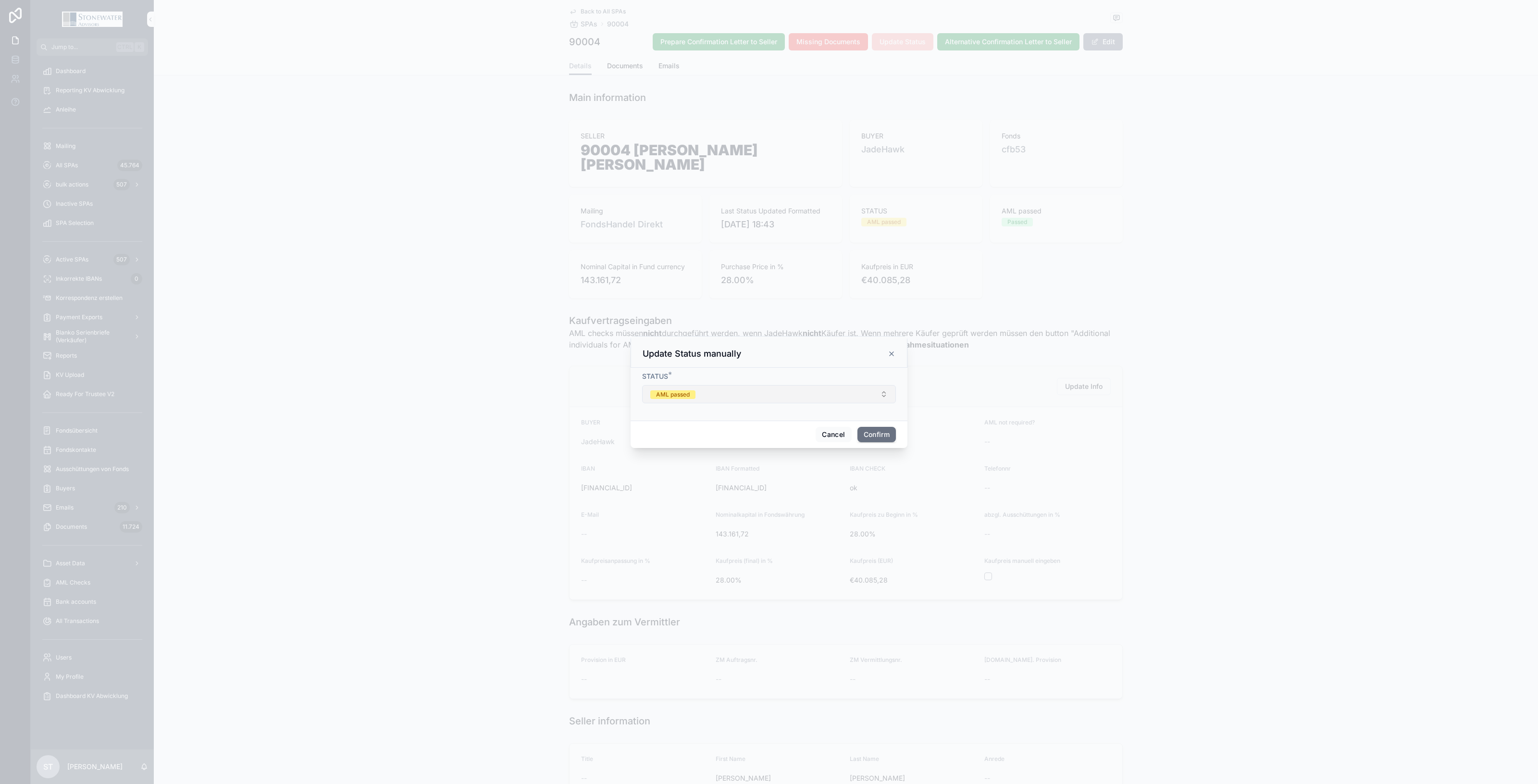
click at [885, 389] on button "AML passed" at bounding box center [769, 394] width 254 height 18
click at [783, 504] on div "sent to Trustee" at bounding box center [769, 505] width 134 height 15
click at [884, 434] on button "Confirm" at bounding box center [877, 434] width 38 height 15
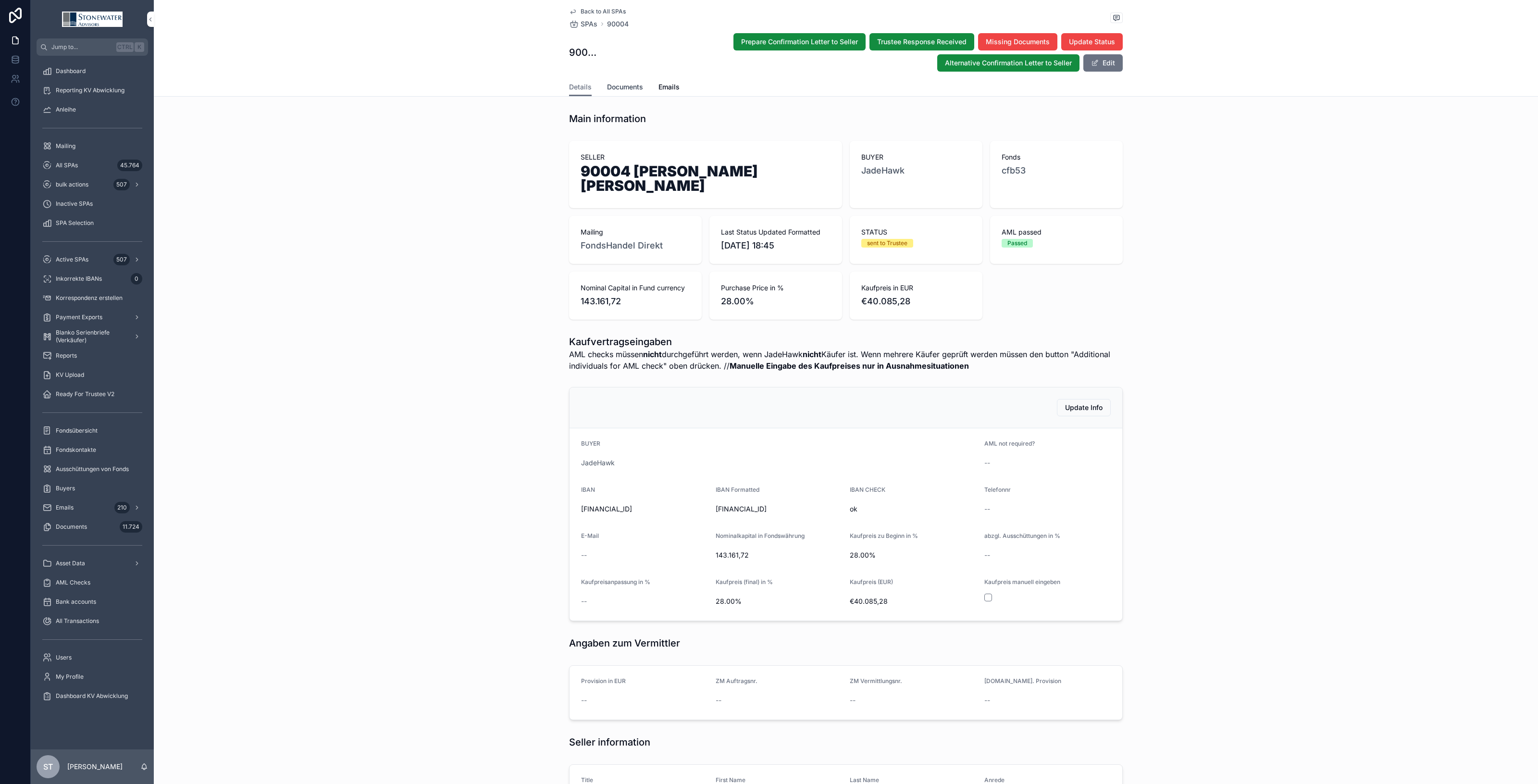
click at [623, 89] on span "Documents" at bounding box center [625, 86] width 36 height 10
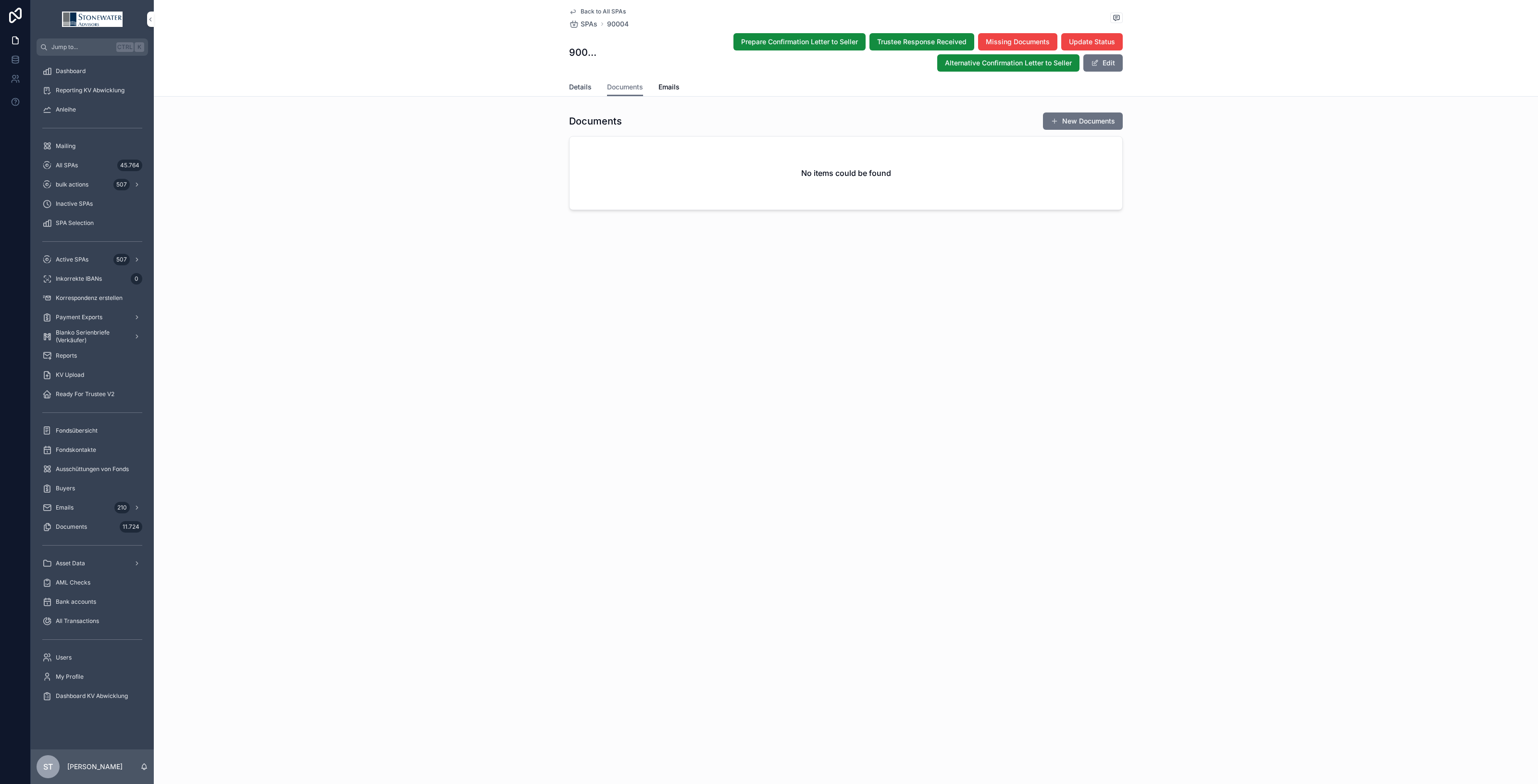
click at [576, 88] on span "Details" at bounding box center [581, 86] width 23 height 10
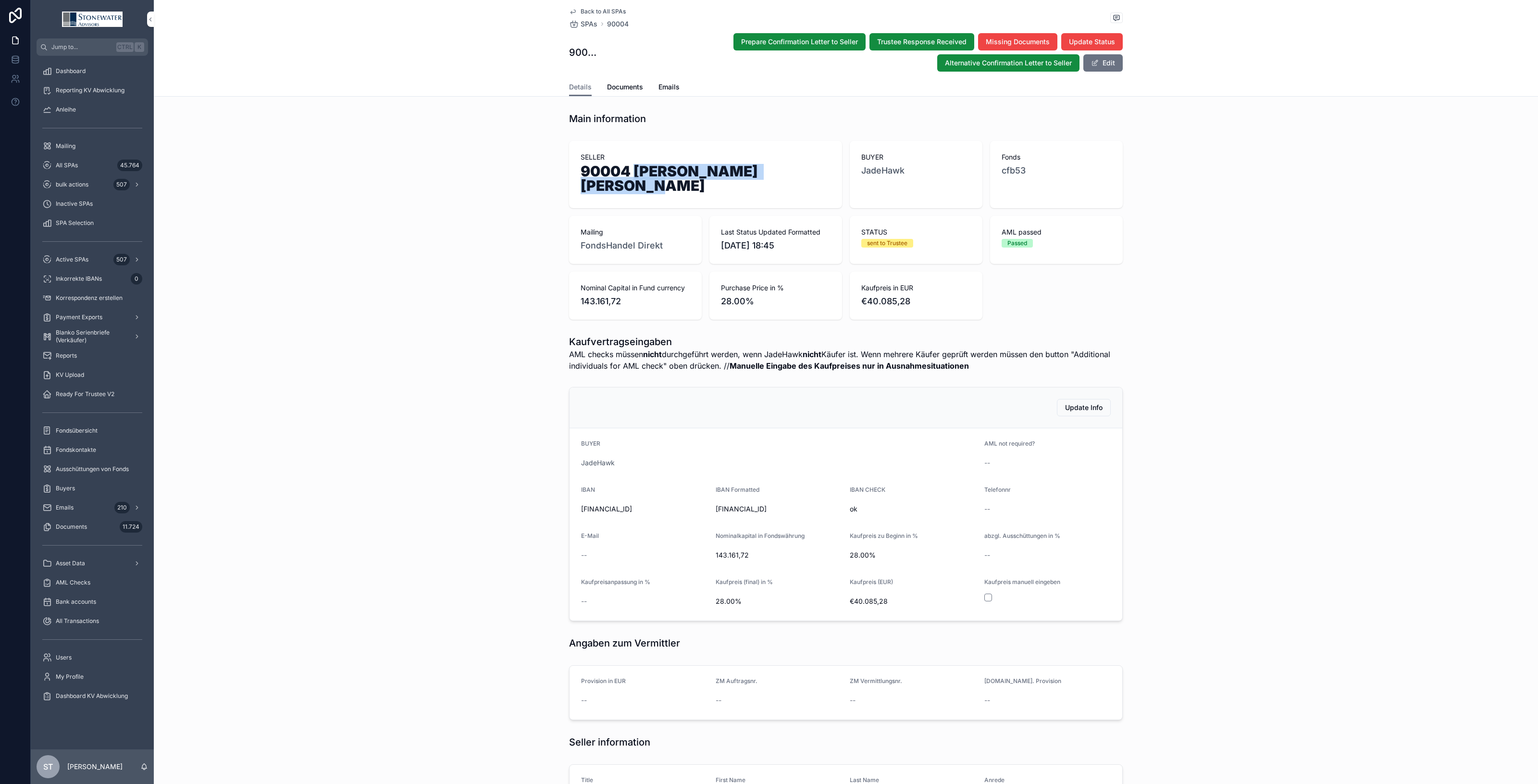
drag, startPoint x: 630, startPoint y: 173, endPoint x: 818, endPoint y: 178, distance: 188.1
click at [818, 178] on h1 "90004 [PERSON_NAME] [PERSON_NAME]" at bounding box center [705, 180] width 250 height 32
copy h1 "[PERSON_NAME] [PERSON_NAME]"
click at [623, 89] on span "Documents" at bounding box center [625, 86] width 36 height 10
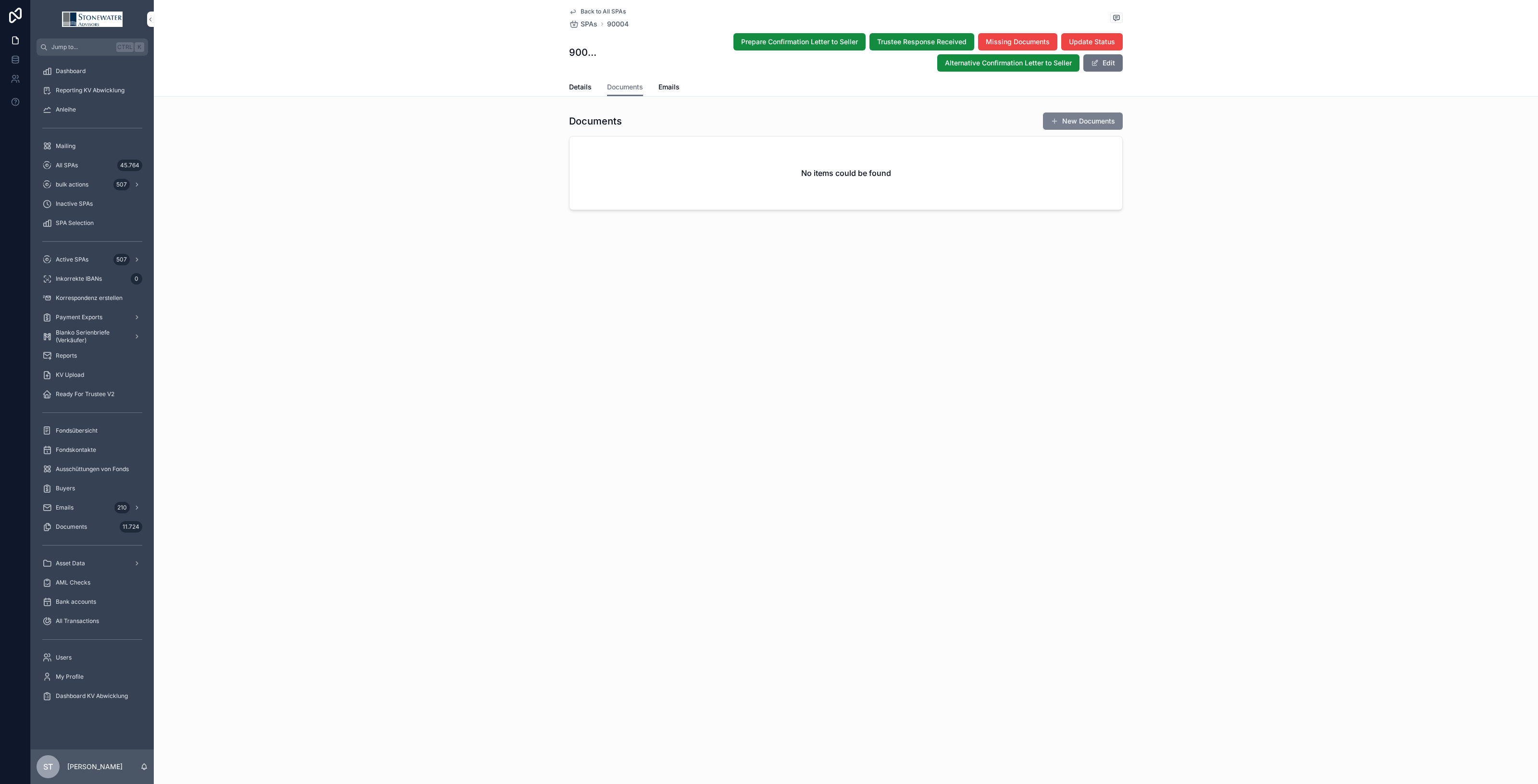
click at [1101, 117] on button "New Documents" at bounding box center [1083, 120] width 80 height 17
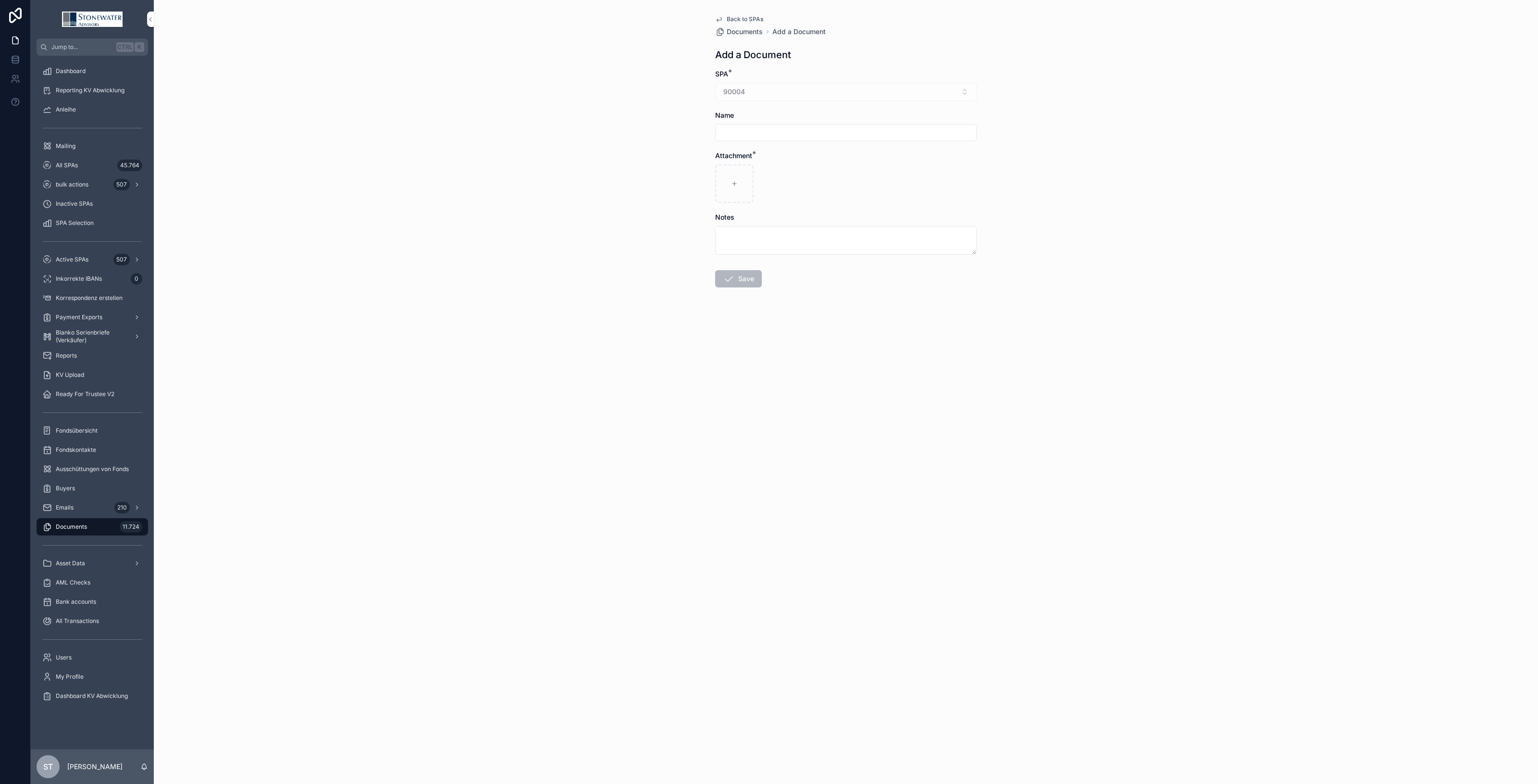
click at [735, 216] on div "Notes" at bounding box center [846, 217] width 261 height 10
click at [736, 184] on icon "scrollable content" at bounding box center [734, 183] width 7 height 7
click at [743, 131] on input "scrollable content" at bounding box center [845, 133] width 260 height 13
type input "**"
click at [747, 278] on span "Save" at bounding box center [738, 278] width 46 height 17
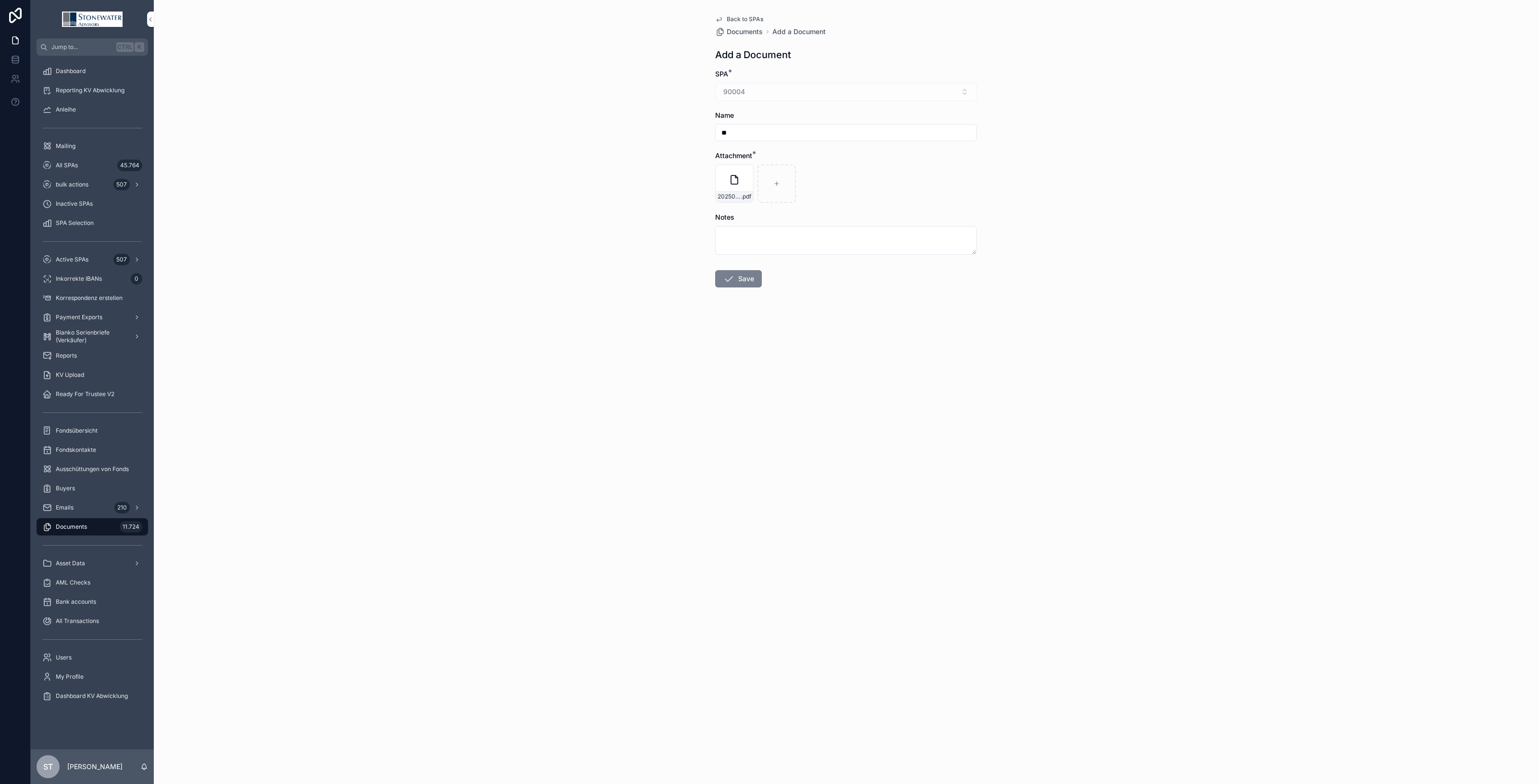
click at [751, 280] on button "Save" at bounding box center [738, 278] width 46 height 17
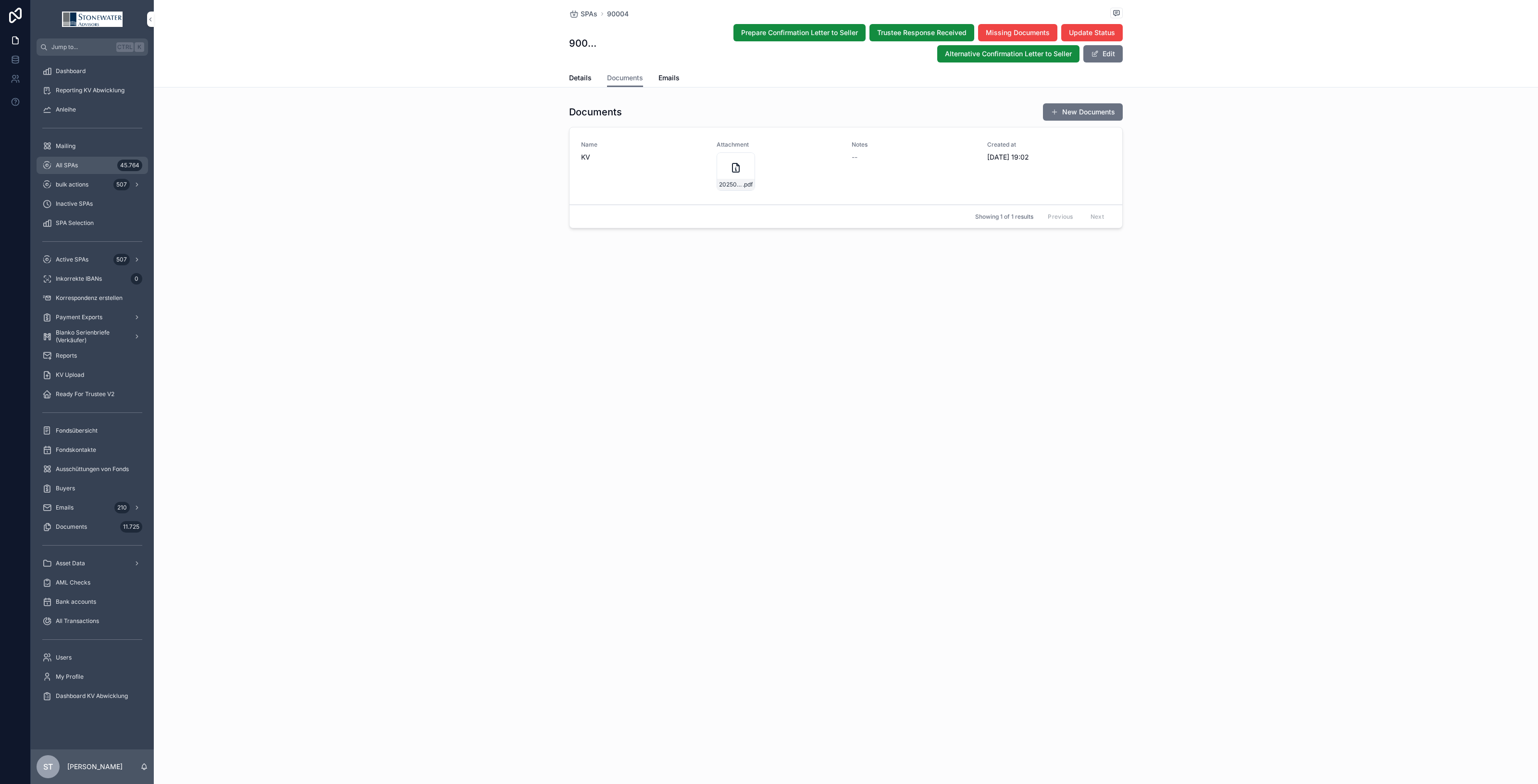
click at [91, 164] on div "All SPAs 45.764" at bounding box center [92, 165] width 100 height 15
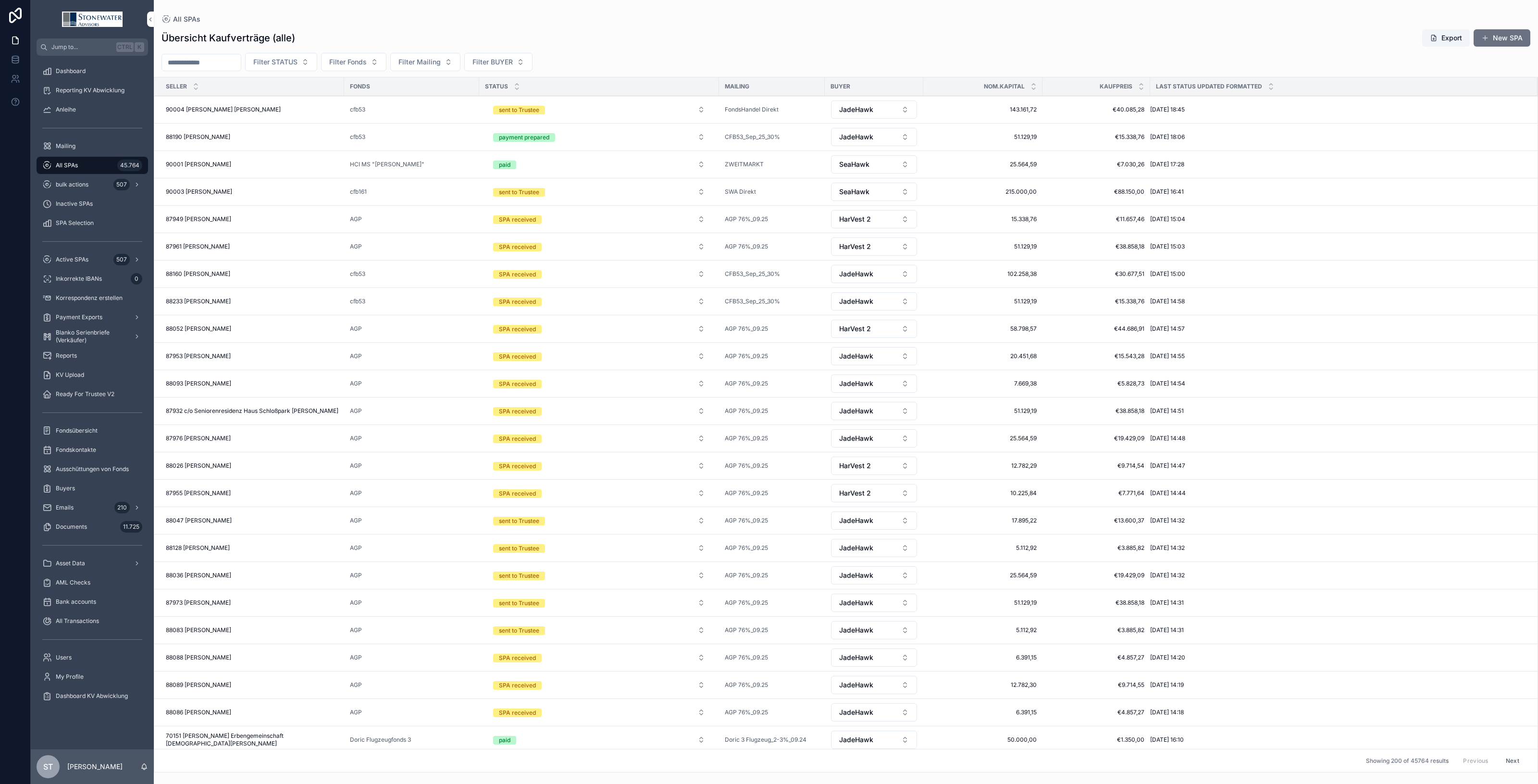
click at [292, 138] on div "88190 [PERSON_NAME] 88190 [PERSON_NAME]" at bounding box center [252, 137] width 173 height 7
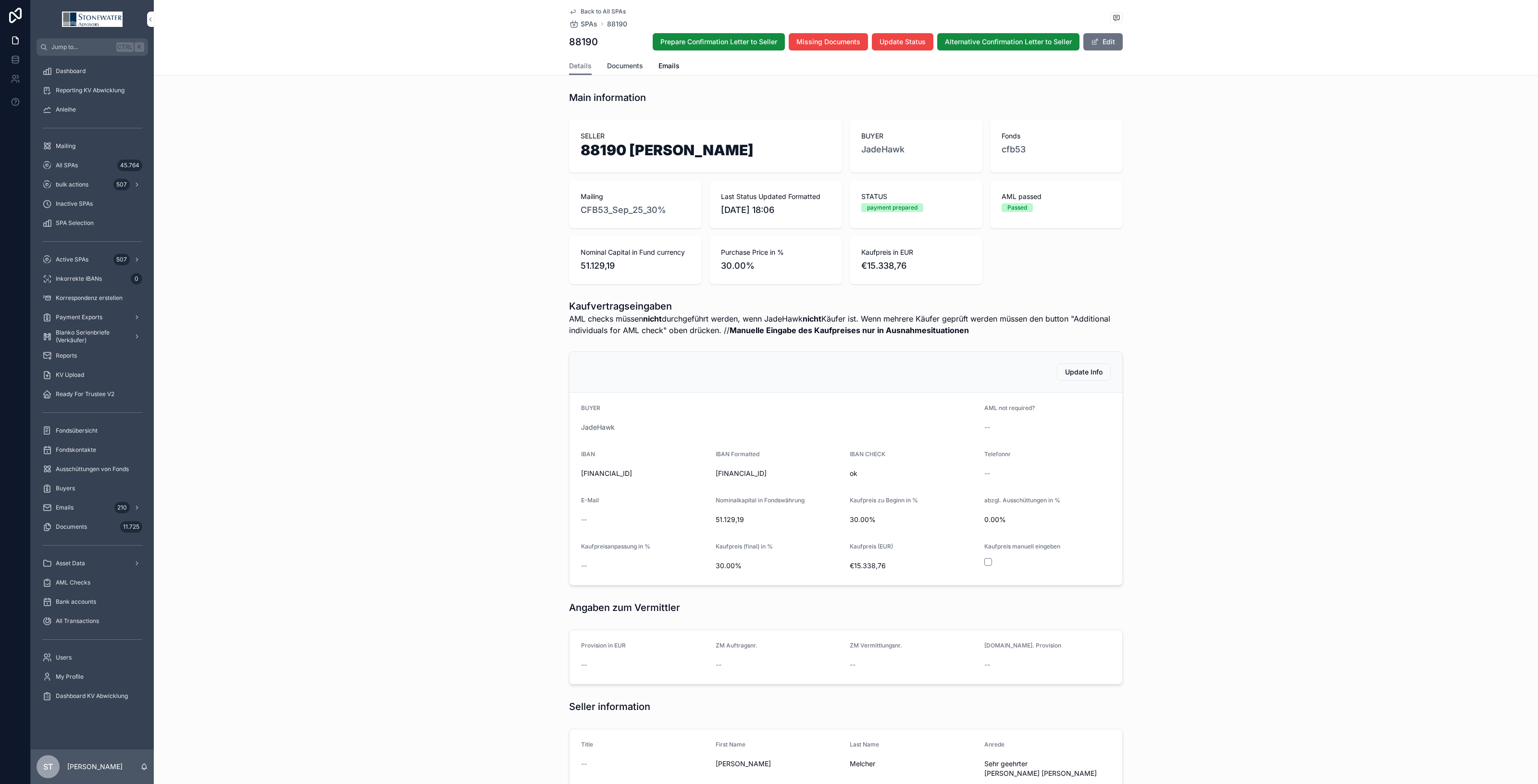
click at [622, 64] on span "Documents" at bounding box center [625, 66] width 36 height 10
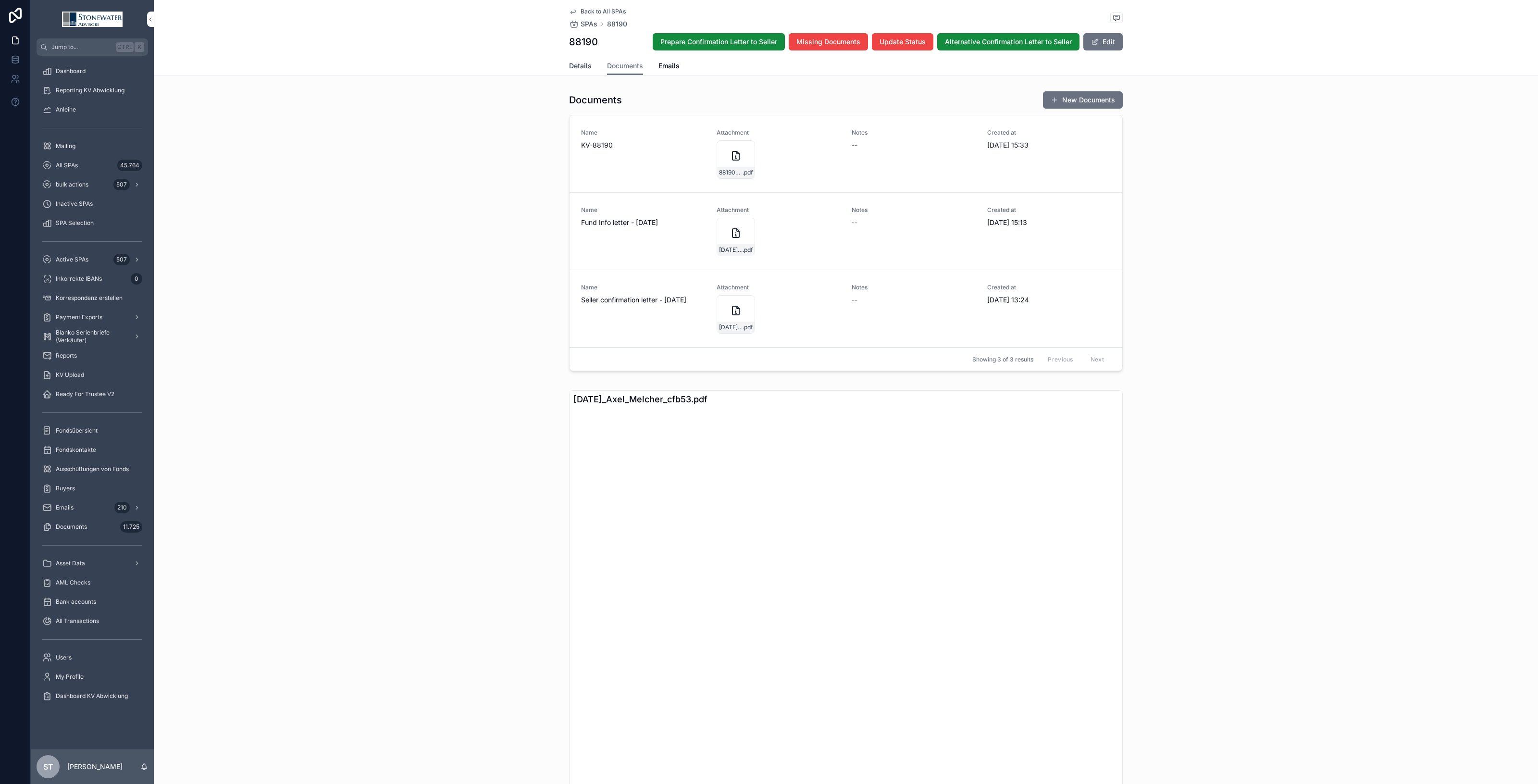
click at [577, 67] on span "Details" at bounding box center [581, 66] width 23 height 10
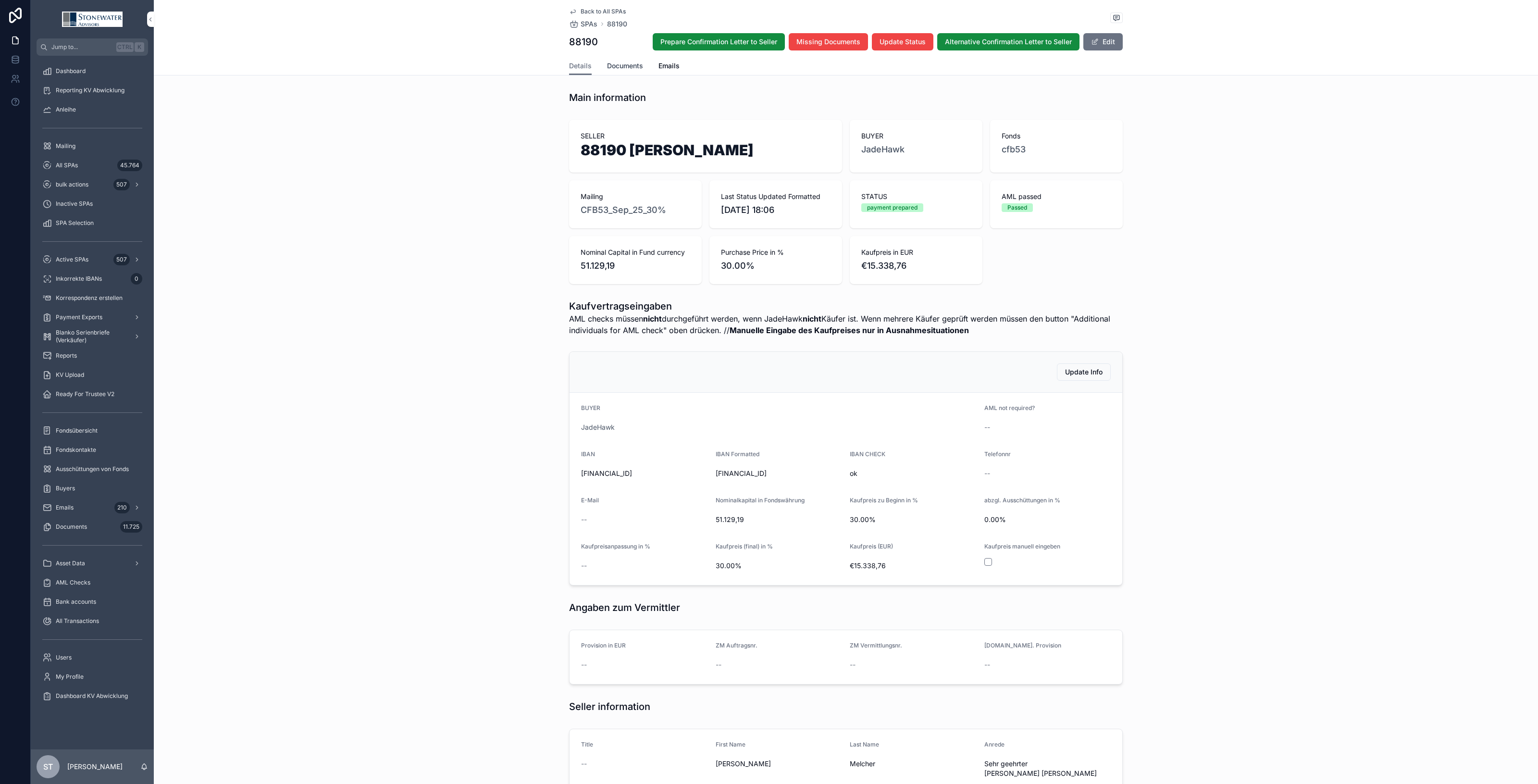
click at [631, 69] on span "Documents" at bounding box center [625, 66] width 36 height 10
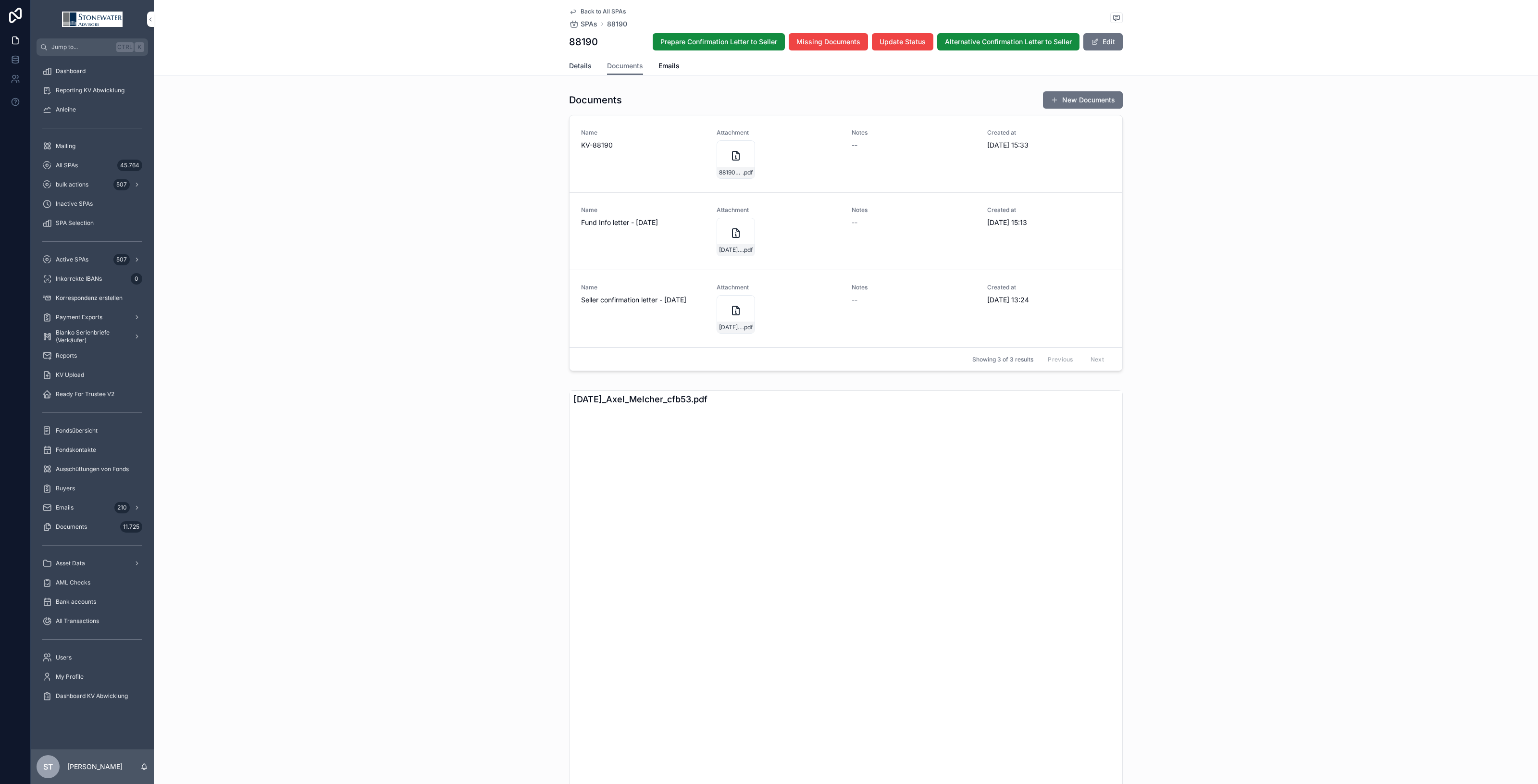
click at [579, 70] on span "Details" at bounding box center [581, 66] width 23 height 10
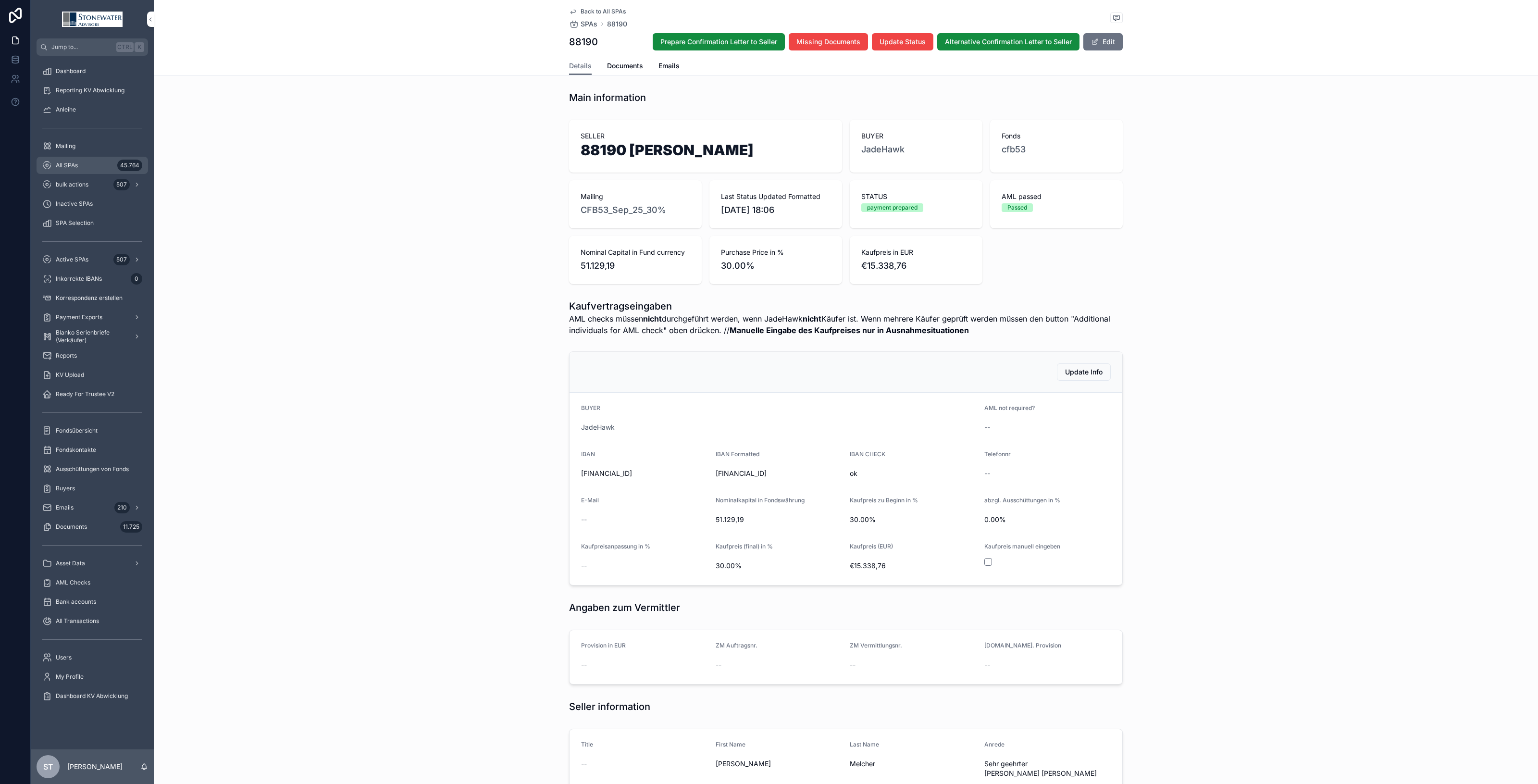
click at [58, 172] on div "All SPAs 45.764" at bounding box center [92, 165] width 100 height 15
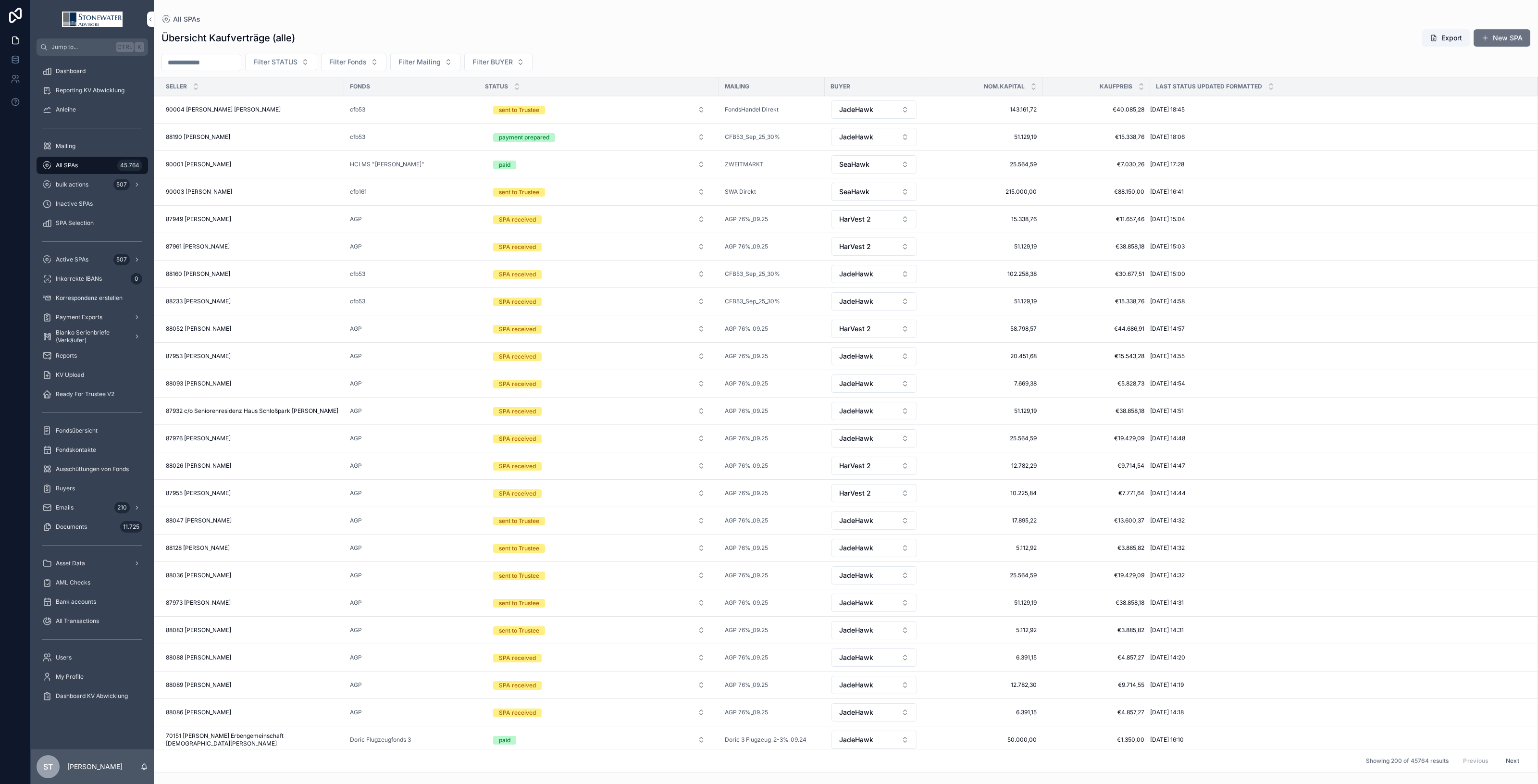
drag, startPoint x: 103, startPoint y: 169, endPoint x: 143, endPoint y: 154, distance: 42.7
click at [103, 169] on div "All SPAs 45.764" at bounding box center [92, 165] width 100 height 15
click at [317, 66] on button "Filter STATUS" at bounding box center [281, 62] width 72 height 18
click at [318, 114] on div "SPA received" at bounding box center [302, 117] width 134 height 15
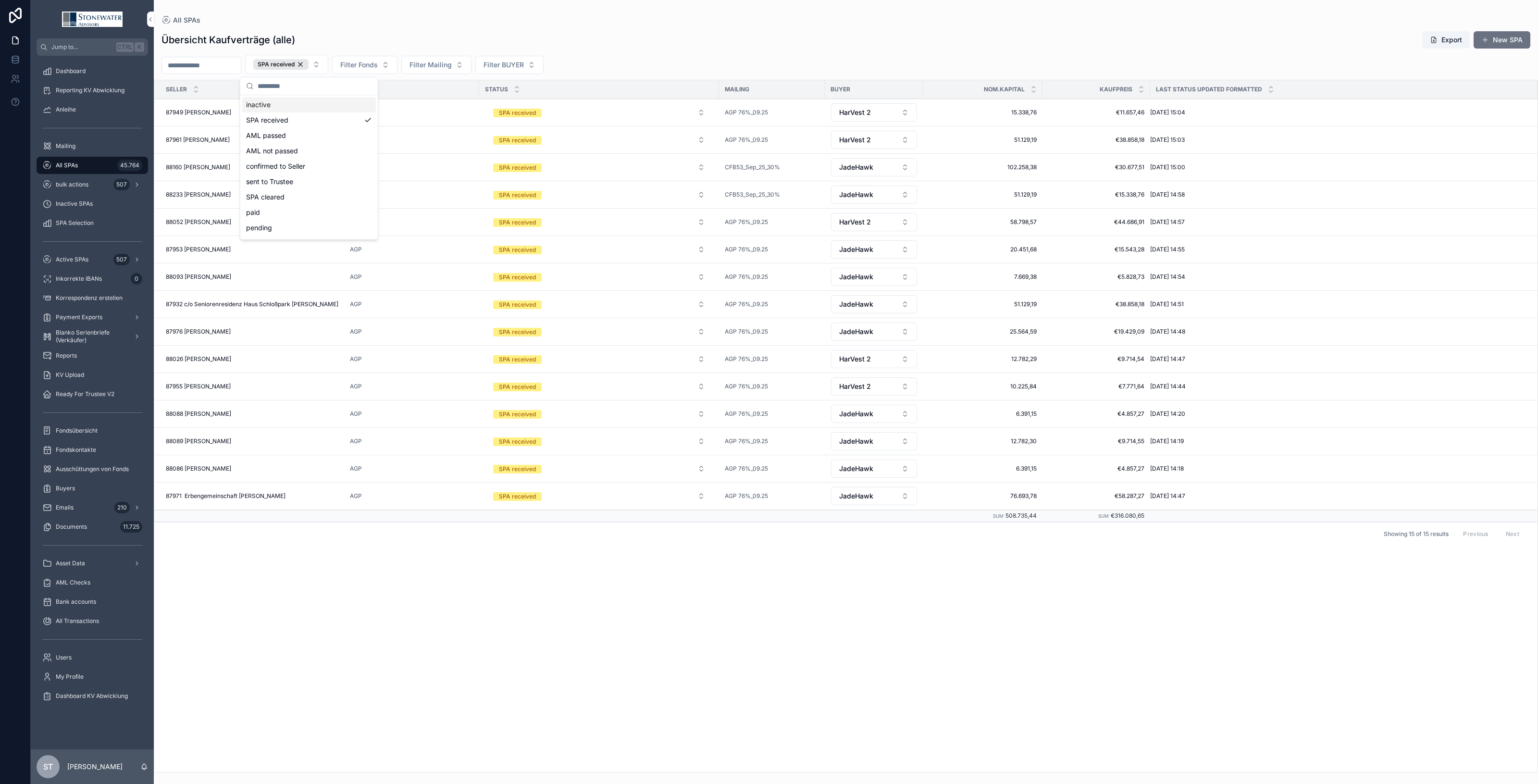
click at [671, 44] on div "Übersicht Kaufverträge (alle) Export New SPA" at bounding box center [846, 40] width 1369 height 18
click at [86, 186] on span "bulk actions" at bounding box center [72, 184] width 32 height 7
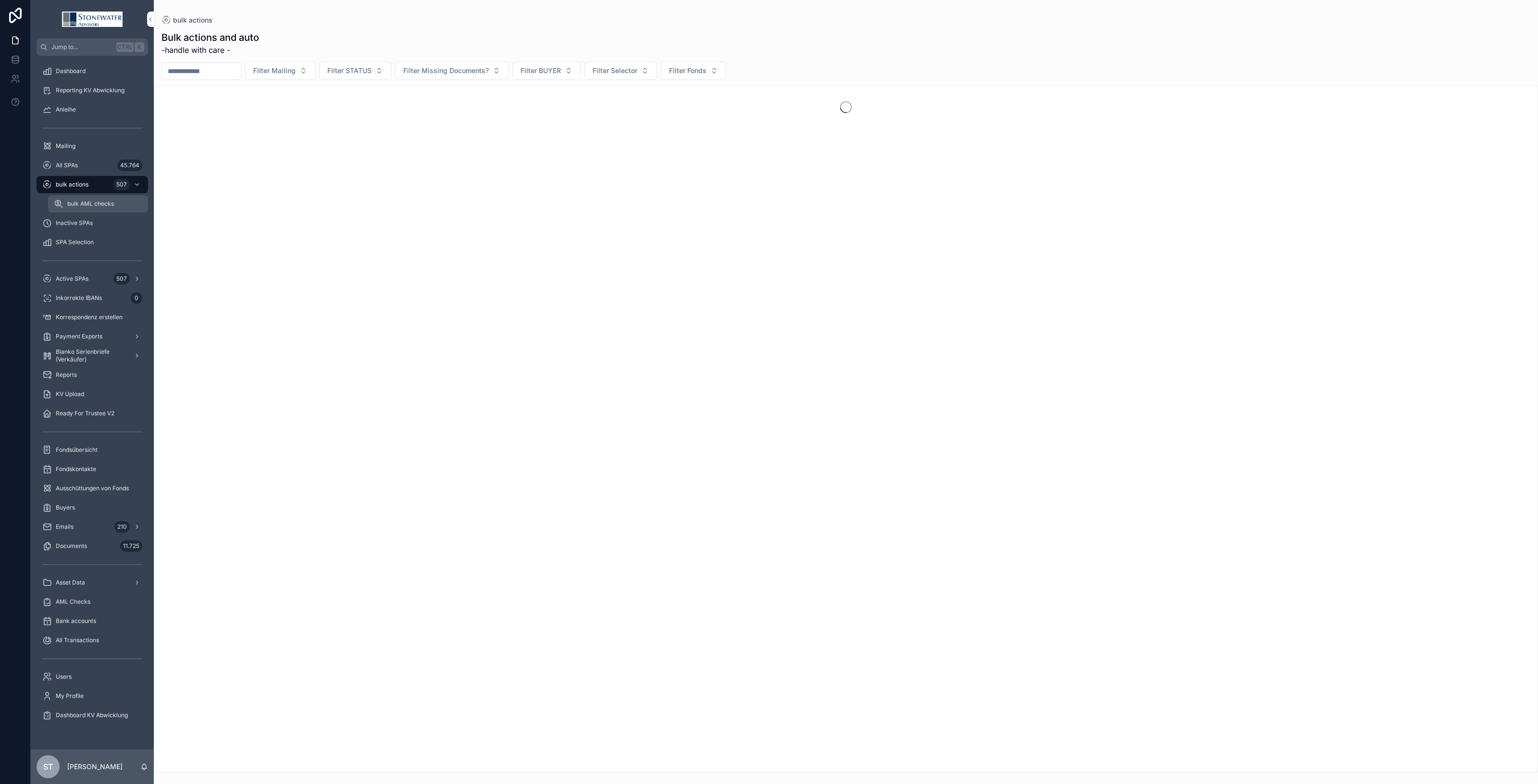
click at [94, 198] on div "bulk AML checks" at bounding box center [98, 204] width 89 height 15
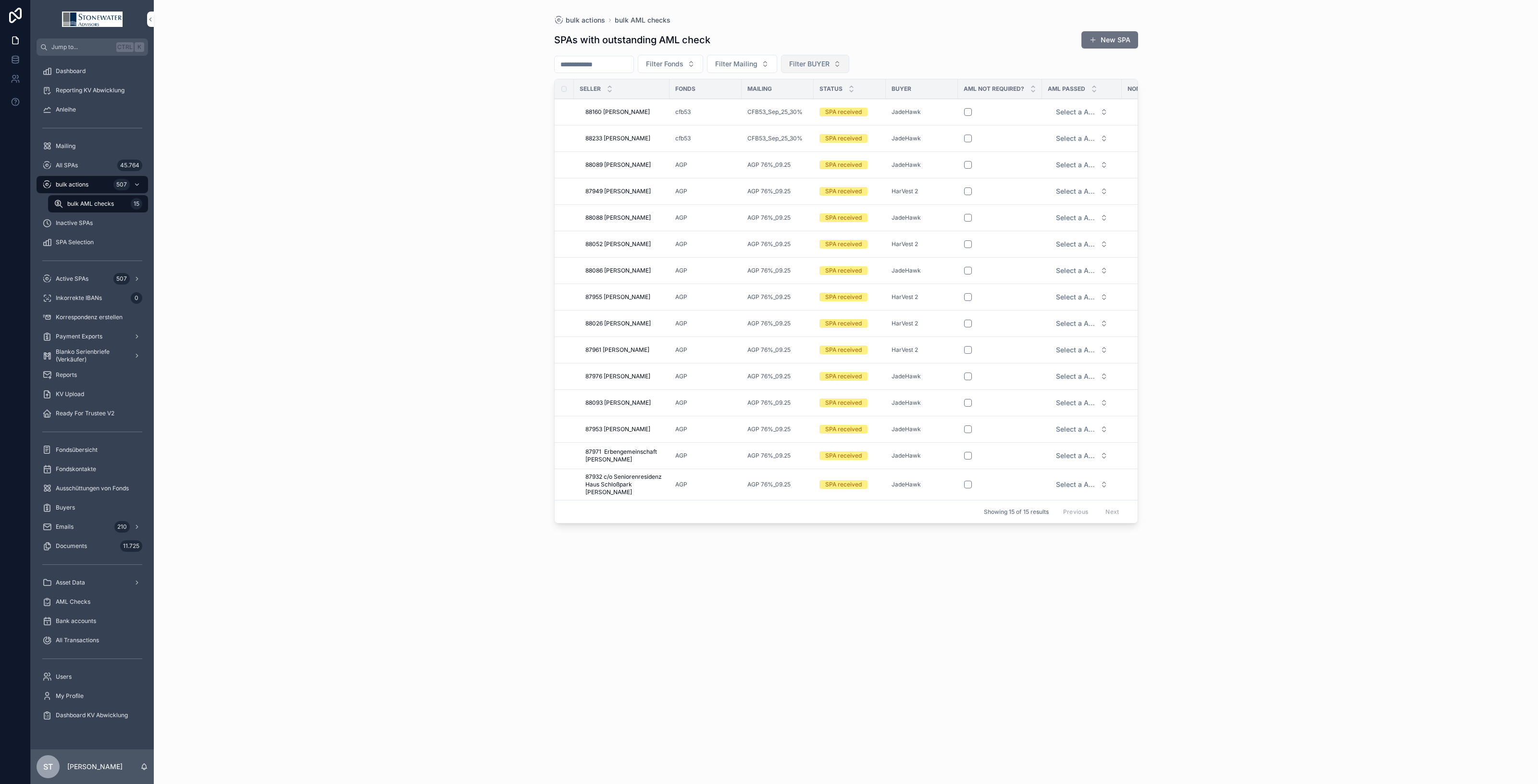
click at [827, 63] on span "Filter BUYER" at bounding box center [809, 63] width 41 height 10
click at [815, 100] on div "HarVest 2" at bounding box center [836, 103] width 134 height 15
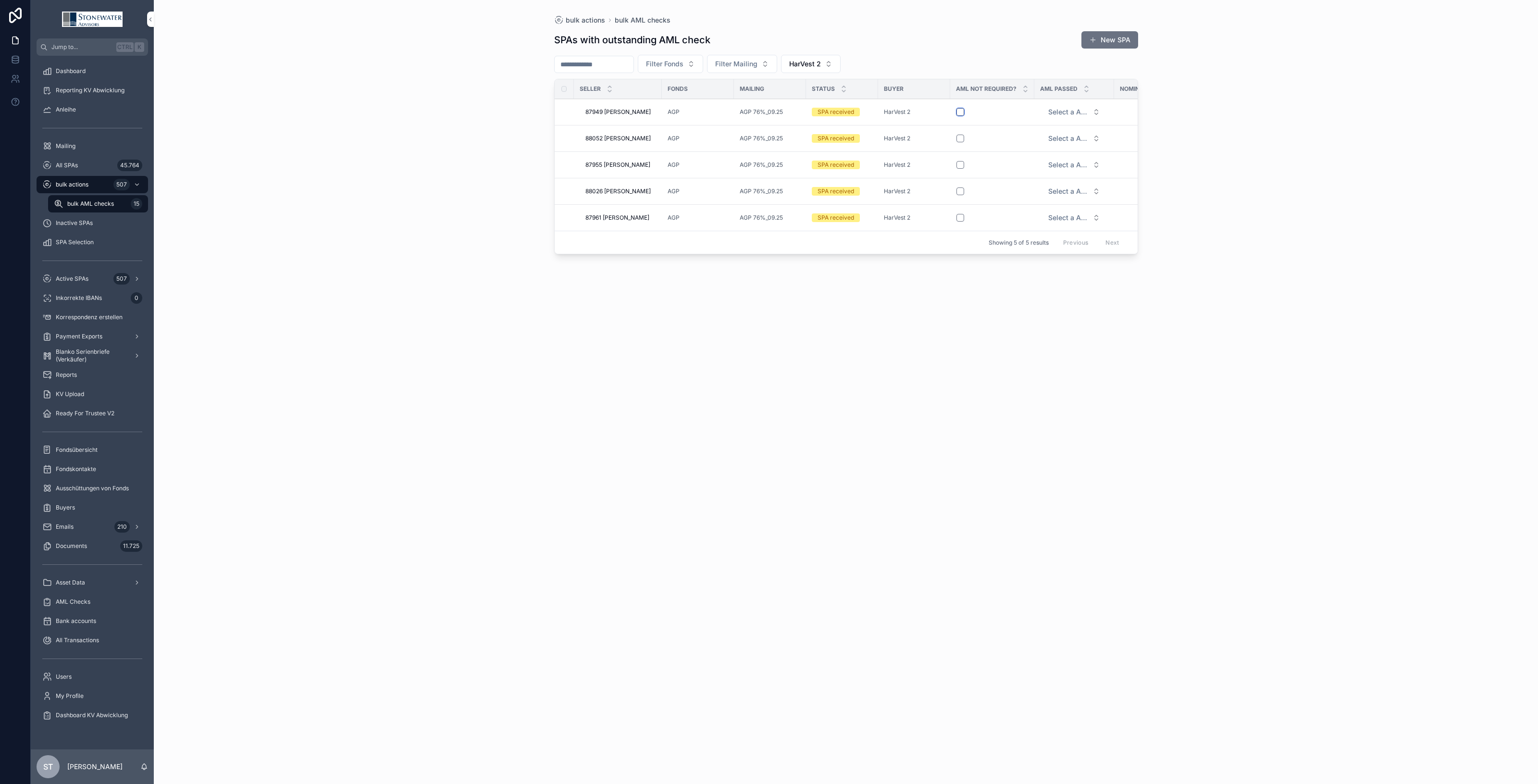
click at [964, 111] on button "scrollable content" at bounding box center [960, 112] width 7 height 7
click at [964, 139] on button "scrollable content" at bounding box center [960, 138] width 7 height 7
click at [964, 164] on button "scrollable content" at bounding box center [960, 164] width 7 height 7
click at [964, 194] on button "scrollable content" at bounding box center [960, 191] width 7 height 7
click at [964, 164] on button "scrollable content" at bounding box center [960, 164] width 7 height 7
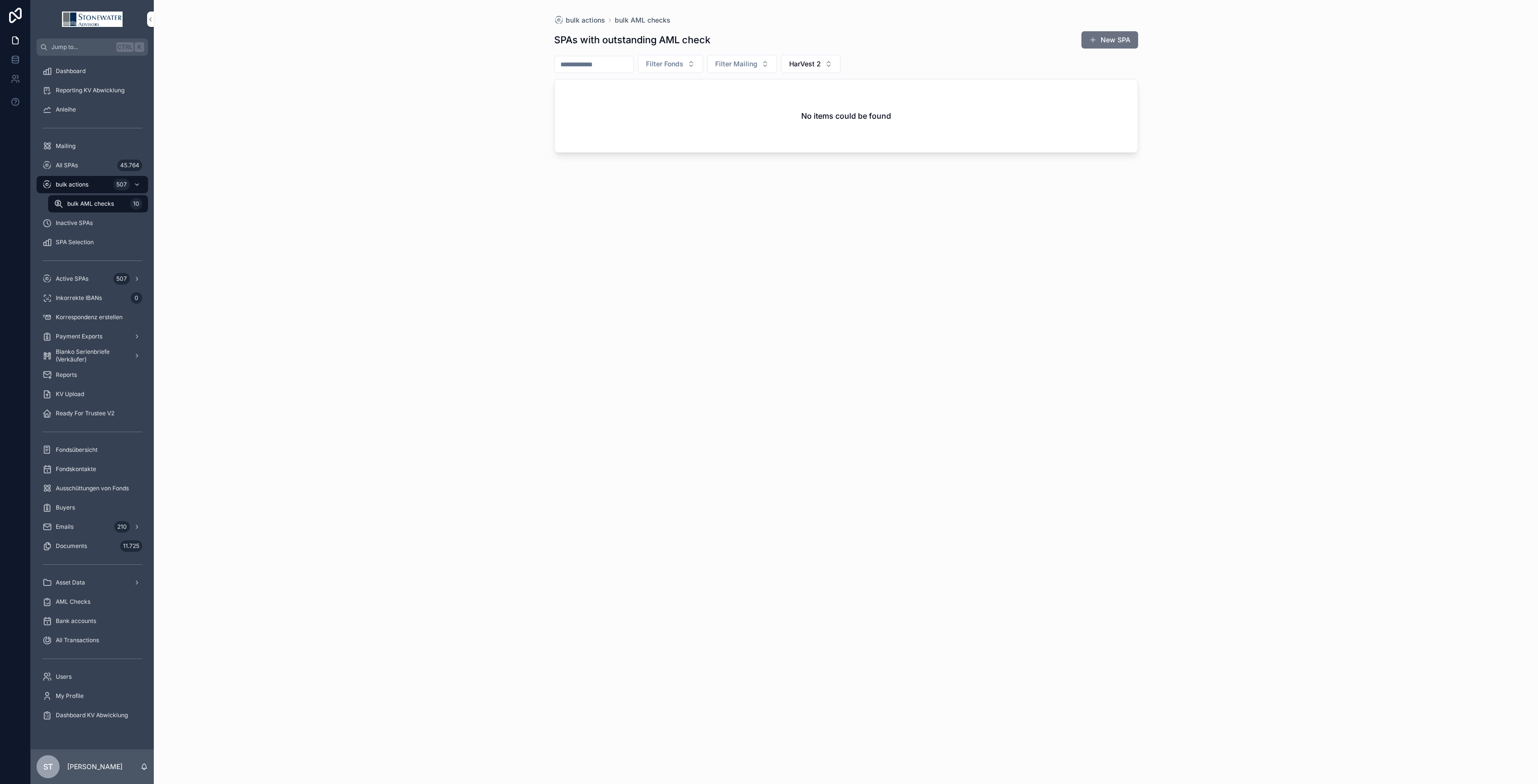
click at [94, 204] on span "bulk AML checks" at bounding box center [90, 204] width 46 height 7
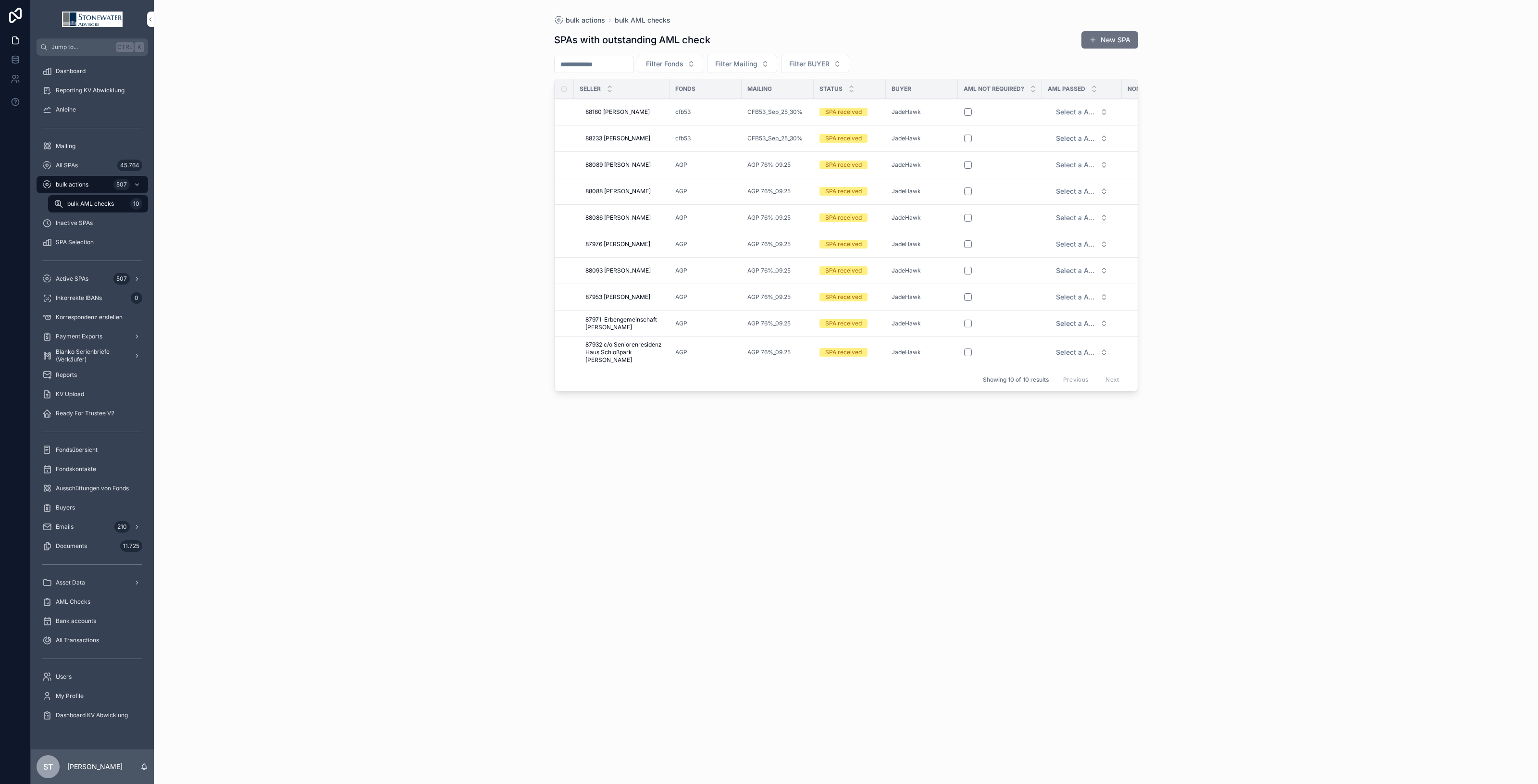
click at [636, 113] on span "88160 [PERSON_NAME]" at bounding box center [617, 112] width 64 height 7
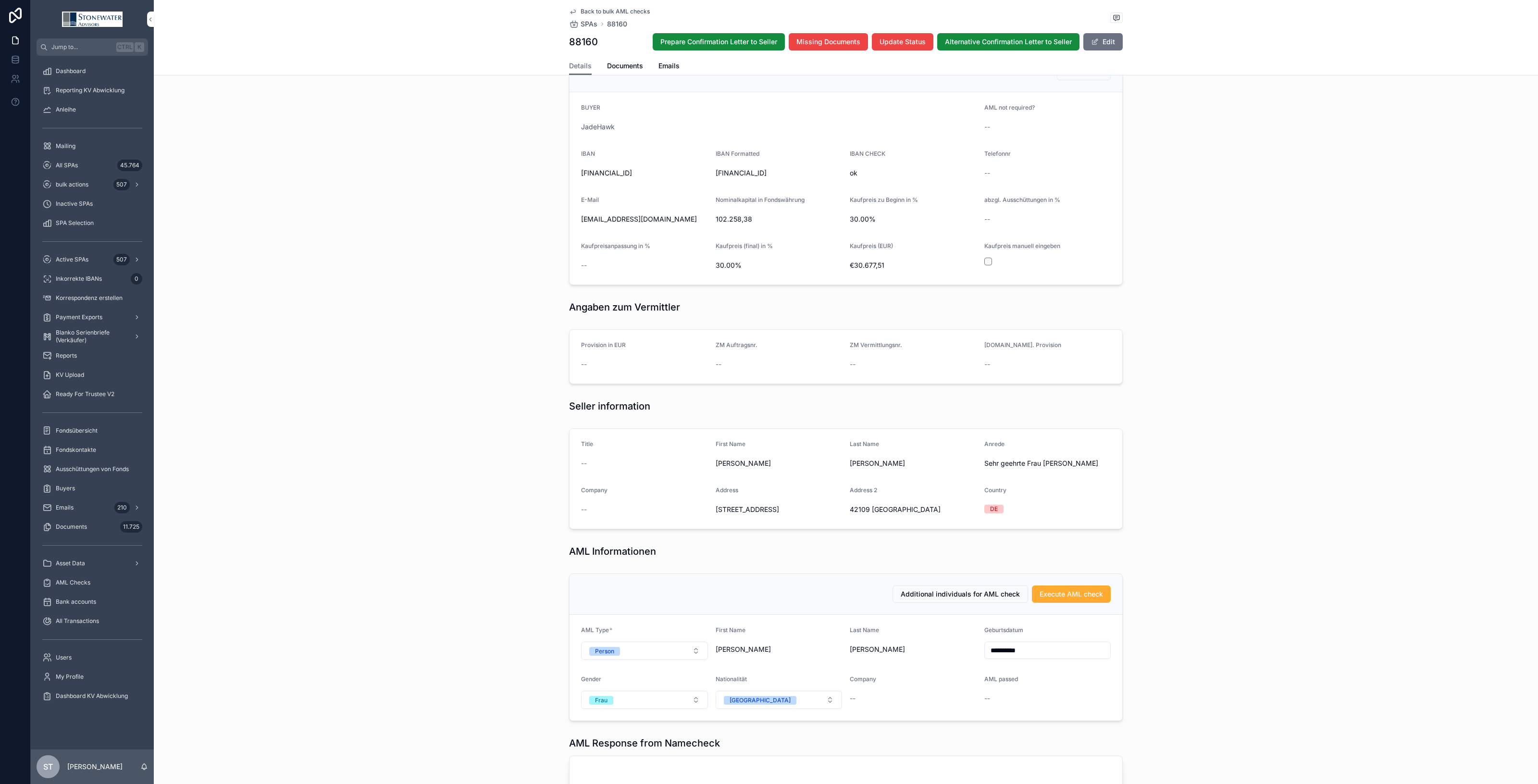
scroll to position [60, 0]
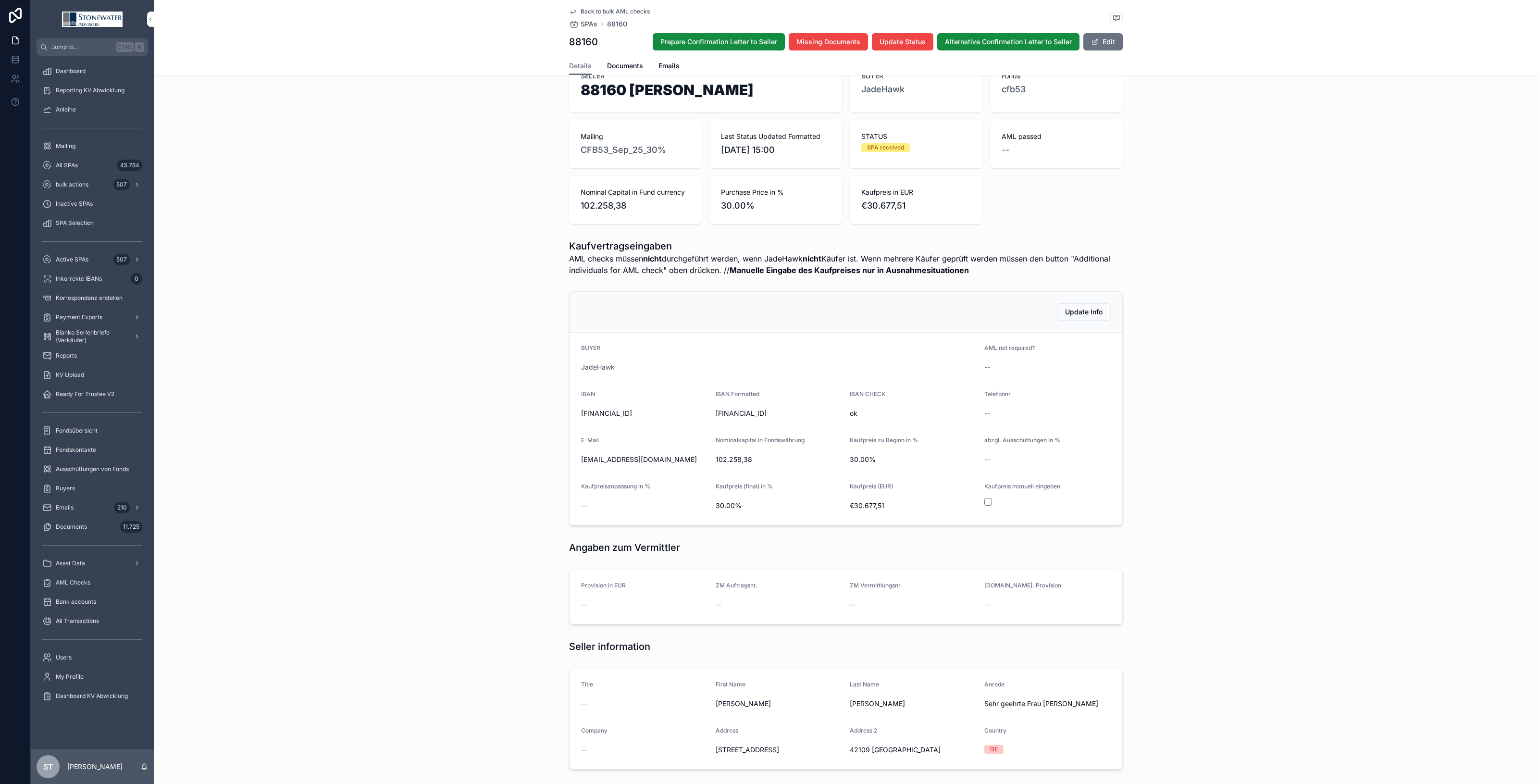
click at [616, 10] on span "Back to bulk AML checks" at bounding box center [615, 11] width 69 height 7
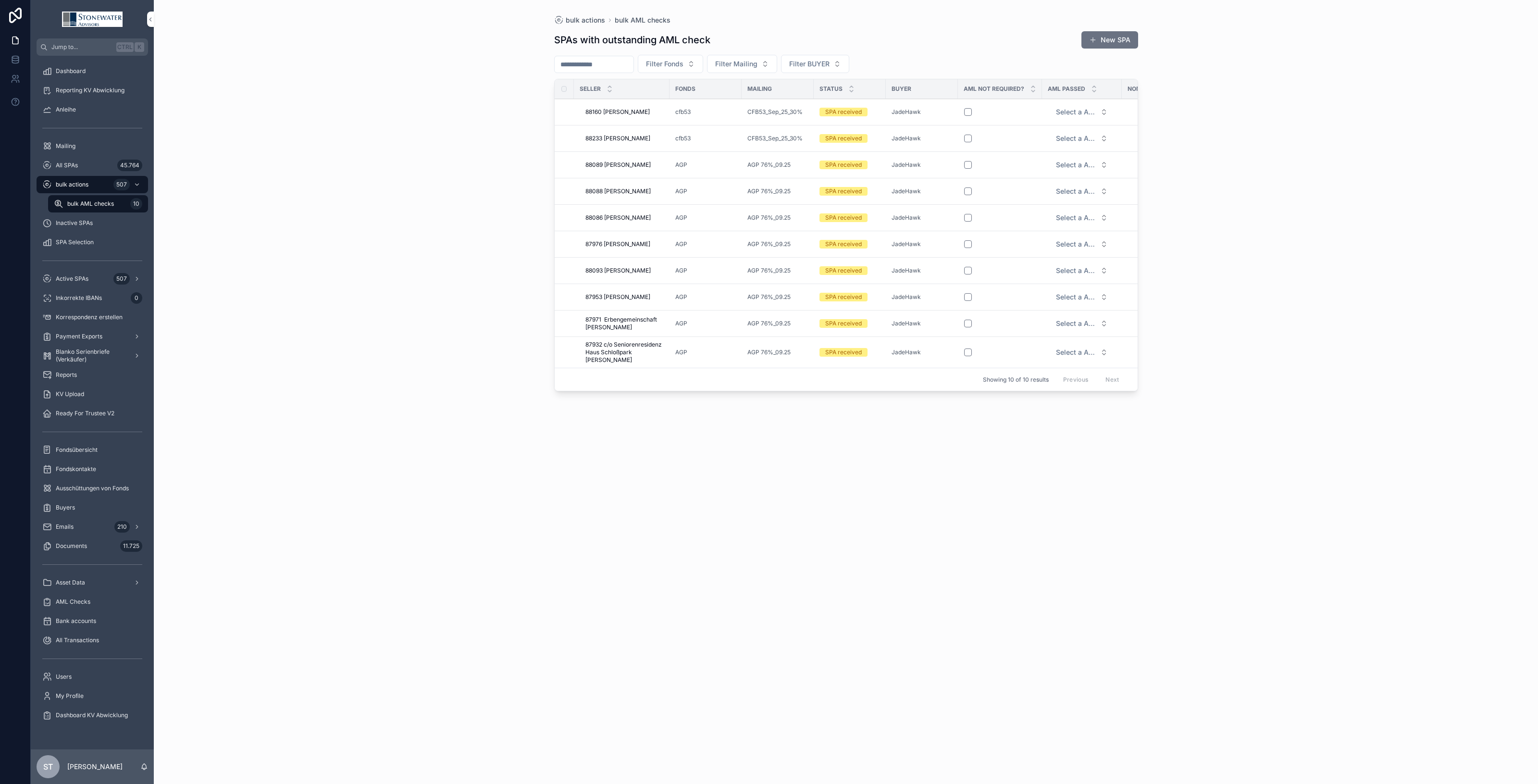
click at [88, 204] on span "bulk AML checks" at bounding box center [90, 204] width 46 height 7
click at [93, 178] on div "bulk actions 507" at bounding box center [92, 184] width 100 height 15
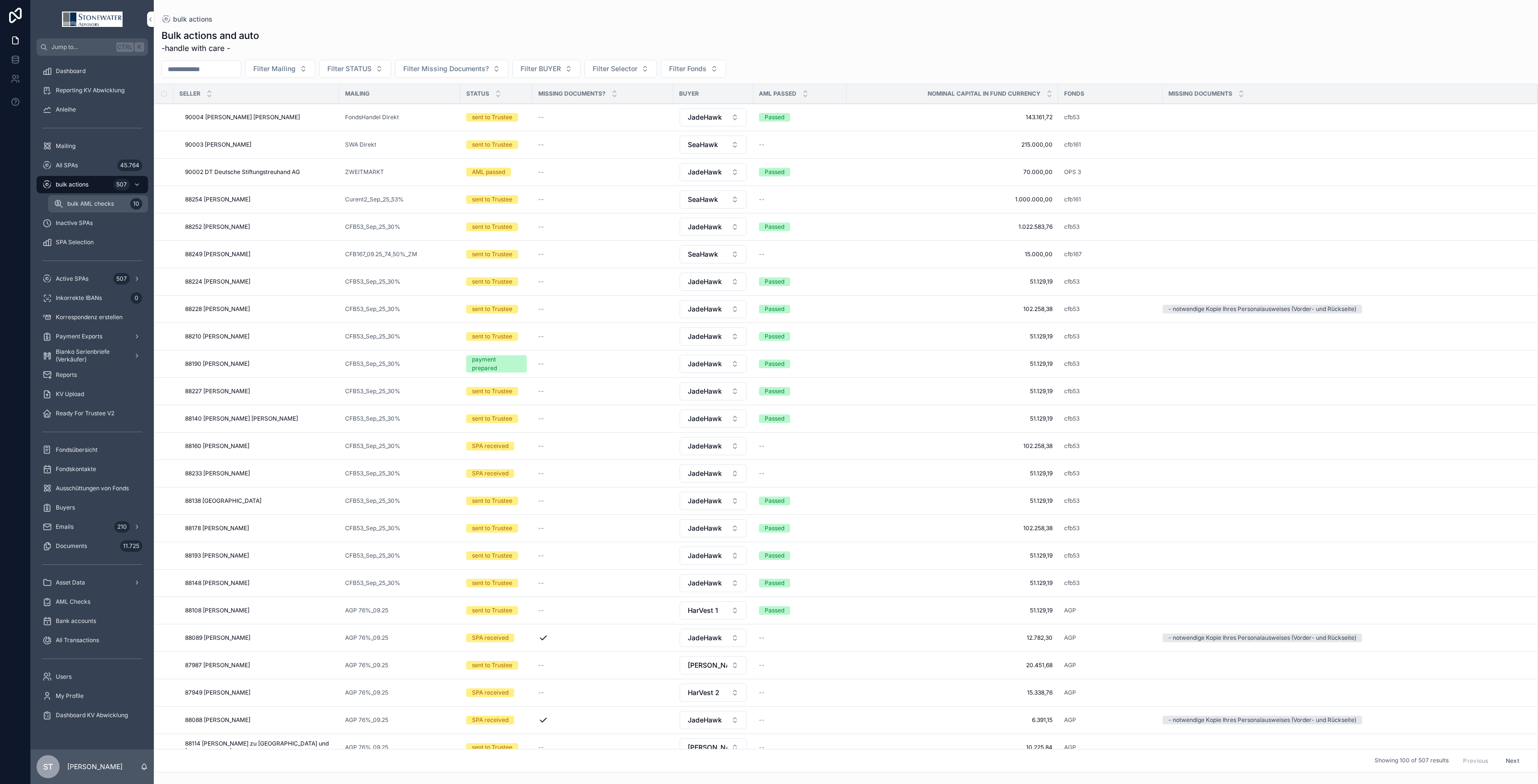
click at [92, 198] on div "bulk AML checks 10" at bounding box center [98, 204] width 89 height 15
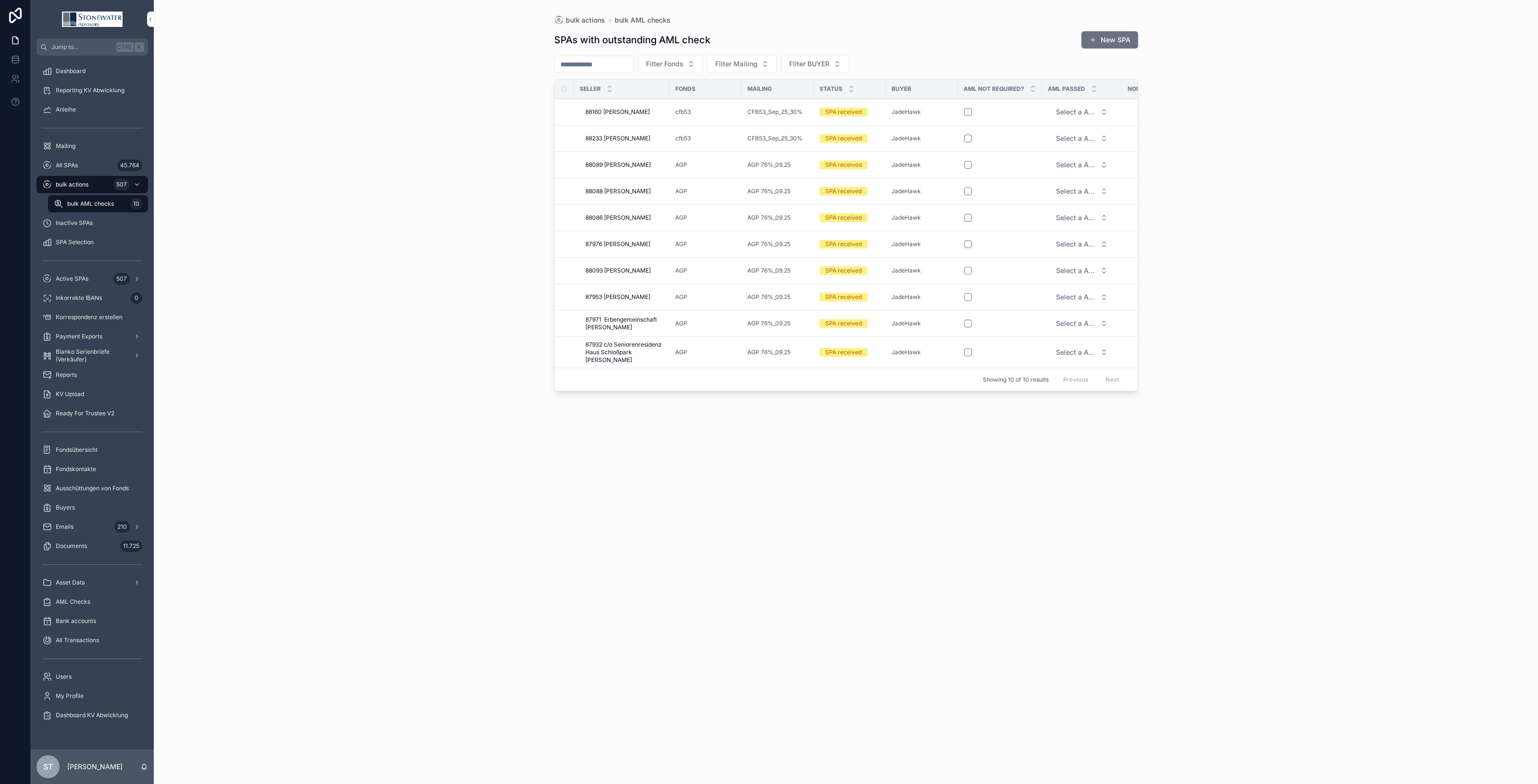
click at [91, 184] on div "bulk actions 507" at bounding box center [92, 184] width 100 height 15
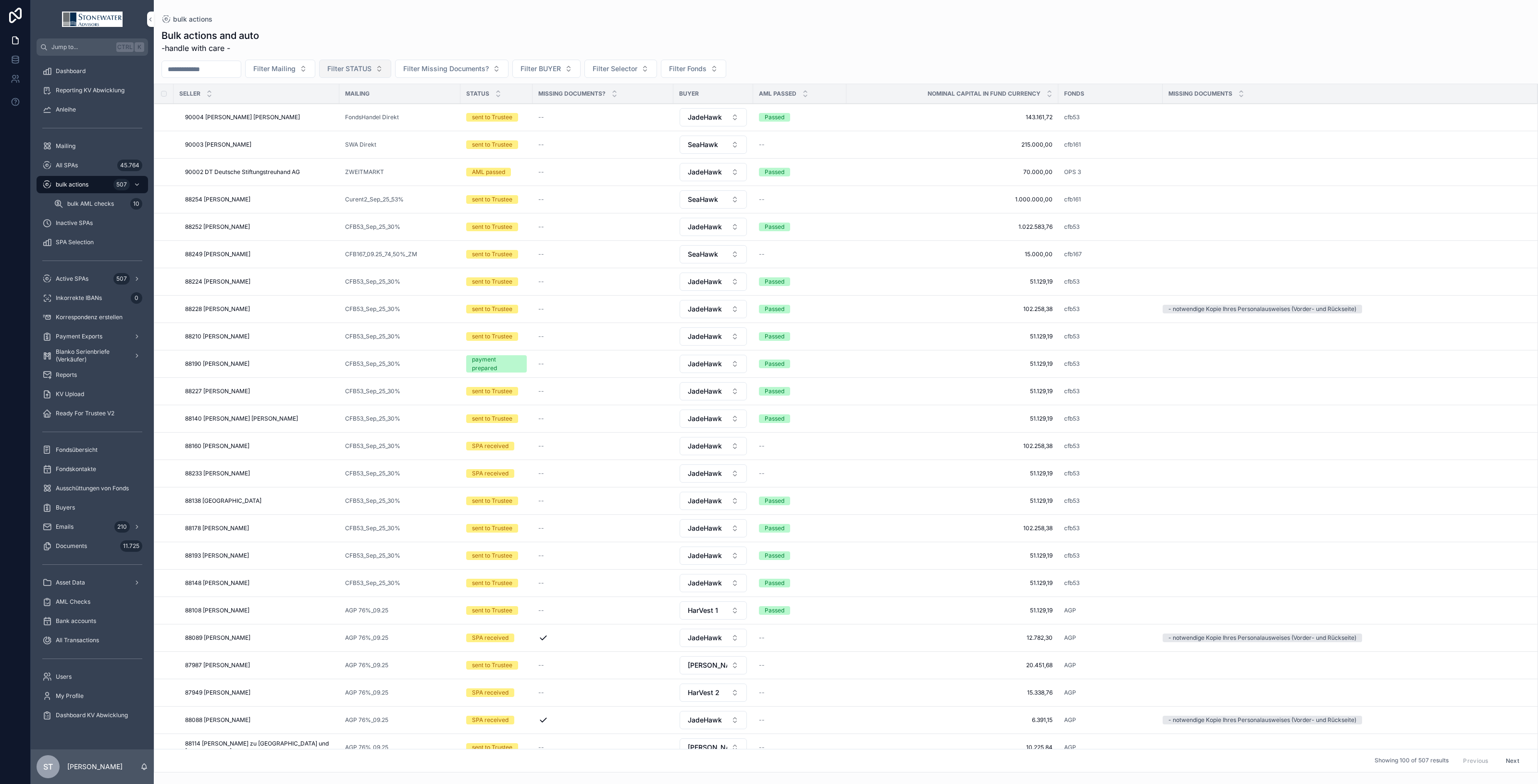
click at [391, 71] on button "Filter STATUS" at bounding box center [356, 69] width 72 height 18
drag, startPoint x: 364, startPoint y: 128, endPoint x: 370, endPoint y: 122, distance: 8.5
click at [364, 126] on div "SPA received" at bounding box center [376, 122] width 134 height 15
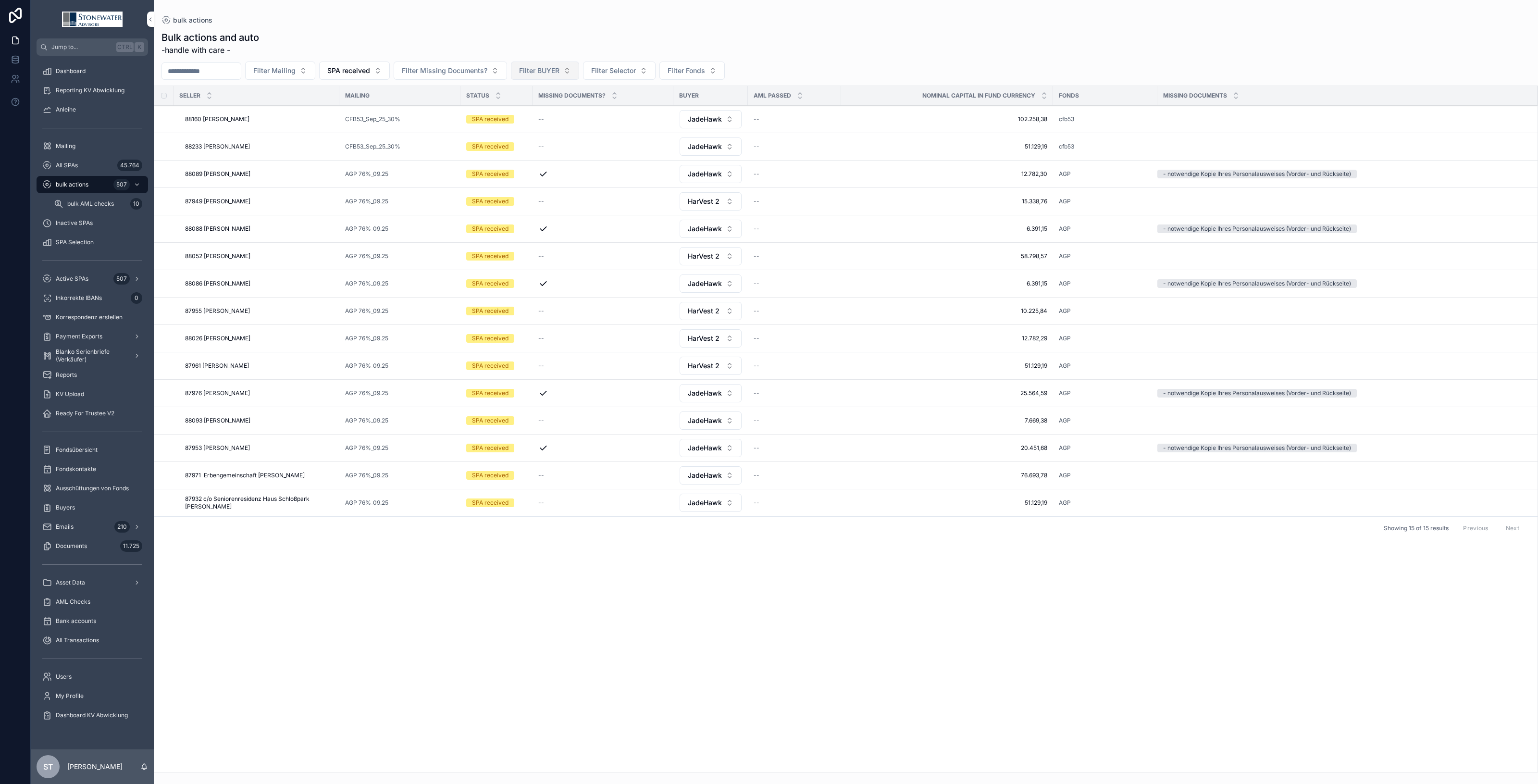
click at [579, 66] on button "Filter BUYER" at bounding box center [545, 70] width 69 height 18
click at [547, 148] on div "JadeHawk" at bounding box center [566, 143] width 134 height 15
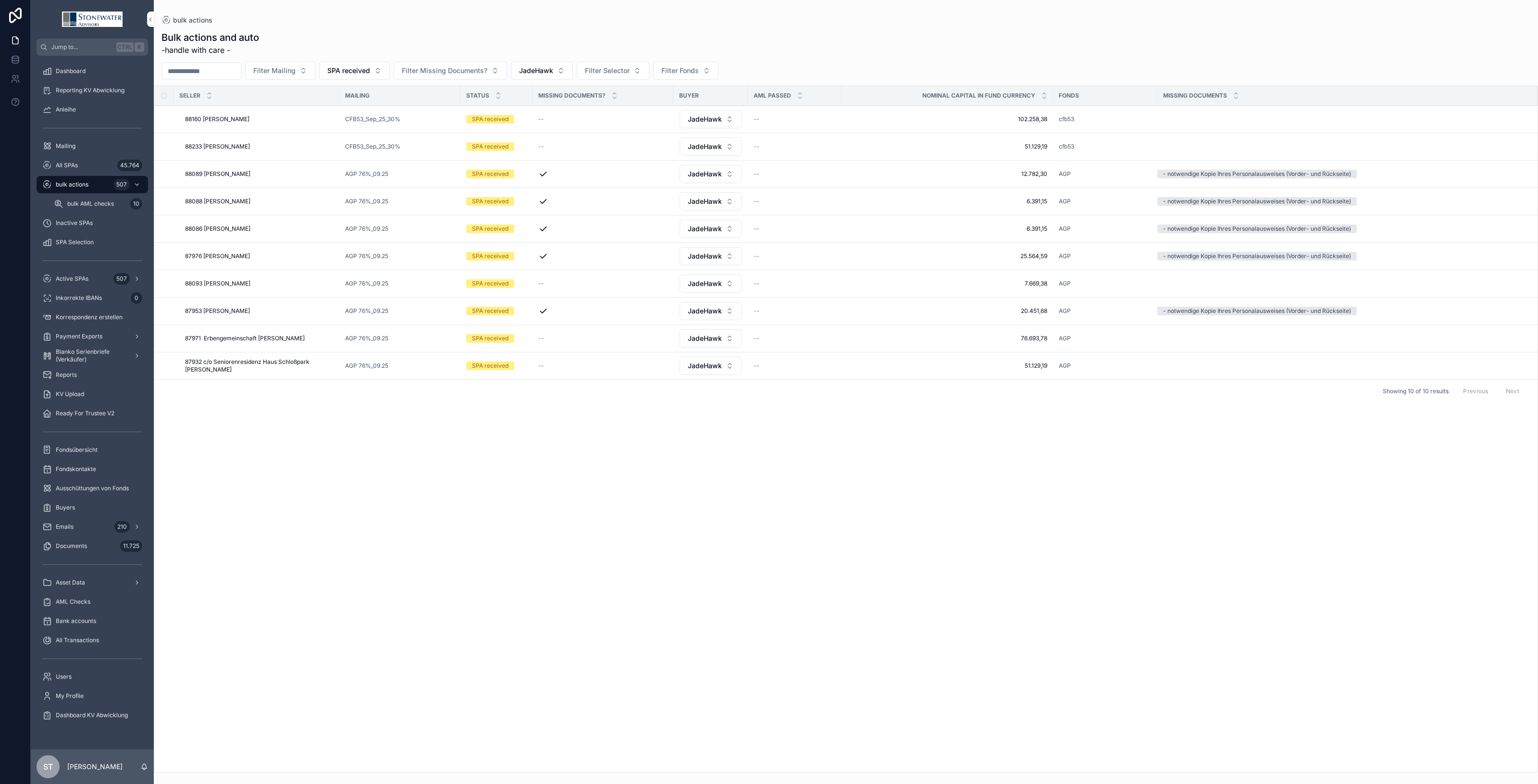
click at [243, 258] on div "87976 [PERSON_NAME] 87976 [PERSON_NAME]" at bounding box center [259, 256] width 148 height 7
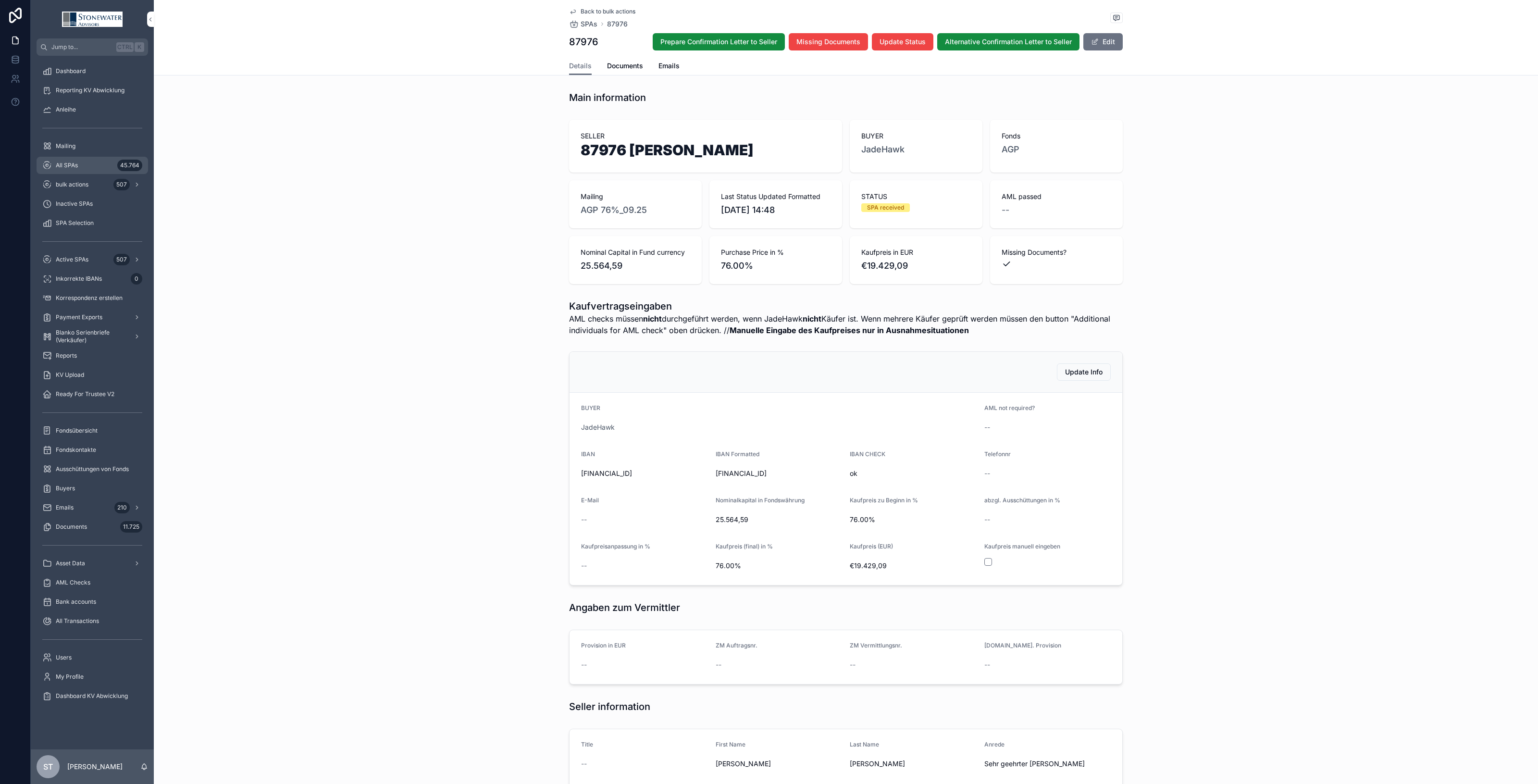
click at [75, 159] on div "All SPAs 45.764" at bounding box center [92, 165] width 100 height 15
